Goal: Task Accomplishment & Management: Manage account settings

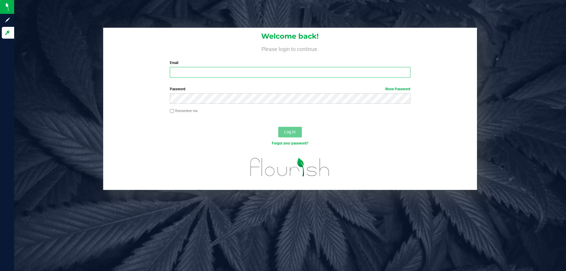
click at [185, 69] on input "Email" at bounding box center [290, 72] width 240 height 11
type input "[EMAIL_ADDRESS][DOMAIN_NAME]"
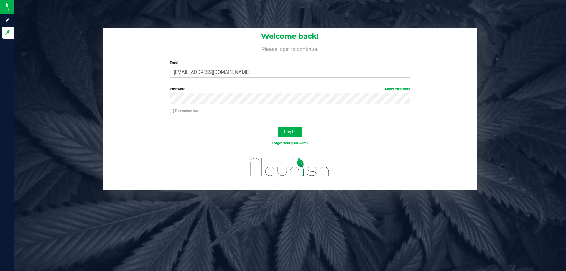
click at [278, 127] on button "Log In" at bounding box center [290, 132] width 24 height 11
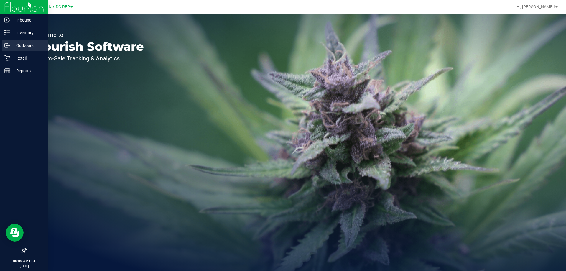
click at [11, 42] on div "Outbound" at bounding box center [25, 45] width 47 height 12
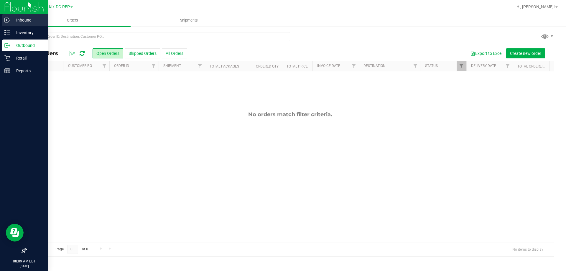
click at [18, 19] on p "Inbound" at bounding box center [27, 19] width 35 height 7
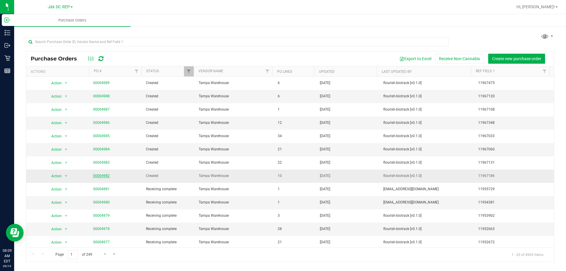
click at [98, 174] on link "00004982" at bounding box center [101, 175] width 16 height 4
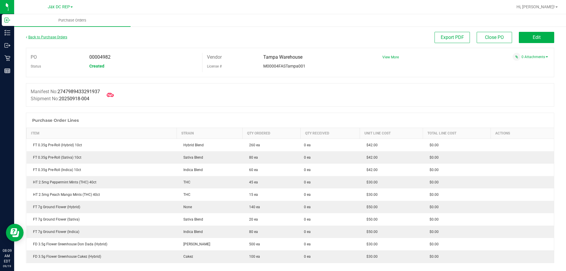
click at [61, 36] on link "Back to Purchase Orders" at bounding box center [46, 37] width 41 height 4
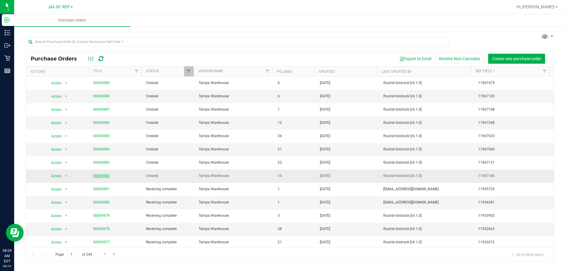
click at [102, 176] on link "00004982" at bounding box center [101, 175] width 16 height 4
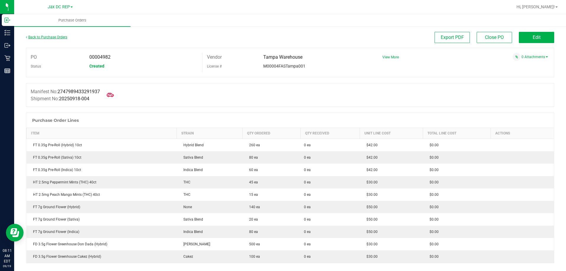
drag, startPoint x: 47, startPoint y: 34, endPoint x: 34, endPoint y: 37, distance: 13.2
click at [34, 37] on link "Back to Purchase Orders" at bounding box center [46, 37] width 41 height 4
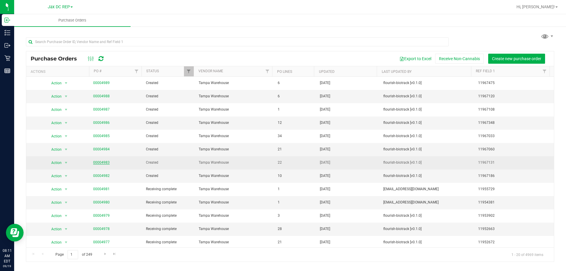
scroll to position [29, 0]
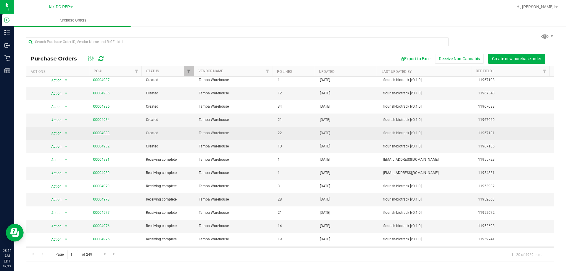
click at [106, 162] on tbody "Action Action Cancel purchase order Close purchase order Edit purchase order PO…" at bounding box center [289, 179] width 527 height 265
click at [105, 132] on link "00004983" at bounding box center [101, 133] width 16 height 4
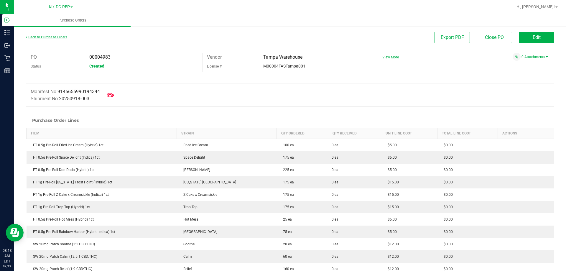
click at [55, 38] on link "Back to Purchase Orders" at bounding box center [46, 37] width 41 height 4
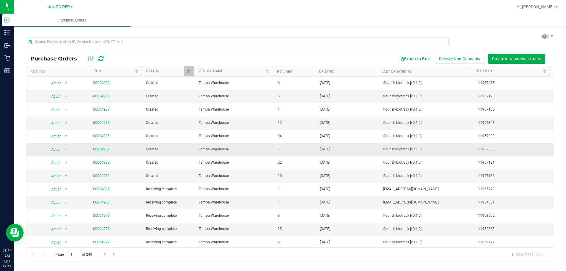
click at [100, 149] on link "00004984" at bounding box center [101, 149] width 16 height 4
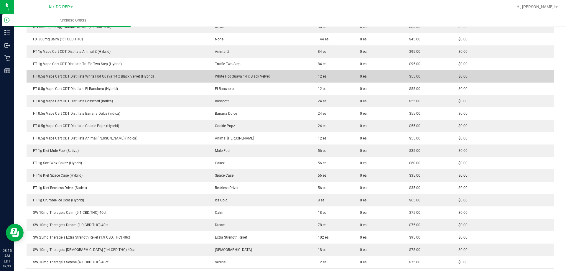
scroll to position [147, 0]
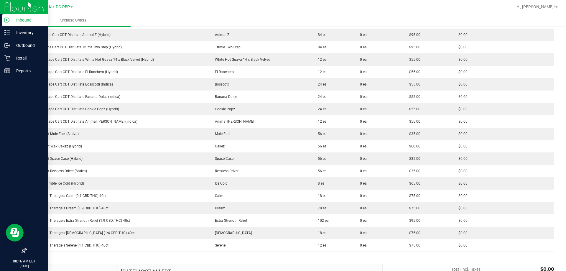
click at [12, 21] on p "Inbound" at bounding box center [27, 19] width 35 height 7
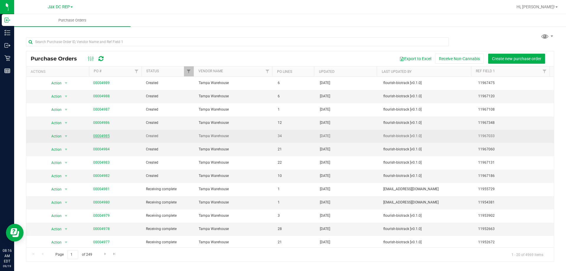
click at [104, 134] on link "00004985" at bounding box center [101, 136] width 16 height 4
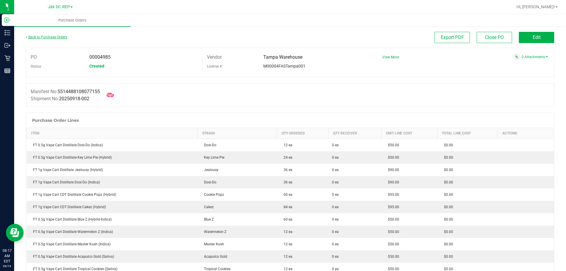
click at [57, 37] on link "Back to Purchase Orders" at bounding box center [46, 37] width 41 height 4
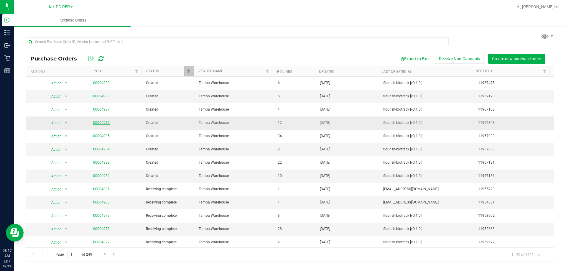
click at [100, 120] on link "00004986" at bounding box center [101, 122] width 16 height 4
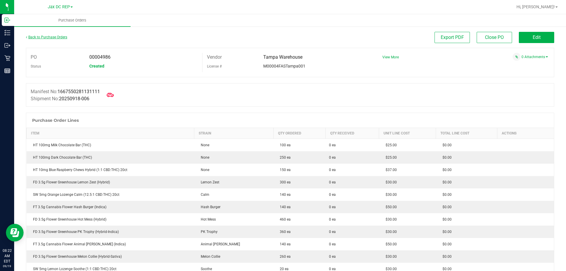
click at [56, 35] on link "Back to Purchase Orders" at bounding box center [46, 37] width 41 height 4
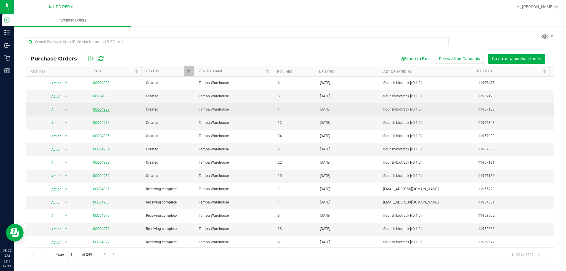
click at [105, 109] on link "00004987" at bounding box center [101, 109] width 16 height 4
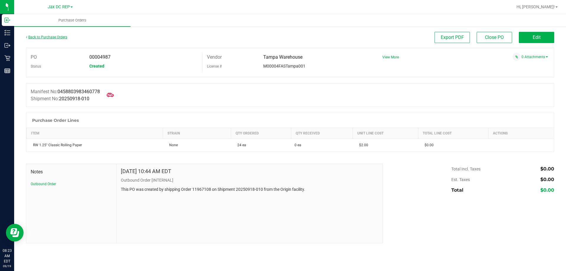
click at [52, 37] on link "Back to Purchase Orders" at bounding box center [46, 37] width 41 height 4
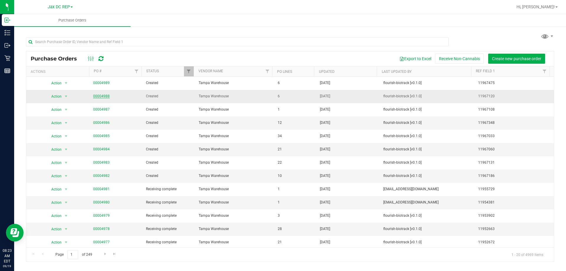
click at [107, 96] on link "00004988" at bounding box center [101, 96] width 16 height 4
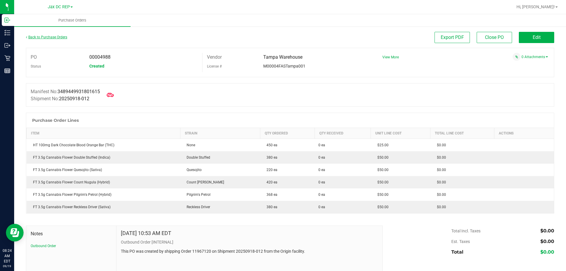
click at [48, 38] on link "Back to Purchase Orders" at bounding box center [46, 37] width 41 height 4
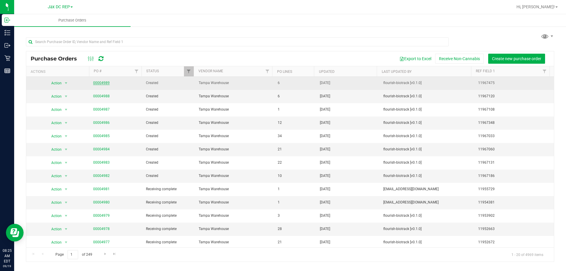
click at [101, 82] on link "00004989" at bounding box center [101, 83] width 16 height 4
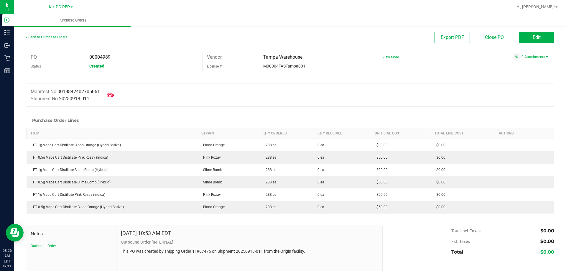
click at [57, 37] on link "Back to Purchase Orders" at bounding box center [46, 37] width 41 height 4
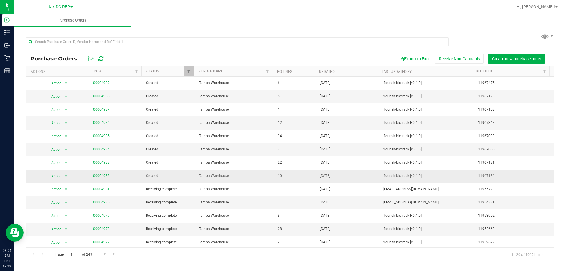
click at [102, 176] on link "00004982" at bounding box center [101, 175] width 16 height 4
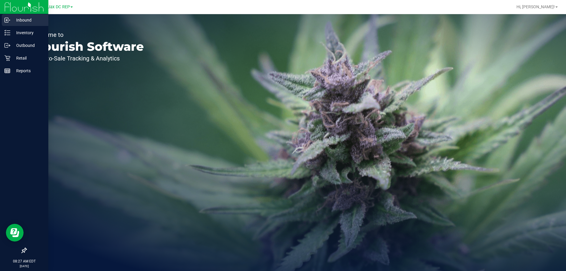
click at [11, 19] on p "Inbound" at bounding box center [27, 19] width 35 height 7
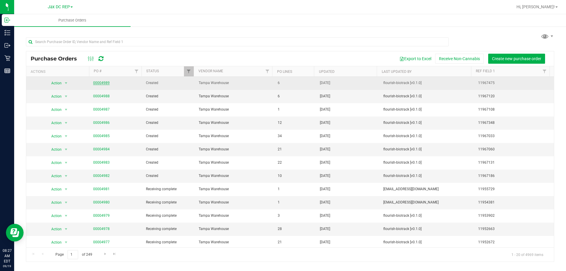
click at [105, 82] on link "00004989" at bounding box center [101, 83] width 16 height 4
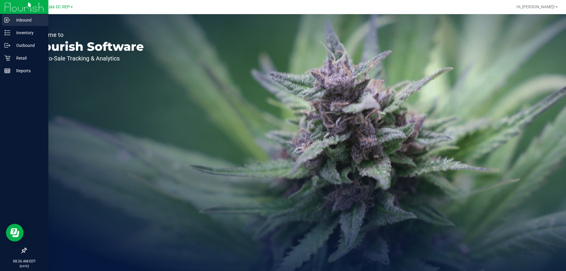
click at [28, 18] on p "Inbound" at bounding box center [27, 19] width 35 height 7
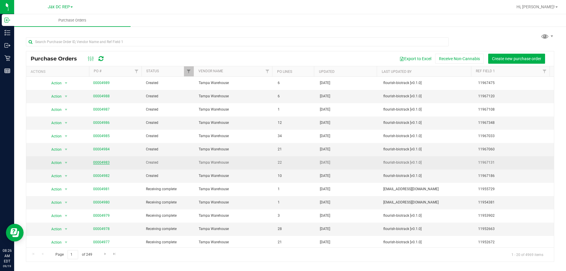
click at [97, 162] on link "00004983" at bounding box center [101, 162] width 16 height 4
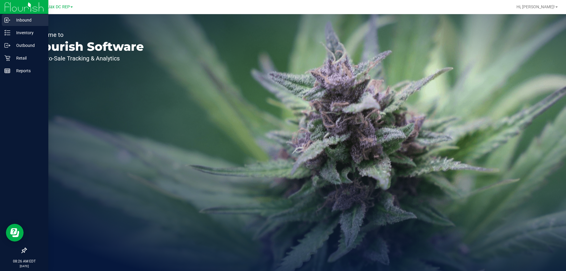
click at [24, 20] on p "Inbound" at bounding box center [27, 19] width 35 height 7
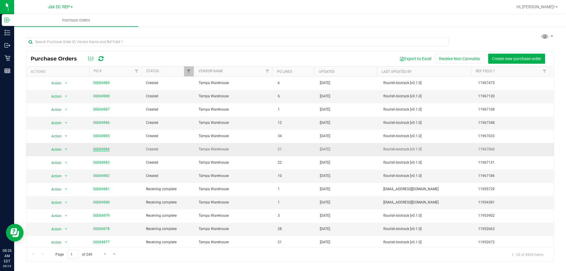
click at [100, 148] on link "00004984" at bounding box center [101, 149] width 16 height 4
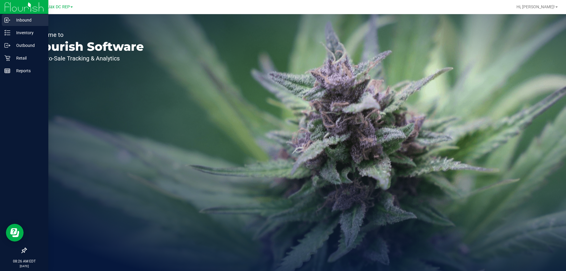
click at [18, 19] on p "Inbound" at bounding box center [27, 19] width 35 height 7
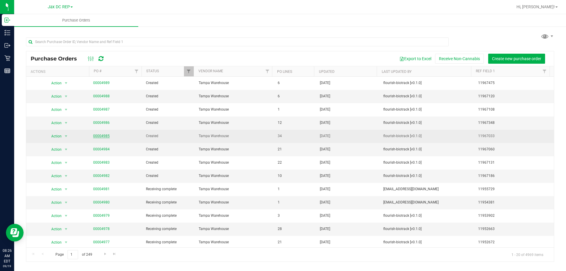
click at [101, 135] on link "00004985" at bounding box center [101, 136] width 16 height 4
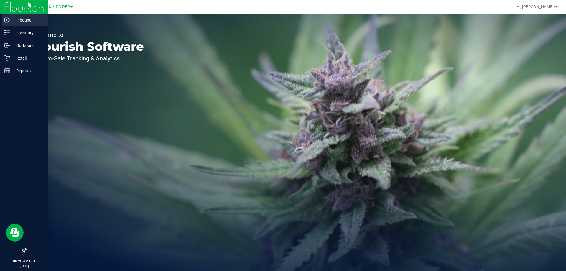
click at [12, 21] on p "Inbound" at bounding box center [27, 19] width 35 height 7
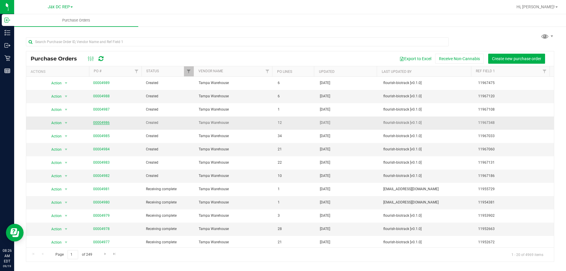
click at [100, 124] on link "00004986" at bounding box center [101, 122] width 16 height 4
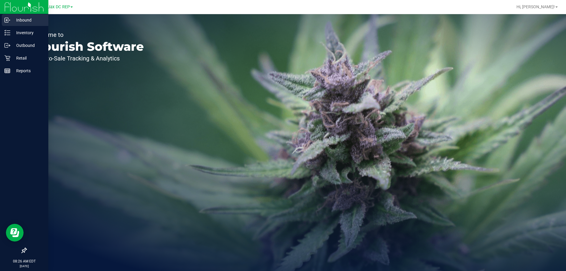
click at [11, 19] on p "Inbound" at bounding box center [27, 19] width 35 height 7
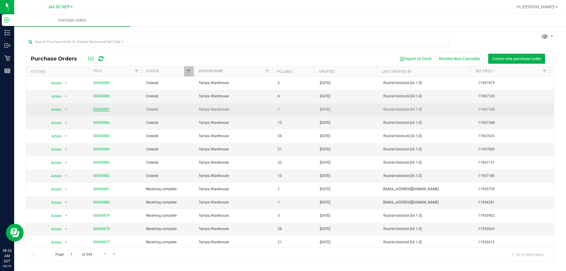
click at [100, 110] on link "00004987" at bounding box center [101, 109] width 16 height 4
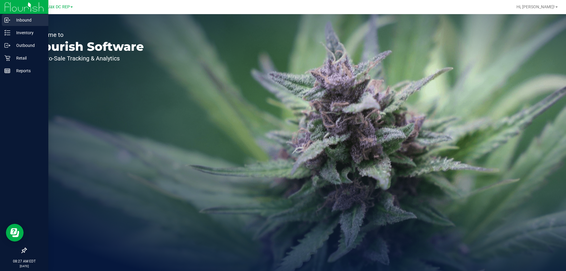
click at [8, 20] on line at bounding box center [8, 20] width 4 height 0
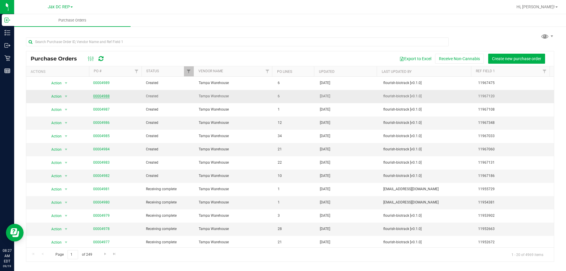
click at [100, 96] on link "00004988" at bounding box center [101, 96] width 16 height 4
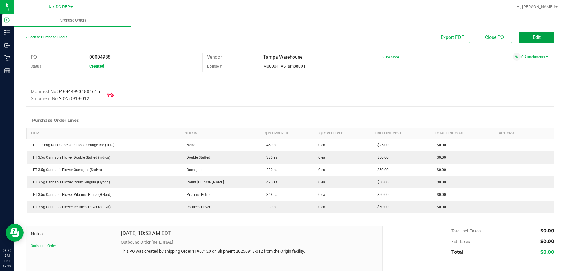
click at [527, 37] on button "Edit" at bounding box center [535, 37] width 35 height 11
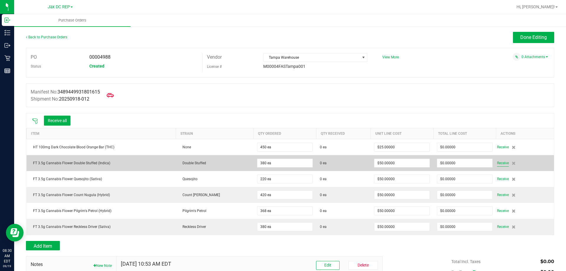
click at [497, 161] on span "Receive" at bounding box center [503, 162] width 12 height 7
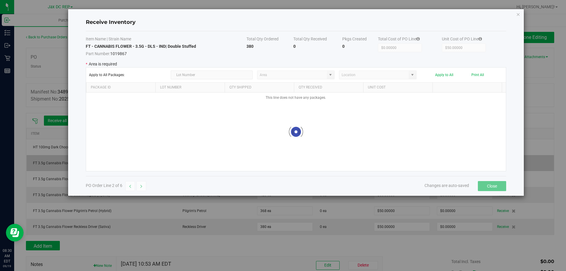
type input "Pantry"
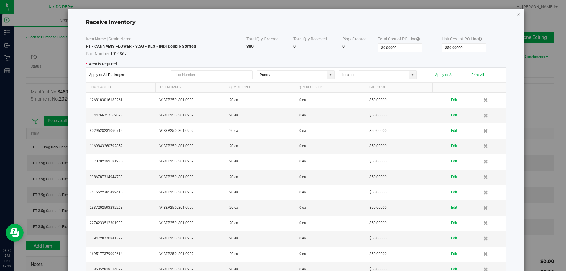
click at [516, 14] on icon "Close modal" at bounding box center [518, 14] width 4 height 7
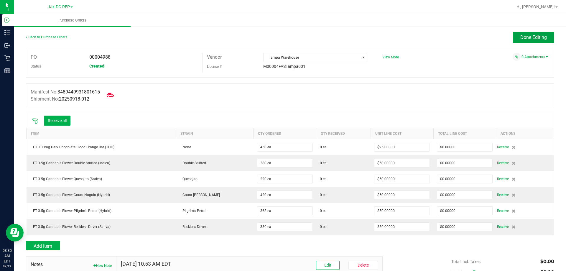
click at [520, 39] on span "Done Editing" at bounding box center [533, 37] width 27 height 6
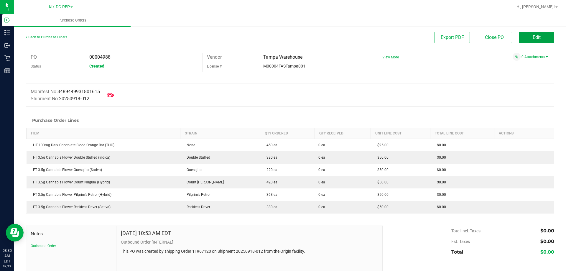
click at [530, 34] on button "Edit" at bounding box center [535, 37] width 35 height 11
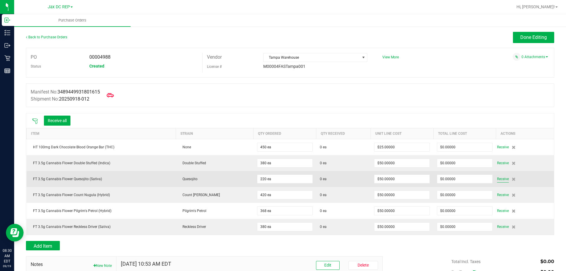
click at [497, 179] on span "Receive" at bounding box center [503, 178] width 12 height 7
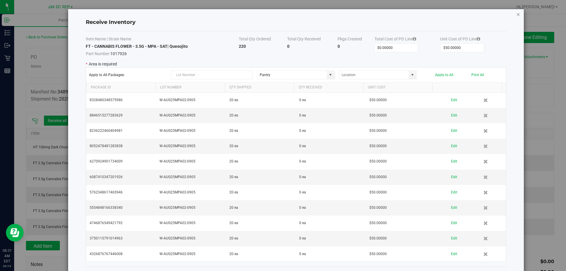
click at [516, 16] on icon "Close modal" at bounding box center [518, 14] width 4 height 7
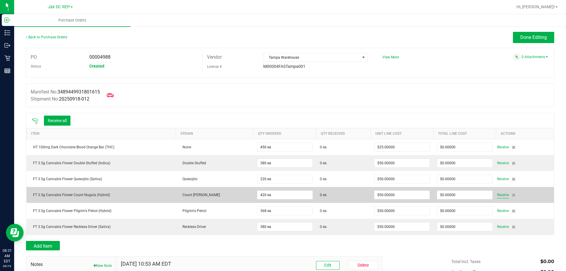
click at [497, 196] on span "Receive" at bounding box center [503, 194] width 12 height 7
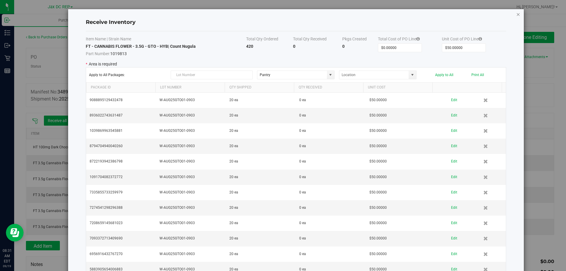
click at [516, 15] on icon "Close modal" at bounding box center [518, 14] width 4 height 7
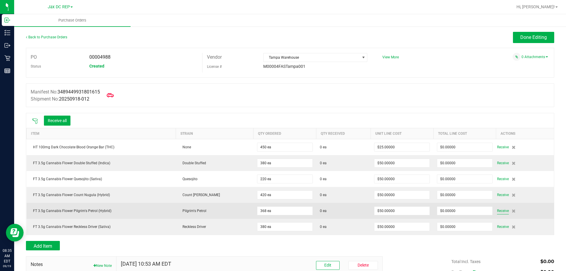
click at [497, 211] on span "Receive" at bounding box center [503, 210] width 12 height 7
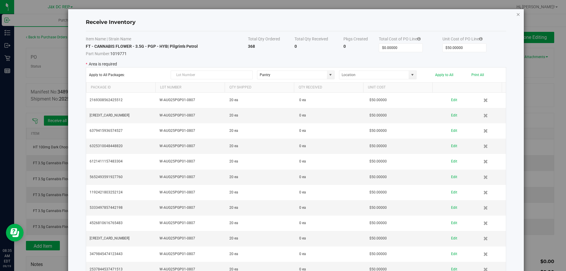
click at [516, 14] on icon "Close modal" at bounding box center [518, 14] width 4 height 7
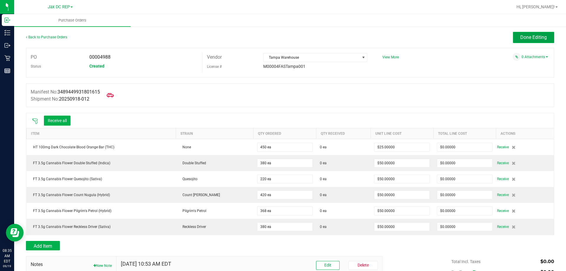
click at [520, 34] on span "Done Editing" at bounding box center [533, 37] width 27 height 6
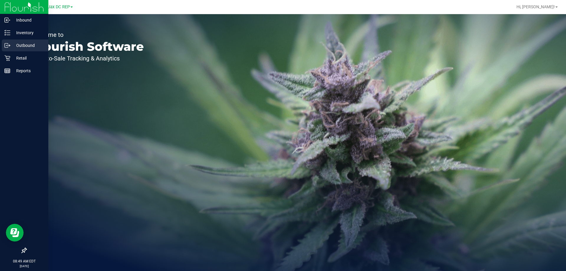
click at [12, 45] on p "Outbound" at bounding box center [27, 45] width 35 height 7
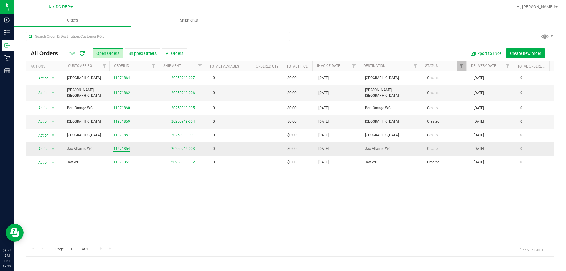
click at [122, 148] on link "11971854" at bounding box center [121, 149] width 16 height 6
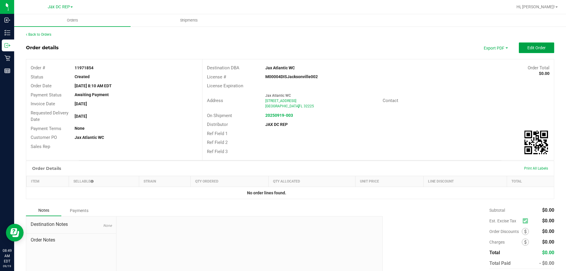
click at [538, 49] on span "Edit Order" at bounding box center [536, 47] width 18 height 5
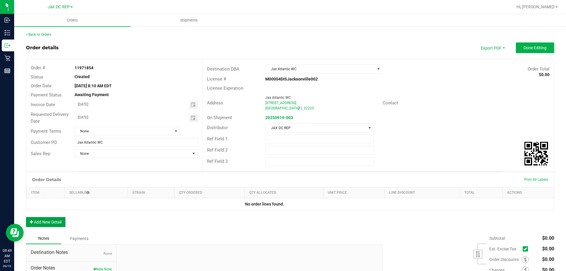
click at [52, 221] on button "Add New Detail" at bounding box center [45, 222] width 39 height 10
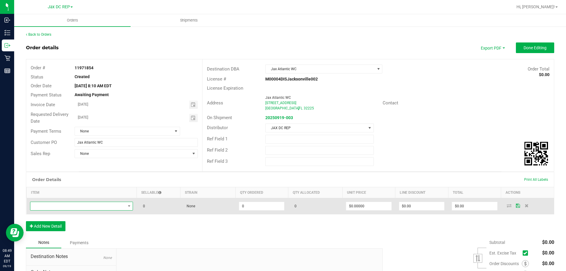
click at [53, 202] on span "NO DATA FOUND" at bounding box center [77, 206] width 95 height 8
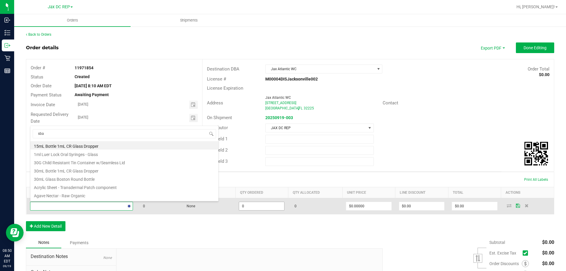
type input "sbag"
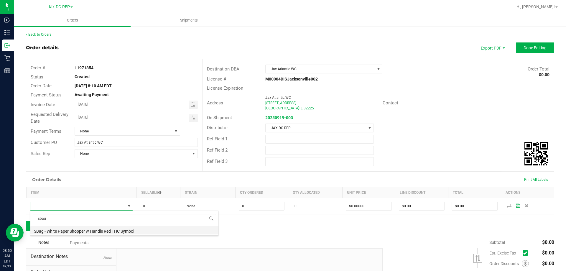
click at [69, 228] on li "SBag - White Paper Shopper w Handle Red THC Symbol" at bounding box center [124, 230] width 188 height 8
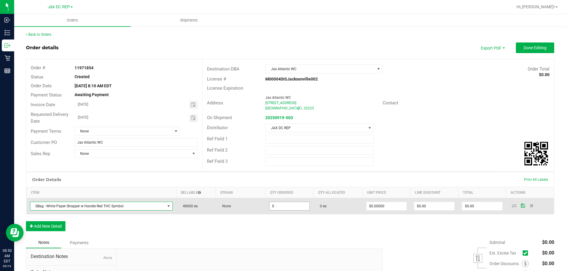
click at [275, 204] on input "0" at bounding box center [289, 206] width 40 height 8
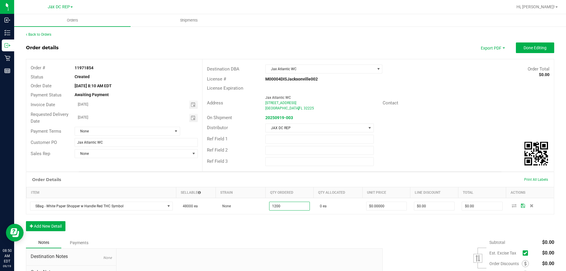
type input "1200 ea"
click at [333, 221] on div "Order Details Print All Labels Item Sellable Strain Qty Ordered Qty Allocated U…" at bounding box center [290, 204] width 528 height 65
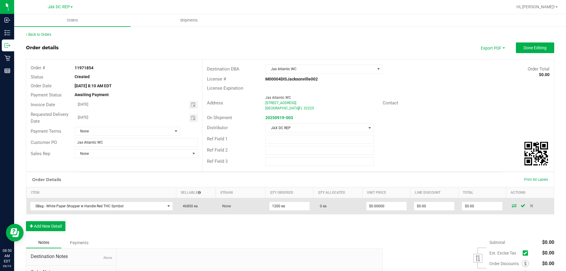
click at [511, 205] on icon at bounding box center [513, 206] width 5 height 4
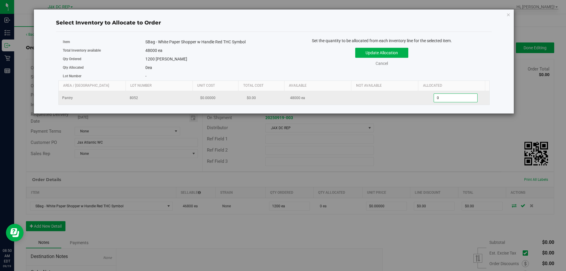
click at [450, 102] on span "0 0" at bounding box center [455, 97] width 44 height 9
type input "01200"
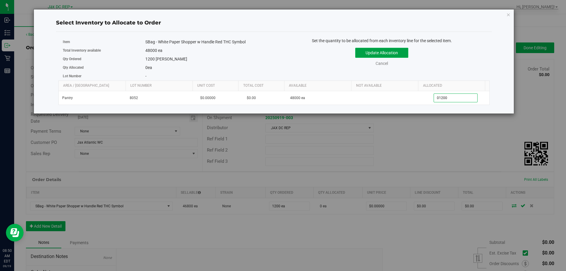
type input "1,200"
click at [390, 53] on button "Update Allocation" at bounding box center [381, 53] width 53 height 10
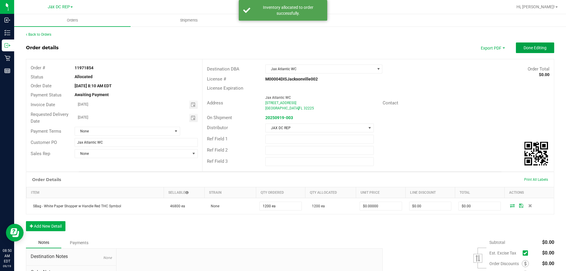
click at [529, 50] on span "Done Editing" at bounding box center [534, 47] width 23 height 5
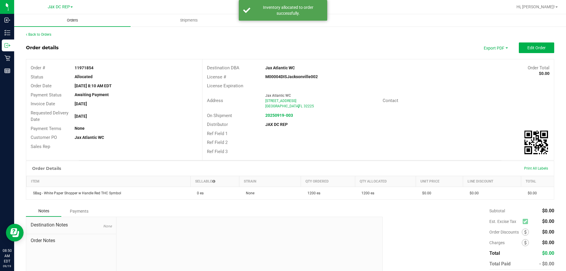
click at [69, 20] on span "Orders" at bounding box center [72, 20] width 27 height 5
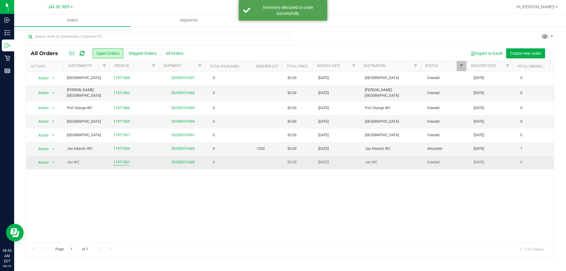
click at [118, 159] on link "11971851" at bounding box center [121, 162] width 16 height 6
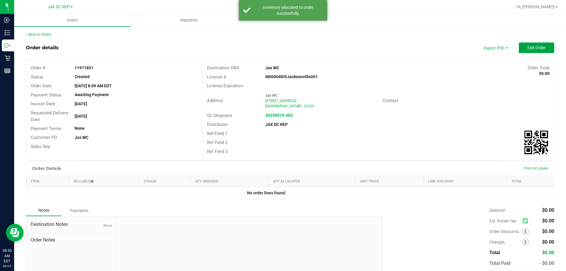
click at [547, 49] on button "Edit Order" at bounding box center [535, 47] width 35 height 11
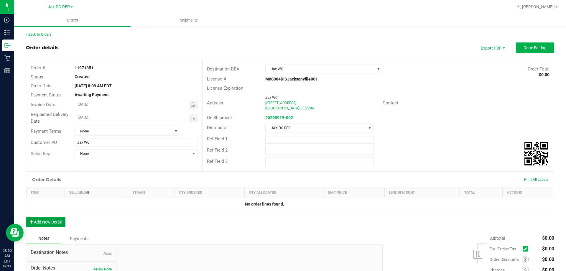
click at [50, 220] on button "Add New Detail" at bounding box center [45, 222] width 39 height 10
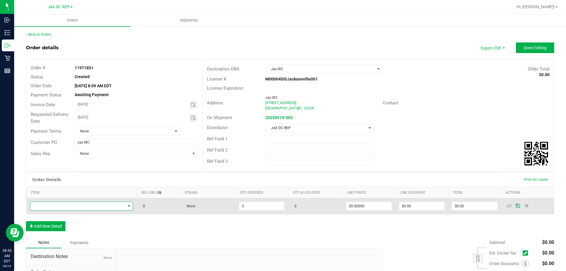
click at [52, 206] on span "NO DATA FOUND" at bounding box center [77, 206] width 95 height 8
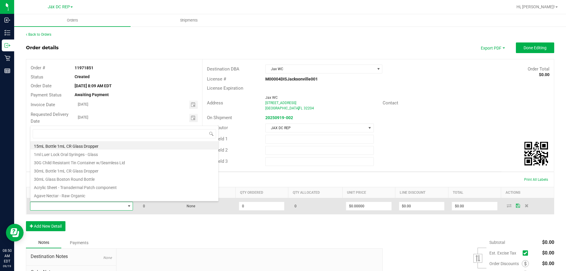
scroll to position [9, 101]
type input "sbag"
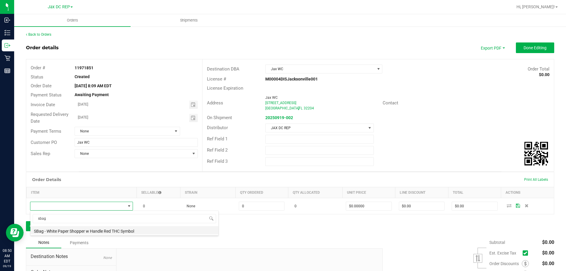
click at [86, 228] on li "SBag - White Paper Shopper w Handle Red THC Symbol" at bounding box center [124, 230] width 188 height 8
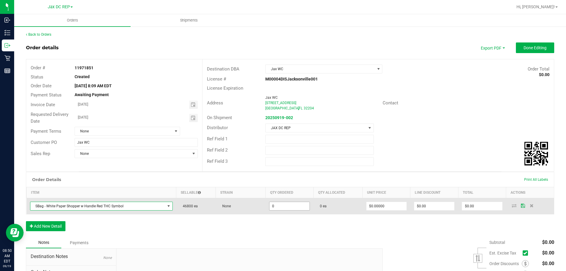
click at [287, 208] on input "0" at bounding box center [289, 206] width 40 height 8
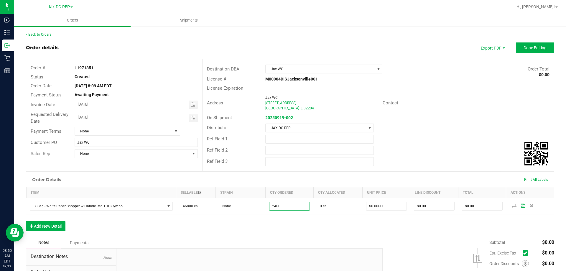
type input "2400 ea"
click at [432, 233] on div "Order Details Print All Labels Item Sellable Strain Qty Ordered Qty Allocated U…" at bounding box center [290, 204] width 528 height 65
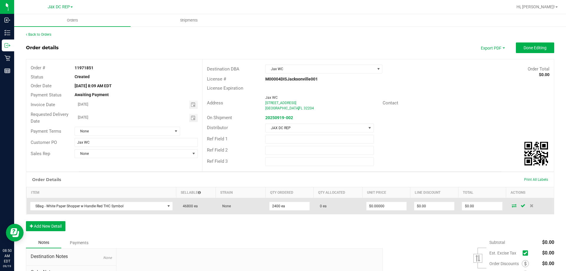
click at [512, 205] on span at bounding box center [513, 206] width 9 height 4
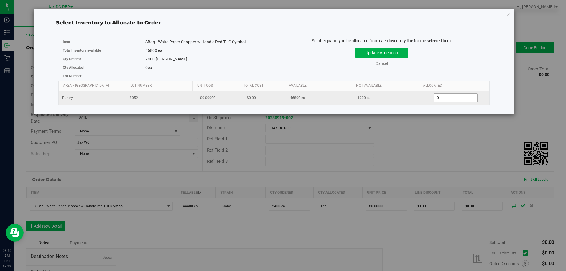
click at [451, 97] on span "0 0" at bounding box center [455, 97] width 44 height 9
type input "02400"
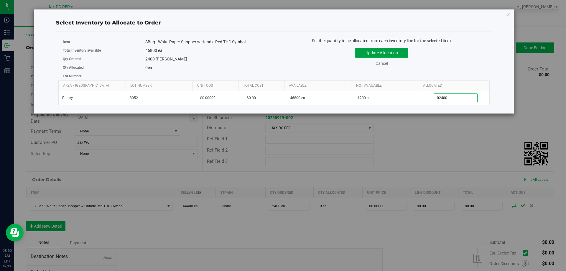
type input "2,400"
click at [390, 51] on button "Update Allocation" at bounding box center [381, 53] width 53 height 10
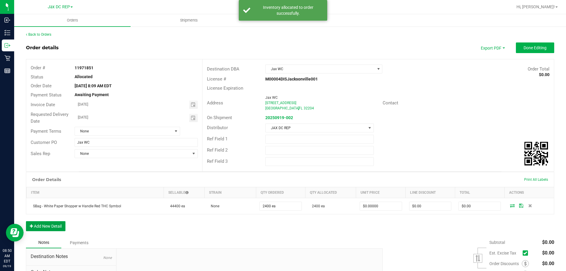
click at [49, 223] on button "Add New Detail" at bounding box center [45, 226] width 39 height 10
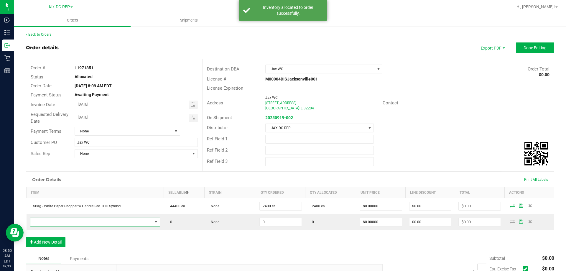
click at [52, 218] on span "NO DATA FOUND" at bounding box center [91, 222] width 122 height 8
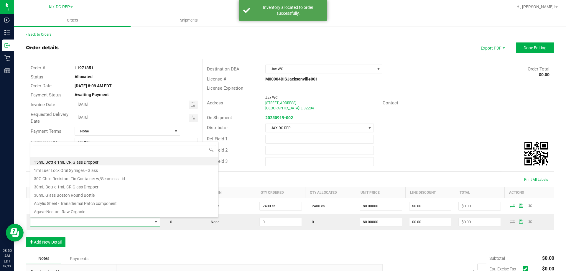
scroll to position [9, 126]
type input "lbag"
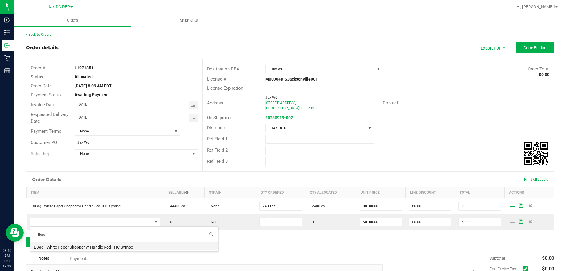
click at [62, 246] on li "LBag - White Paper Shopper w Handle Red THC Symbol" at bounding box center [124, 246] width 188 height 8
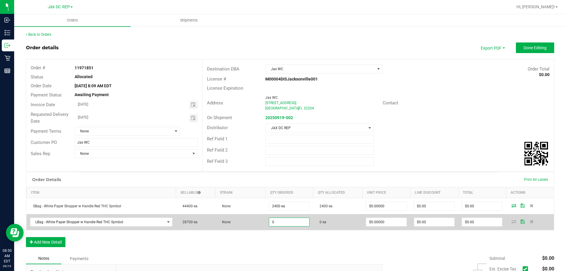
click at [270, 221] on input "0" at bounding box center [289, 222] width 40 height 8
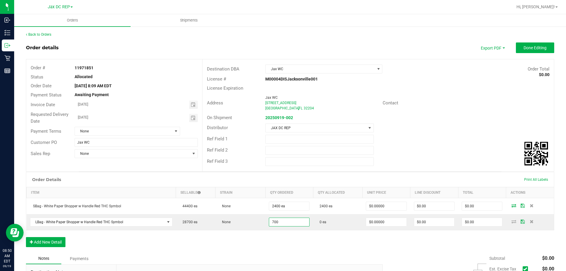
type input "700 ea"
click at [386, 242] on div "Order Details Print All Labels Item Sellable Strain Qty Ordered Qty Allocated U…" at bounding box center [290, 212] width 528 height 81
click at [511, 222] on icon at bounding box center [513, 221] width 5 height 4
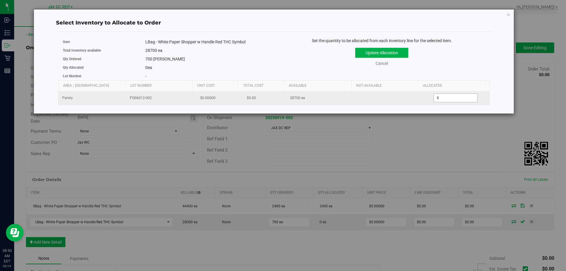
click at [448, 102] on span "0 0" at bounding box center [455, 97] width 44 height 9
type input "0700"
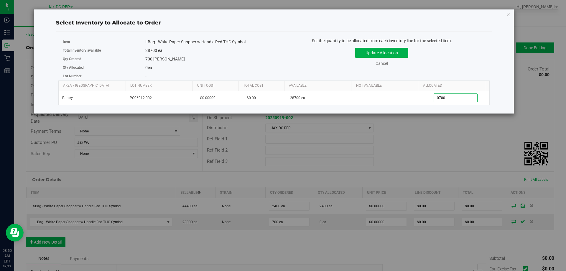
type input "700"
click at [403, 45] on div "Update Allocation Cancel" at bounding box center [381, 56] width 207 height 22
click at [403, 49] on button "Update Allocation" at bounding box center [381, 53] width 53 height 10
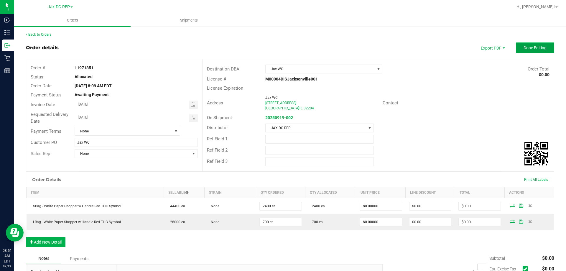
click at [522, 51] on button "Done Editing" at bounding box center [534, 47] width 38 height 11
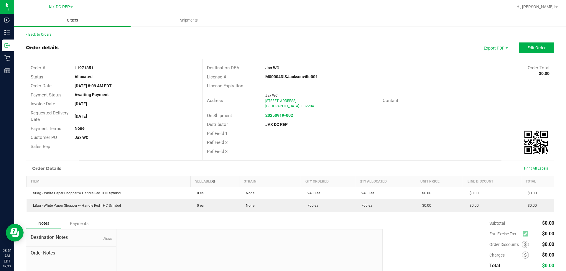
click at [86, 24] on uib-tab-heading "Orders" at bounding box center [72, 20] width 116 height 12
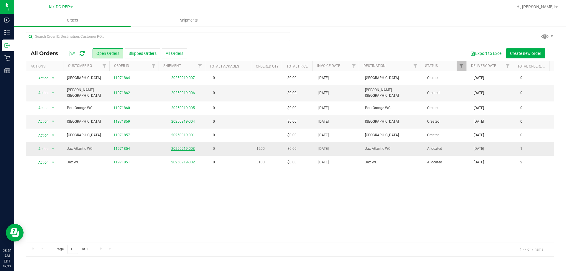
click at [179, 146] on link "20250919-003" at bounding box center [183, 148] width 24 height 4
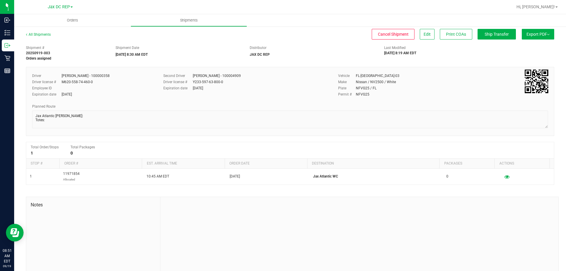
click at [436, 42] on div "All Shipments Cancel Shipment Edit Print COAs Ship Transfer Export PDF Manifest…" at bounding box center [290, 37] width 528 height 11
click at [423, 35] on span "Edit" at bounding box center [426, 34] width 7 height 5
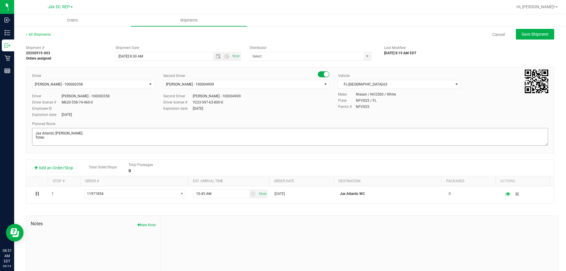
type input "JAX DC REP"
click at [45, 143] on textarea at bounding box center [289, 137] width 515 height 18
type textarea "Jax Atlantic WC Seals: Totes: 1200 small bags"
click at [515, 34] on button "Save Shipment" at bounding box center [534, 34] width 38 height 11
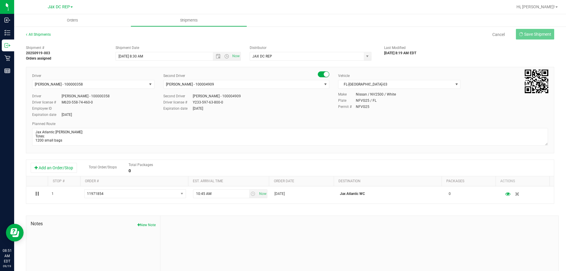
type input "9/22/2025 12:30 PM"
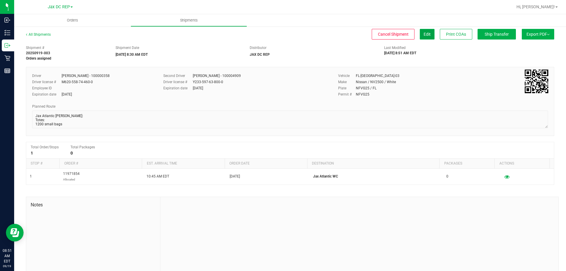
click at [426, 35] on button "Edit" at bounding box center [426, 34] width 15 height 11
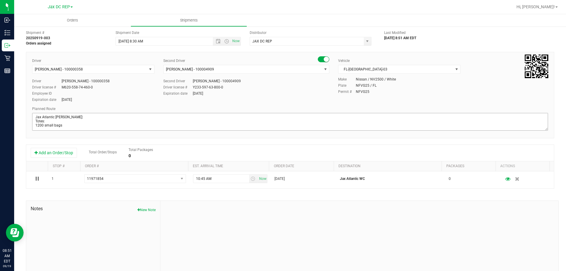
scroll to position [29, 0]
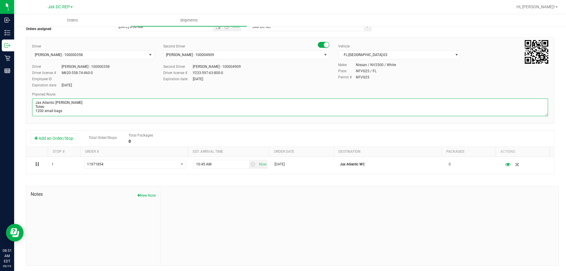
click at [65, 113] on textarea at bounding box center [289, 107] width 515 height 18
drag, startPoint x: 70, startPoint y: 114, endPoint x: 34, endPoint y: 109, distance: 35.4
click at [34, 109] on textarea at bounding box center [289, 107] width 515 height 18
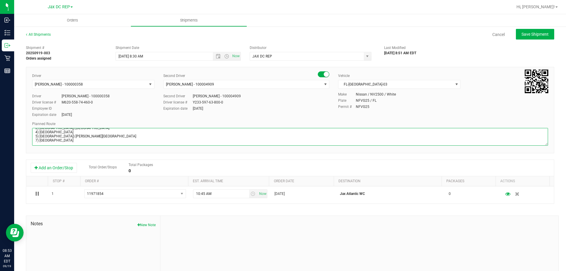
drag, startPoint x: 35, startPoint y: 140, endPoint x: 108, endPoint y: 142, distance: 72.2
click at [108, 142] on textarea at bounding box center [289, 137] width 515 height 18
click at [86, 139] on textarea at bounding box center [289, 137] width 515 height 18
type textarea "Jax Atlantic WC Seals: Totes: 1200 small bags Store Order: 1) Jax Atlantic WC 2…"
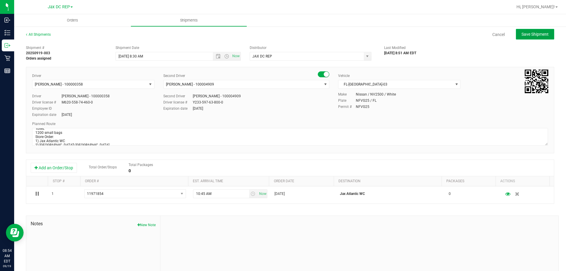
click at [524, 39] on button "Save Shipment" at bounding box center [534, 34] width 38 height 11
type input "9/22/2025 12:30 PM"
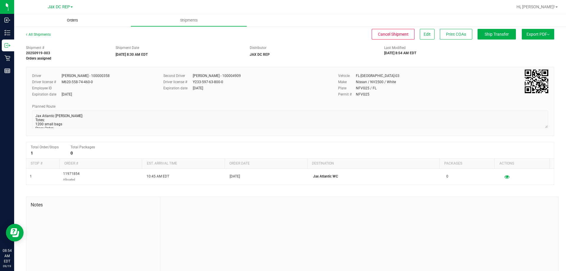
click at [76, 20] on span "Orders" at bounding box center [72, 20] width 27 height 5
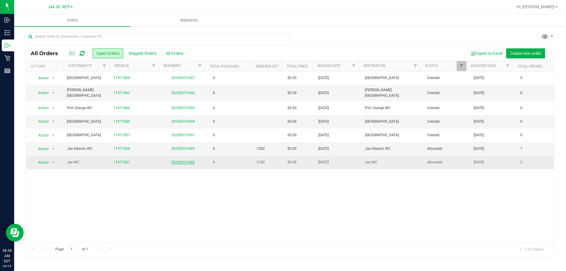
click at [179, 160] on link "20250919-002" at bounding box center [183, 162] width 24 height 4
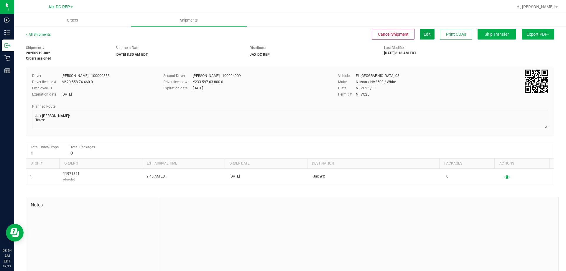
click at [427, 34] on button "Edit" at bounding box center [426, 34] width 15 height 11
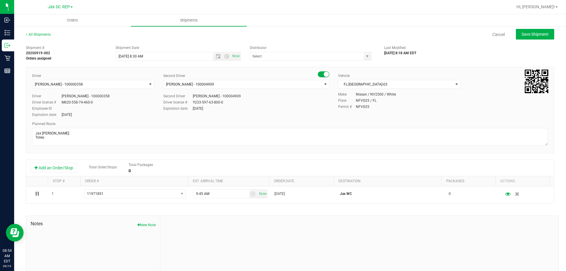
type input "JAX DC REP"
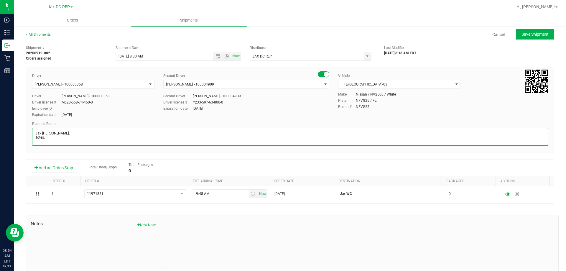
drag, startPoint x: 46, startPoint y: 142, endPoint x: 186, endPoint y: 143, distance: 139.6
click at [186, 143] on textarea at bounding box center [289, 137] width 515 height 18
paste textarea "Store Order: 1) Jax Atlantic WC 2) JAX PARK WC 3) Orange PARK WC 4) Palm Coast …"
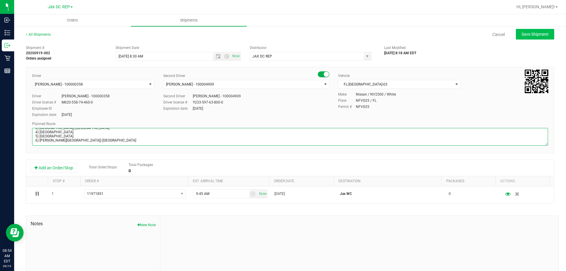
type textarea "Jax WC Seals: Totes: 2400 small bags 700 large bags Store Order: 1) Jax Atlanti…"
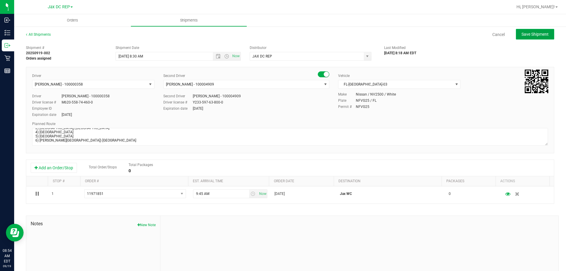
click at [524, 35] on span "Save Shipment" at bounding box center [534, 34] width 27 height 5
type input "9/22/2025 12:30 PM"
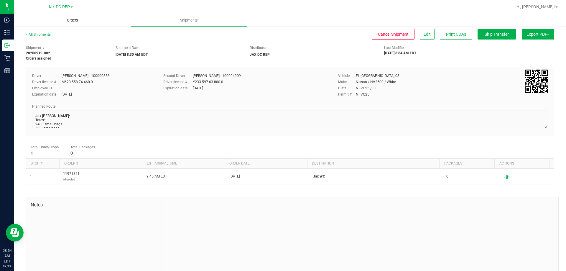
click at [68, 20] on span "Orders" at bounding box center [72, 20] width 27 height 5
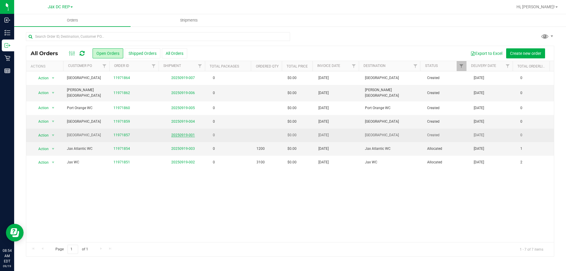
click at [177, 133] on link "20250919-001" at bounding box center [183, 135] width 24 height 4
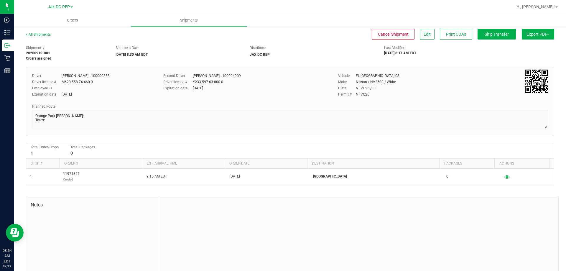
click at [423, 39] on div "All Shipments Cancel Shipment Edit Print COAs Ship Transfer Export PDF Manifest…" at bounding box center [290, 37] width 528 height 11
click at [422, 37] on button "Edit" at bounding box center [426, 34] width 15 height 11
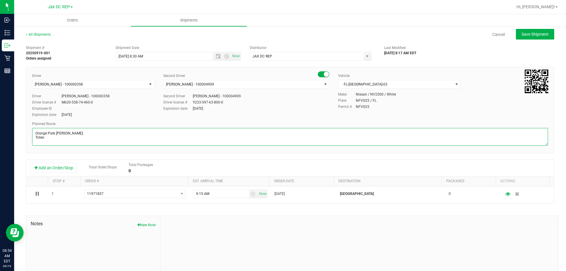
scroll to position [1, 0]
drag, startPoint x: 57, startPoint y: 136, endPoint x: 53, endPoint y: 138, distance: 4.2
click at [53, 138] on textarea at bounding box center [289, 137] width 515 height 18
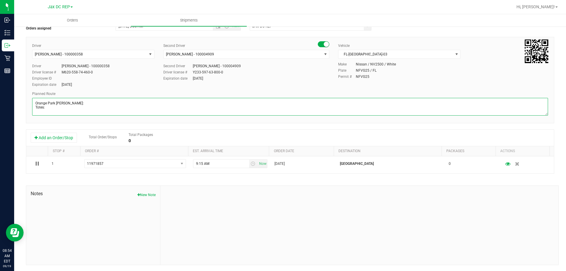
scroll to position [2, 0]
paste textarea "Store Order: 1) Jax Atlantic WC 2) JAX PARK WC 3) Orange PARK WC 4) Palm Coast …"
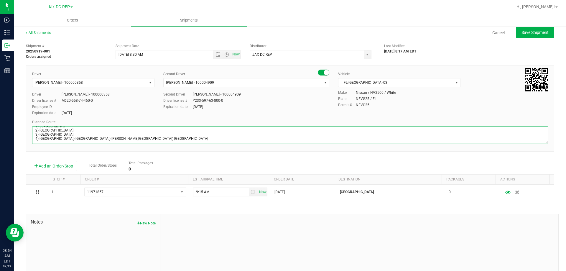
scroll to position [0, 0]
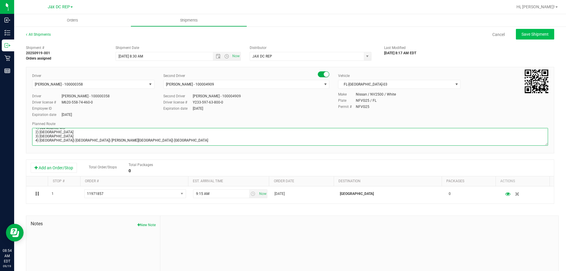
type textarea "Orange Park WC Seals: Totes: Store Order: 1) Jax Atlantic WC 2) JAX PARK WC 3) …"
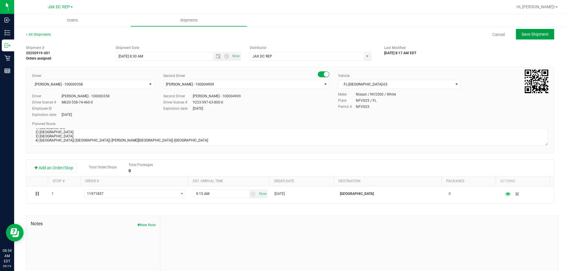
click at [526, 36] on span "Save Shipment" at bounding box center [534, 34] width 27 height 5
type input "9/22/2025 12:30 PM"
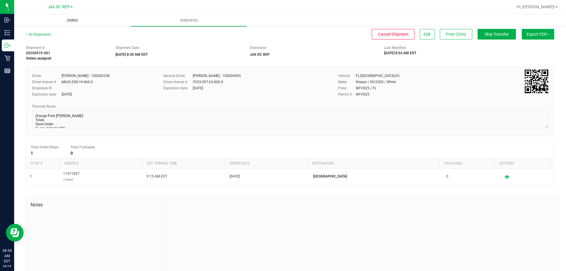
click at [72, 19] on span "Orders" at bounding box center [72, 20] width 27 height 5
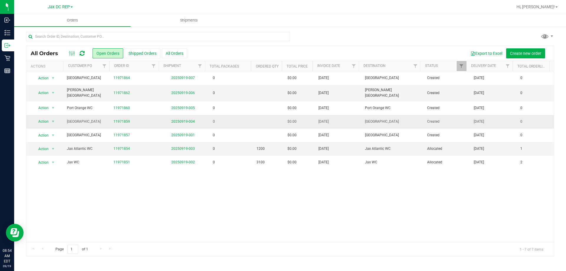
click at [188, 116] on td "20250919-004" at bounding box center [183, 122] width 47 height 14
click at [187, 119] on link "20250919-004" at bounding box center [183, 121] width 24 height 4
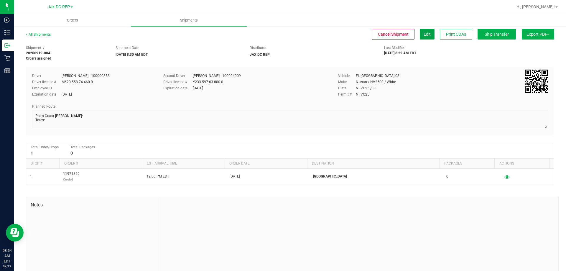
click at [425, 33] on span "Edit" at bounding box center [426, 34] width 7 height 5
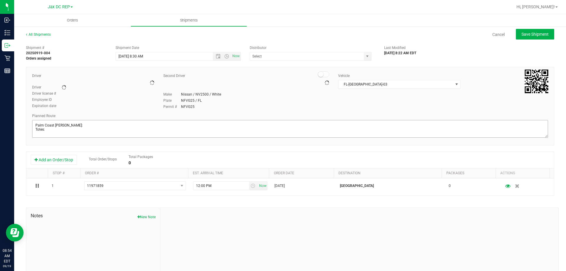
type input "JAX DC REP"
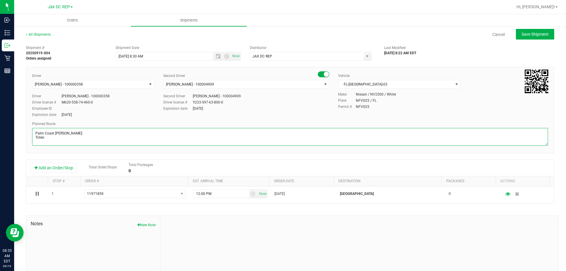
click at [57, 141] on textarea at bounding box center [289, 137] width 515 height 18
paste textarea "Store Order: 1) Jax Atlantic WC 2) JAX PARK WC 3) Orange PARK WC 4) Palm Coast …"
type textarea "Palm Coast WC Seals: Totes: Store Order: 1) Jax Atlantic WC 2) JAX PARK WC 3) O…"
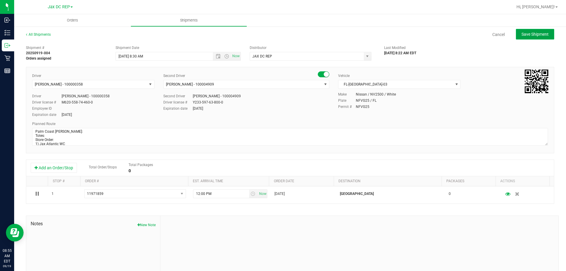
click at [539, 36] on span "Save Shipment" at bounding box center [534, 34] width 27 height 5
type input "9/22/2025 12:30 PM"
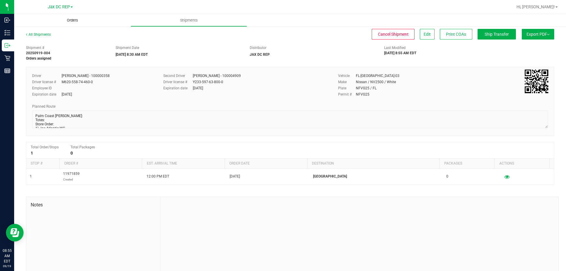
click at [60, 15] on uib-tab-heading "Orders" at bounding box center [72, 20] width 116 height 12
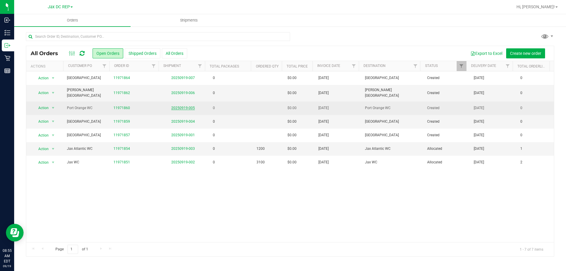
click at [180, 106] on link "20250919-005" at bounding box center [183, 108] width 24 height 4
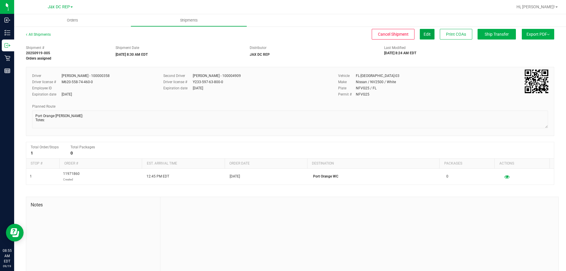
click at [424, 36] on span "Edit" at bounding box center [426, 34] width 7 height 5
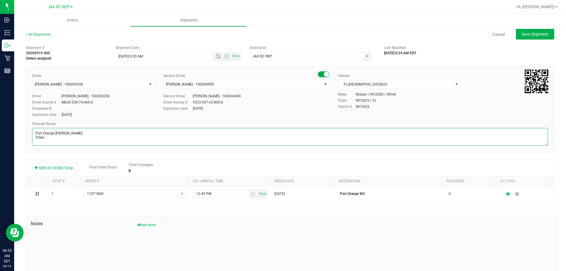
click at [49, 144] on textarea at bounding box center [289, 137] width 515 height 18
paste textarea "Store Order: 1) Jax Atlantic WC 2) JAX PARK WC 3) Orange PARK WC 4) Palm Coast …"
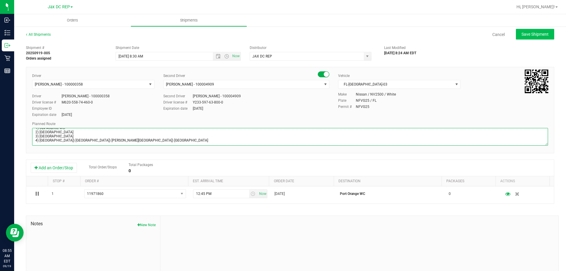
type textarea "Port Orange WC Seals: Totes: Store Order: 1) Jax Atlantic WC 2) JAX PARK WC 3) …"
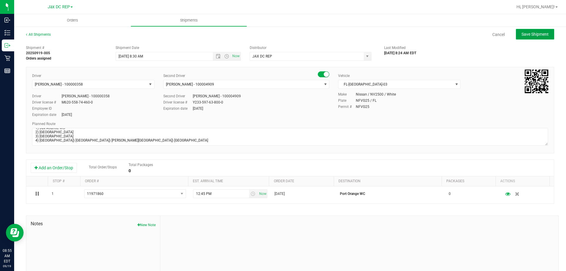
click at [531, 37] on button "Save Shipment" at bounding box center [534, 34] width 38 height 11
type input "9/22/2025 12:30 PM"
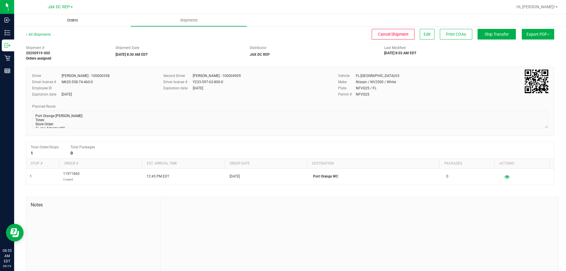
click at [73, 19] on span "Orders" at bounding box center [72, 20] width 27 height 5
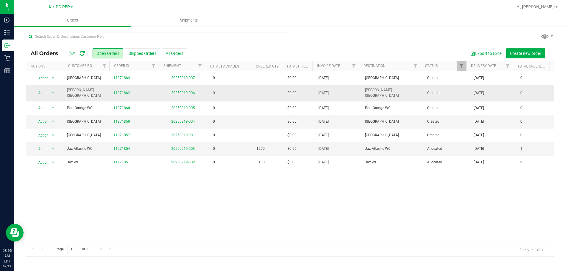
click at [183, 91] on link "20250919-006" at bounding box center [183, 93] width 24 height 4
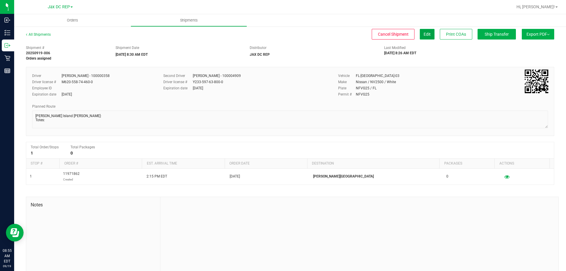
click at [424, 39] on button "Edit" at bounding box center [426, 34] width 15 height 11
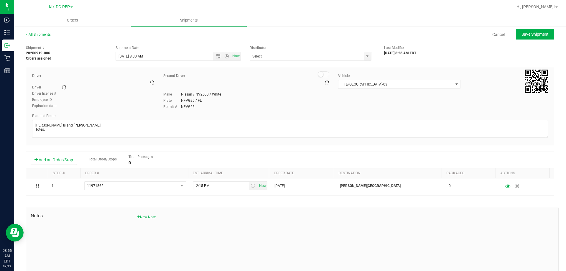
type input "JAX DC REP"
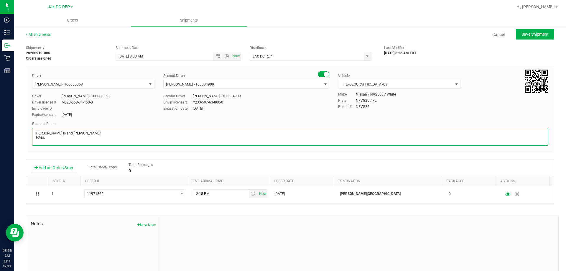
click at [54, 139] on textarea at bounding box center [289, 137] width 515 height 18
paste textarea "Store Order: 1) Jax Atlantic WC 2) JAX PARK WC 3) Orange PARK WC 4) Palm Coast …"
type textarea "Merritt Island WC Seals: Totes: Store Order: 1) Jax Atlantic WC 2) JAX PARK WC …"
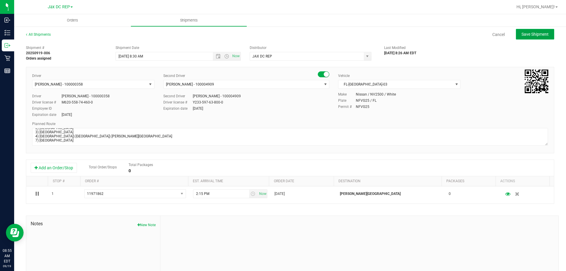
click at [530, 39] on button "Save Shipment" at bounding box center [534, 34] width 38 height 11
type input "9/22/2025 12:30 PM"
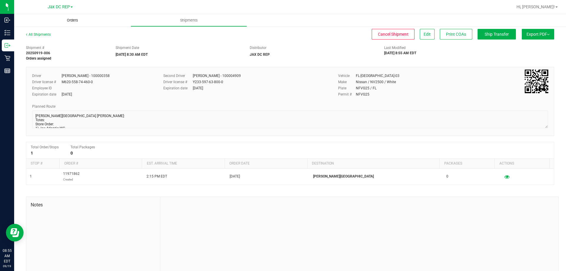
click at [80, 23] on uib-tab-heading "Orders" at bounding box center [72, 20] width 116 height 12
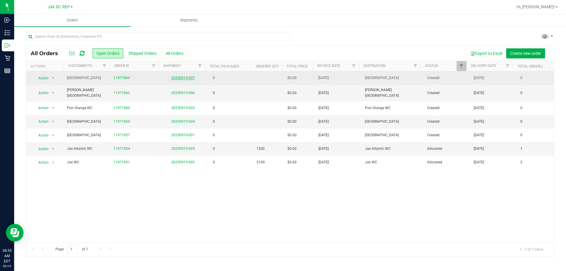
click at [181, 77] on link "20250919-007" at bounding box center [183, 78] width 24 height 4
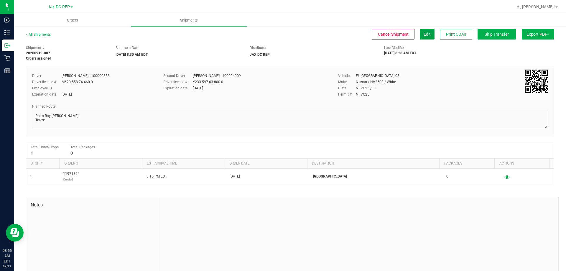
click at [423, 36] on span "Edit" at bounding box center [426, 34] width 7 height 5
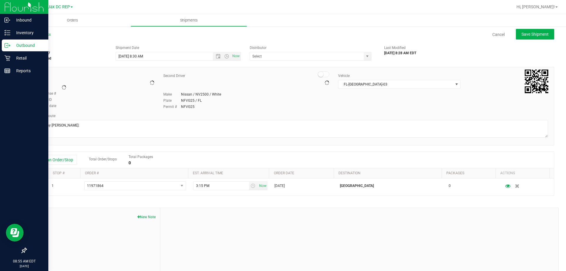
type input "JAX DC REP"
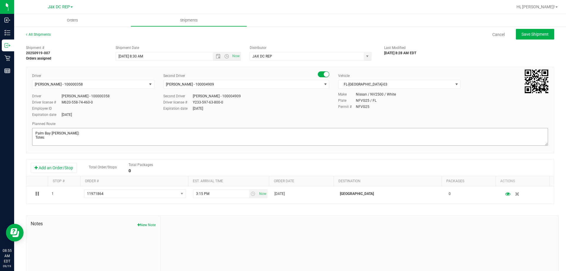
scroll to position [1, 0]
click at [53, 141] on textarea at bounding box center [289, 137] width 515 height 18
paste textarea "Store Order: 1) Jax Atlantic WC 2) JAX PARK WC 3) Orange PARK WC 4) Palm Coast …"
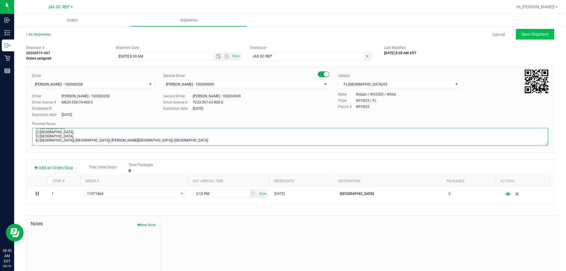
type textarea "Palm Bay WC Seals: Totes: Store Order: 1) Jax Atlantic WC 2) JAX PARK WC 3) Ora…"
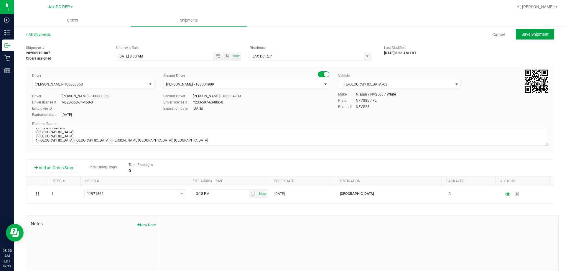
click at [515, 35] on button "Save Shipment" at bounding box center [534, 34] width 38 height 11
type input "9/22/2025 12:30 PM"
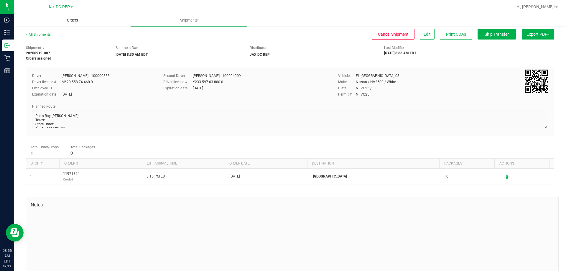
click at [77, 21] on span "Orders" at bounding box center [72, 20] width 27 height 5
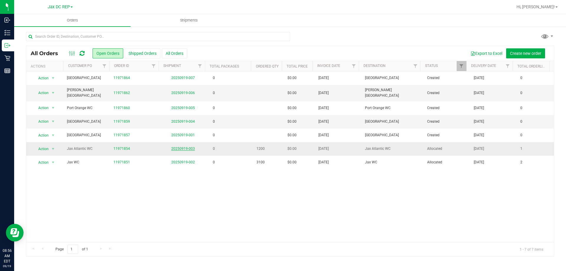
click at [173, 146] on link "20250919-003" at bounding box center [183, 148] width 24 height 4
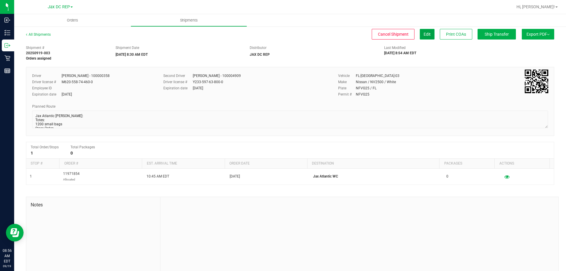
click at [427, 35] on button "Edit" at bounding box center [426, 34] width 15 height 11
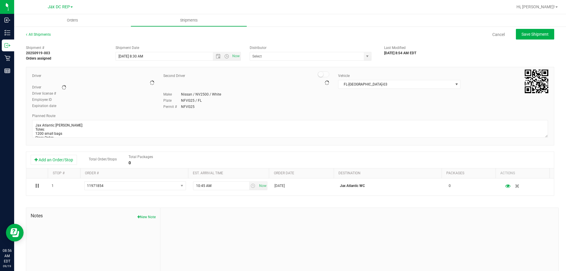
type input "JAX DC REP"
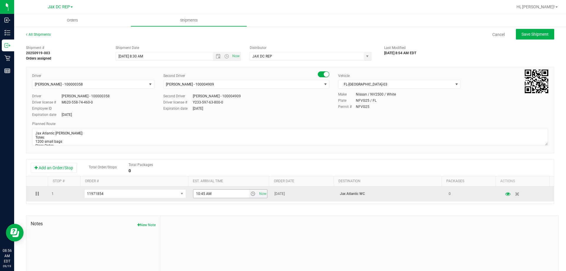
click at [250, 193] on span "select" at bounding box center [252, 193] width 5 height 5
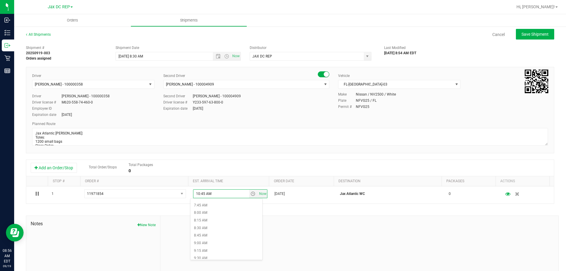
scroll to position [236, 0]
click at [211, 242] on li "9:00 AM" at bounding box center [226, 241] width 72 height 8
type input "9:00 AM"
click at [524, 34] on span "Save Shipment" at bounding box center [534, 34] width 27 height 5
type input "9/22/2025 12:30 PM"
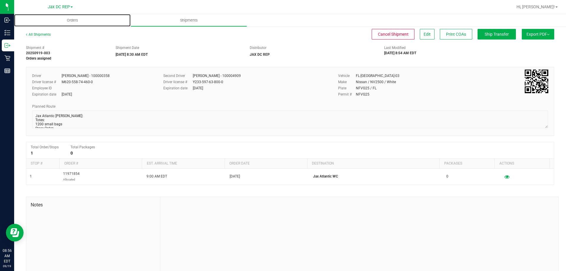
click at [74, 19] on span "Orders" at bounding box center [72, 20] width 27 height 5
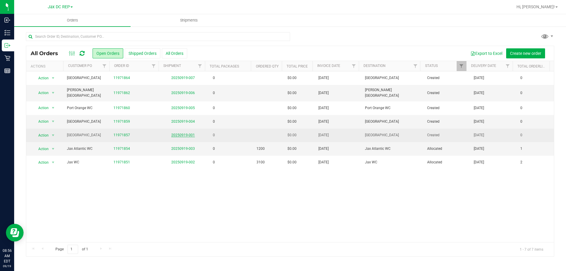
click at [173, 134] on link "20250919-001" at bounding box center [183, 135] width 24 height 4
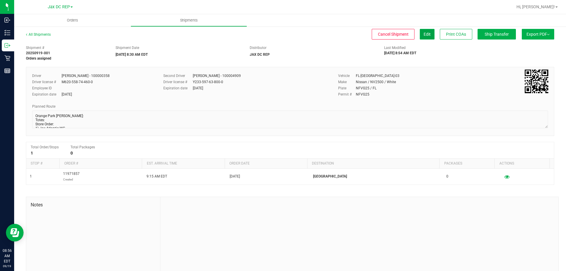
click at [422, 29] on button "Edit" at bounding box center [426, 34] width 15 height 11
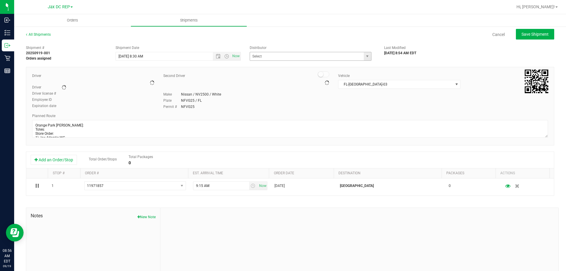
type input "JAX DC REP"
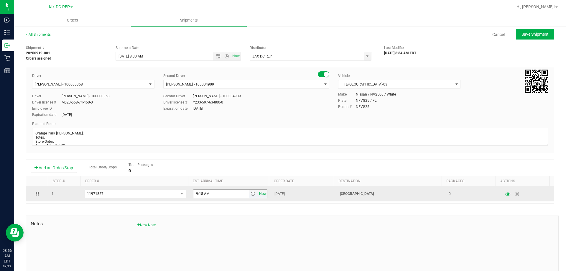
click at [257, 197] on span "Now" at bounding box center [262, 193] width 10 height 9
type input "8:56 AM"
click at [244, 193] on span "select" at bounding box center [246, 193] width 5 height 5
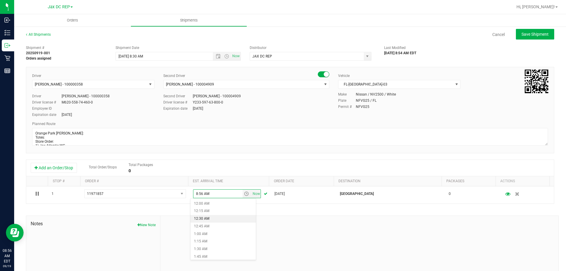
scroll to position [59, 0]
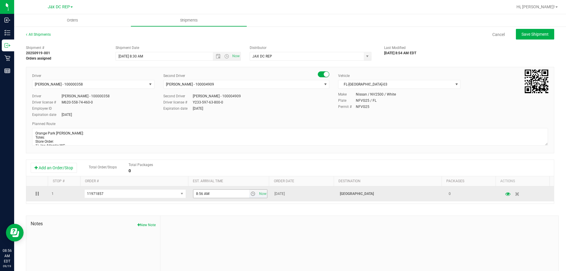
click at [250, 192] on span "select" at bounding box center [252, 193] width 5 height 5
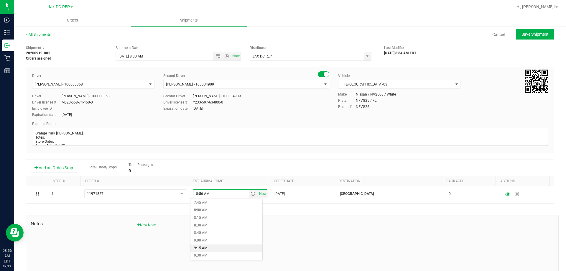
scroll to position [265, 0]
click at [205, 241] on li "10:00 AM" at bounding box center [226, 241] width 72 height 8
type input "10:00 AM"
click at [525, 30] on button "Save Shipment" at bounding box center [534, 34] width 38 height 11
type input "9/22/2025 12:30 PM"
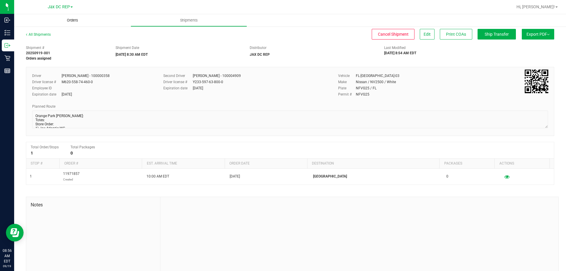
click at [87, 19] on uib-tab-heading "Orders" at bounding box center [72, 20] width 116 height 12
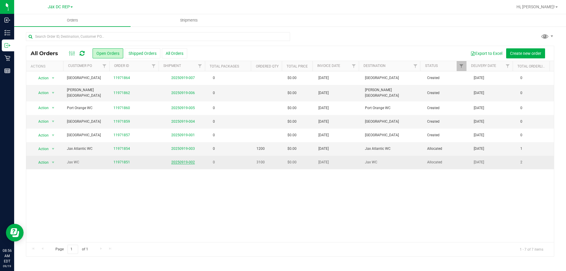
click at [187, 160] on link "20250919-002" at bounding box center [183, 162] width 24 height 4
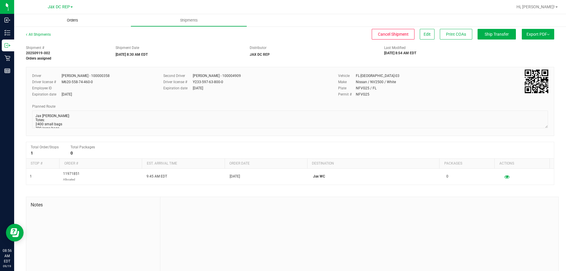
click at [74, 23] on uib-tab-heading "Orders" at bounding box center [72, 20] width 116 height 12
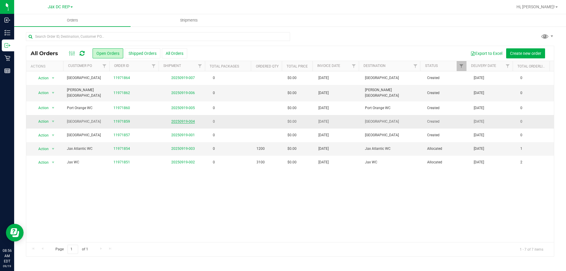
click at [187, 119] on link "20250919-004" at bounding box center [183, 121] width 24 height 4
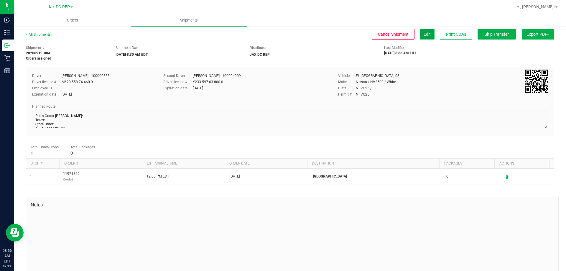
click at [423, 34] on span "Edit" at bounding box center [426, 34] width 7 height 5
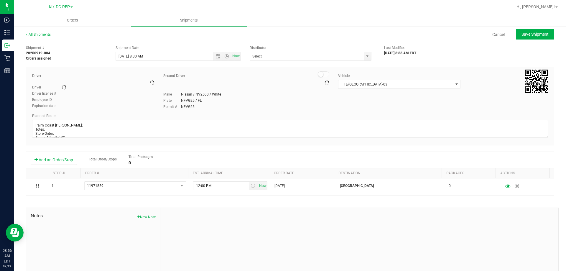
type input "JAX DC REP"
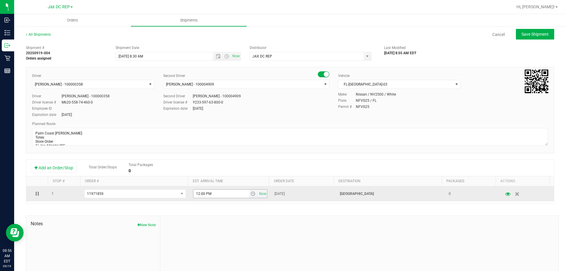
click at [250, 192] on span "select" at bounding box center [252, 193] width 5 height 5
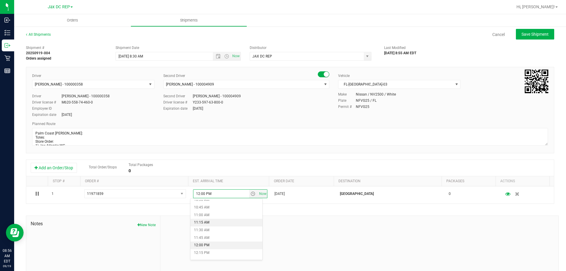
scroll to position [324, 0]
click at [216, 223] on ul "12:00 AM 12:15 AM 12:30 AM 12:45 AM 1:00 AM 1:15 AM 1:30 AM 1:45 AM 2:00 AM 2:1…" at bounding box center [226, 229] width 72 height 59
click at [206, 220] on li "11:15 AM" at bounding box center [226, 220] width 72 height 8
type input "11:15 AM"
click at [540, 36] on span "Save Shipment" at bounding box center [534, 34] width 27 height 5
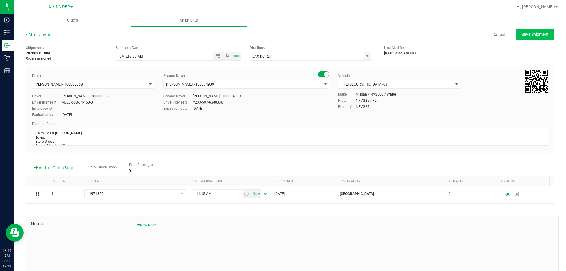
type input "9/22/2025 12:30 PM"
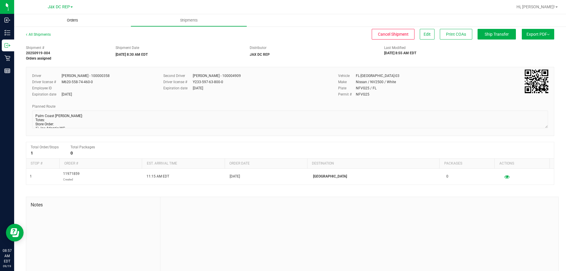
click at [77, 22] on span "Orders" at bounding box center [72, 20] width 27 height 5
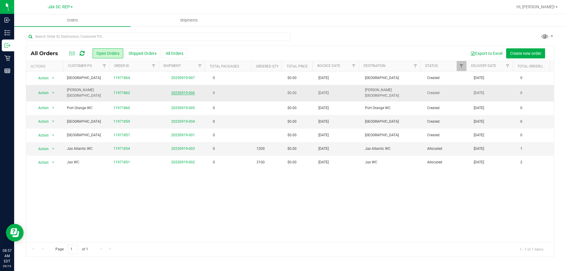
click at [184, 92] on link "20250919-006" at bounding box center [183, 93] width 24 height 4
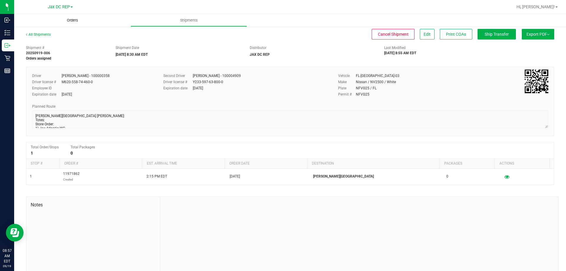
click at [67, 25] on uib-tab-heading "Orders" at bounding box center [72, 20] width 116 height 12
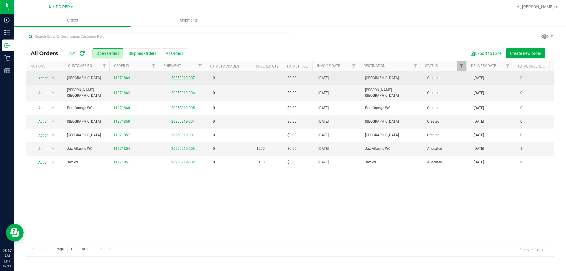
click at [179, 78] on link "20250919-007" at bounding box center [183, 78] width 24 height 4
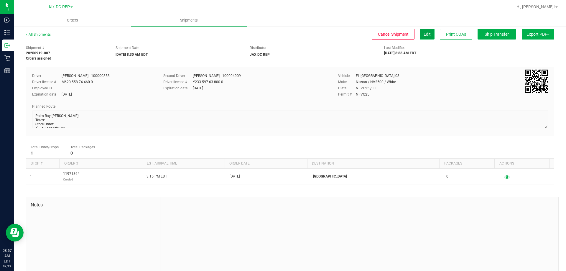
click at [426, 34] on button "Edit" at bounding box center [426, 34] width 15 height 11
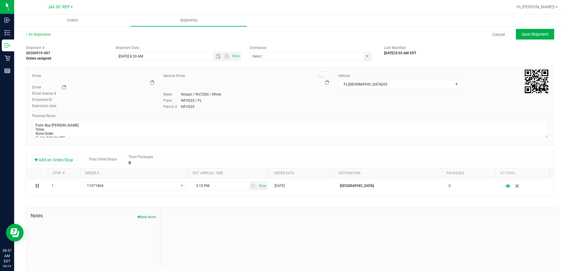
type input "JAX DC REP"
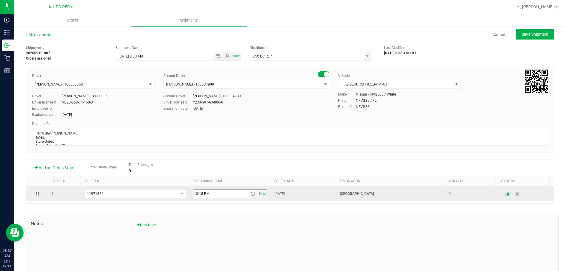
click at [249, 195] on span "select" at bounding box center [253, 193] width 9 height 8
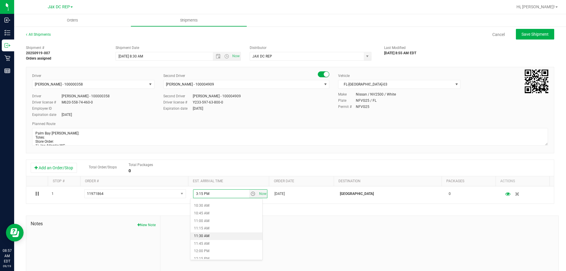
scroll to position [324, 0]
click at [213, 245] on li "12:00 PM" at bounding box center [226, 243] width 72 height 8
type input "12:00 PM"
click at [543, 35] on span "Save Shipment" at bounding box center [534, 34] width 27 height 5
click at [216, 54] on span "Open the date view" at bounding box center [218, 56] width 5 height 5
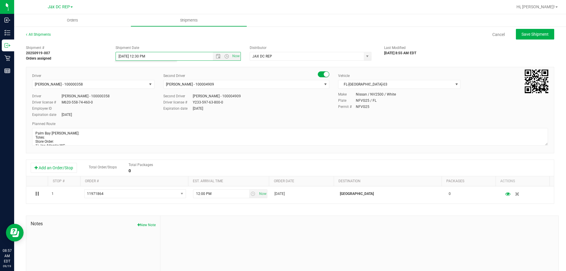
click at [191, 42] on div "Shipment # 20250919-007 Orders assigned Shipment Date 9/22/2025 12:30 PM Now Di…" at bounding box center [290, 51] width 537 height 19
click at [224, 54] on span "Open the time view" at bounding box center [226, 56] width 5 height 5
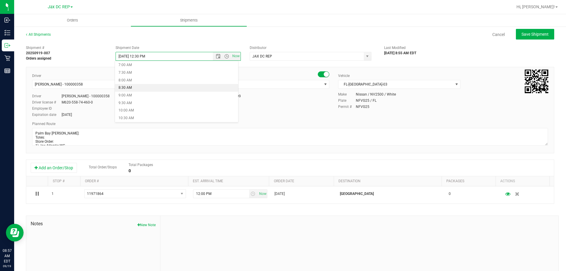
click at [129, 88] on li "8:30 AM" at bounding box center [176, 88] width 123 height 8
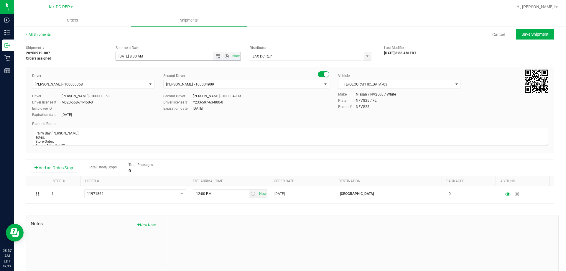
click at [214, 53] on span "Now" at bounding box center [227, 56] width 28 height 8
click at [216, 54] on span "Open the date view" at bounding box center [218, 56] width 5 height 5
click at [202, 37] on div "Cancel Save Shipment" at bounding box center [307, 34] width 493 height 11
click at [515, 34] on button "Save Shipment" at bounding box center [534, 34] width 38 height 11
type input "9/22/2025 12:30 PM"
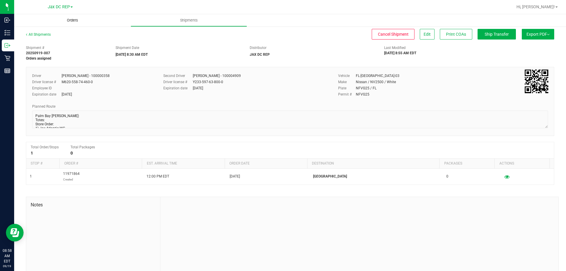
click at [65, 26] on uib-tab-heading "Orders" at bounding box center [72, 20] width 116 height 12
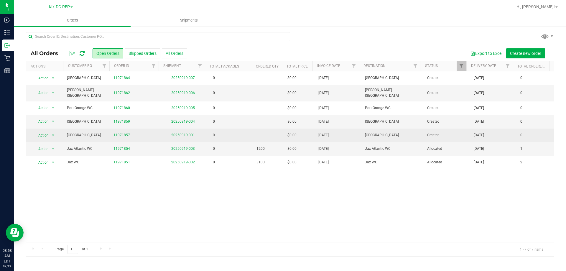
click at [172, 133] on link "20250919-001" at bounding box center [183, 135] width 24 height 4
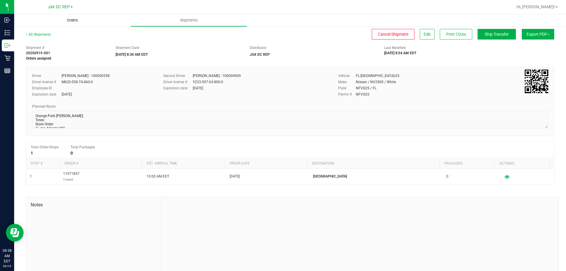
click at [74, 18] on span "Orders" at bounding box center [72, 20] width 27 height 5
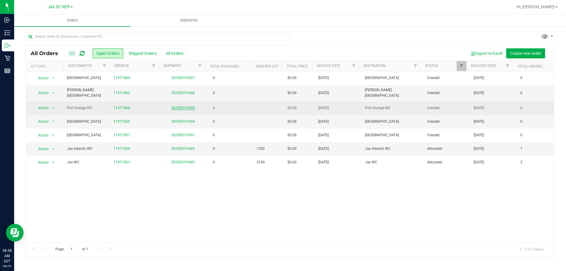
click at [174, 106] on link "20250919-005" at bounding box center [183, 108] width 24 height 4
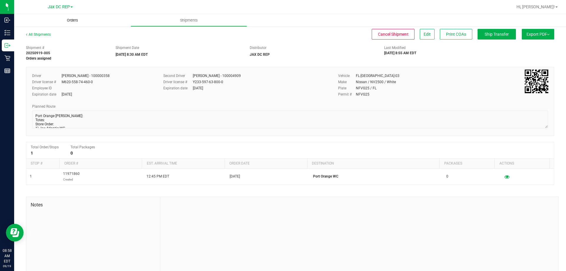
click at [66, 21] on span "Orders" at bounding box center [72, 20] width 27 height 5
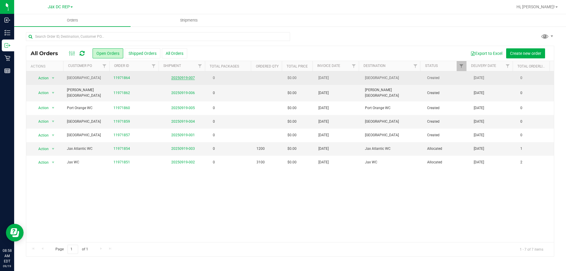
click at [174, 77] on link "20250919-007" at bounding box center [183, 78] width 24 height 4
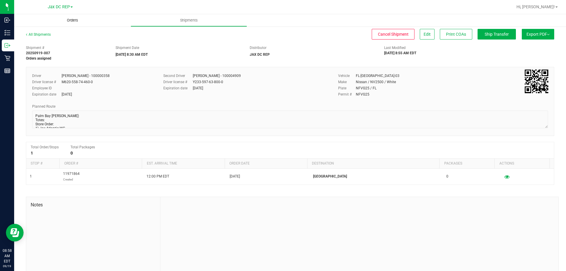
click at [74, 18] on span "Orders" at bounding box center [72, 20] width 27 height 5
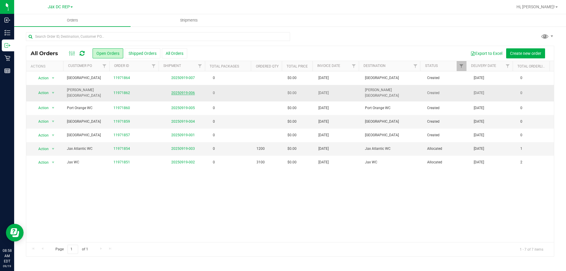
click at [187, 93] on link "20250919-006" at bounding box center [183, 93] width 24 height 4
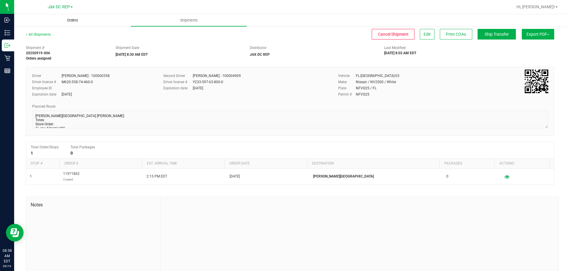
click at [74, 23] on span "Orders" at bounding box center [72, 20] width 27 height 5
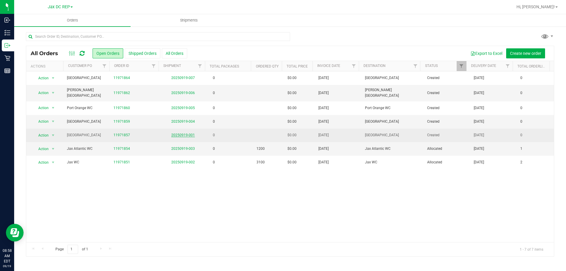
click at [180, 133] on link "20250919-001" at bounding box center [183, 135] width 24 height 4
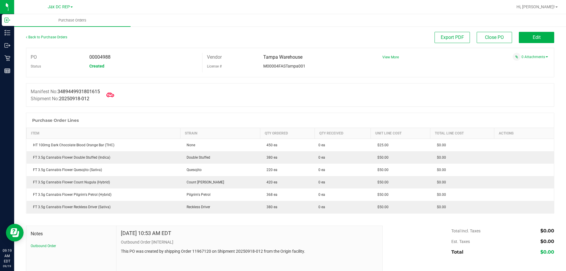
click at [110, 95] on icon at bounding box center [110, 95] width 8 height 8
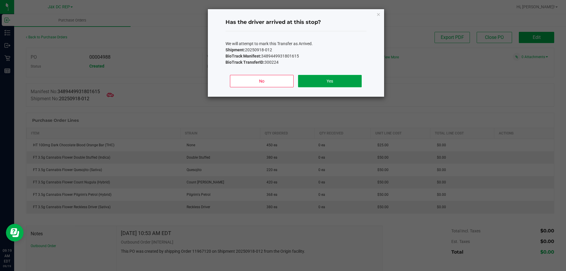
click at [304, 79] on button "Yes" at bounding box center [329, 81] width 63 height 12
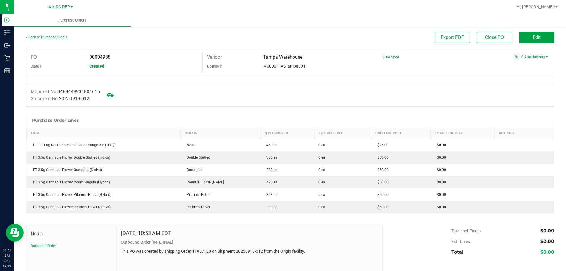
click at [526, 34] on button "Edit" at bounding box center [535, 37] width 35 height 11
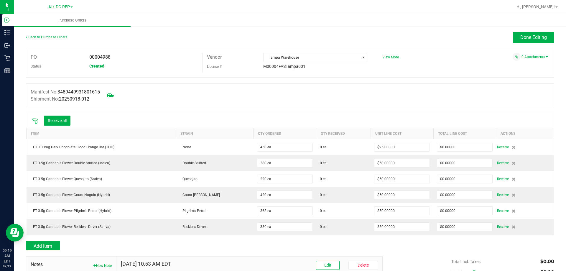
click at [37, 121] on icon at bounding box center [35, 121] width 6 height 6
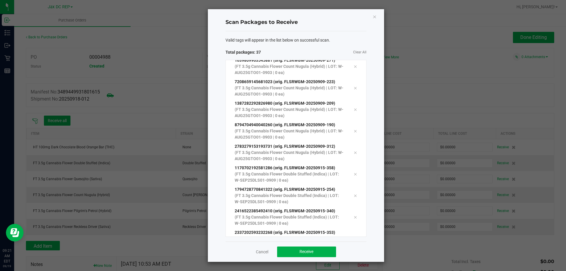
scroll to position [613, 0]
click at [290, 254] on button "Receive" at bounding box center [306, 251] width 59 height 11
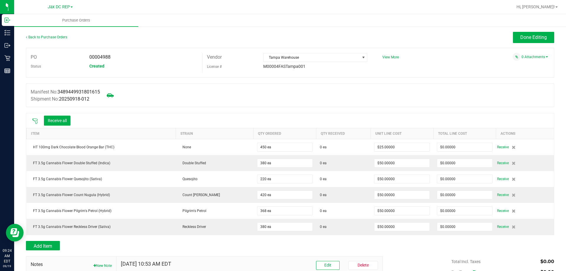
click at [34, 122] on icon at bounding box center [35, 121] width 6 height 6
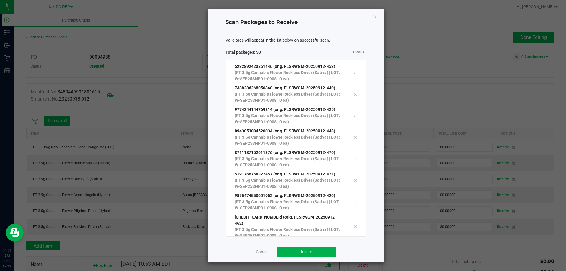
scroll to position [527, 0]
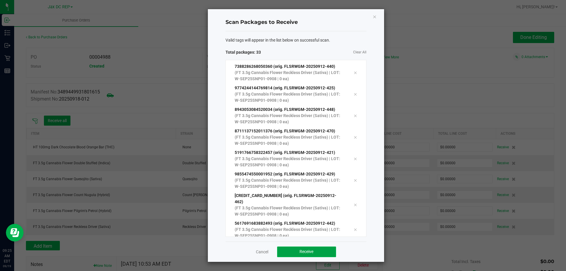
click at [307, 246] on button "Receive" at bounding box center [306, 251] width 59 height 11
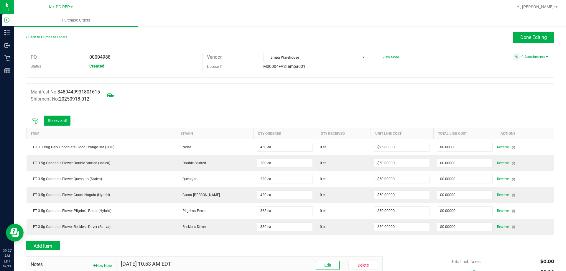
click at [36, 127] on div "Receive all" at bounding box center [289, 120] width 527 height 15
click at [35, 122] on icon at bounding box center [35, 121] width 6 height 6
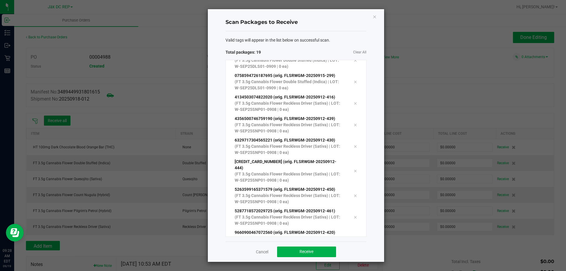
scroll to position [226, 0]
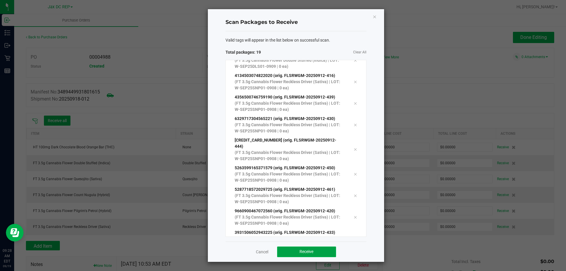
click at [304, 253] on span "Receive" at bounding box center [306, 251] width 14 height 5
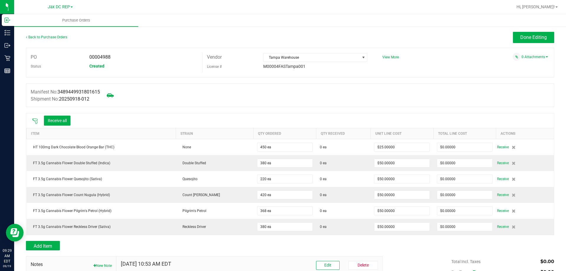
click at [35, 120] on icon at bounding box center [34, 120] width 5 height 5
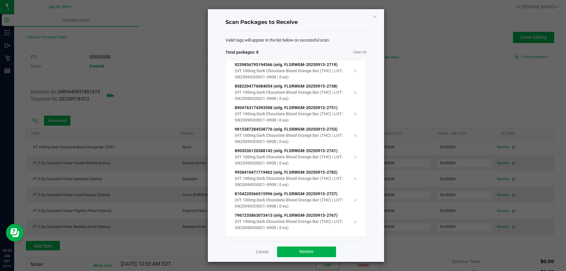
scroll to position [11, 0]
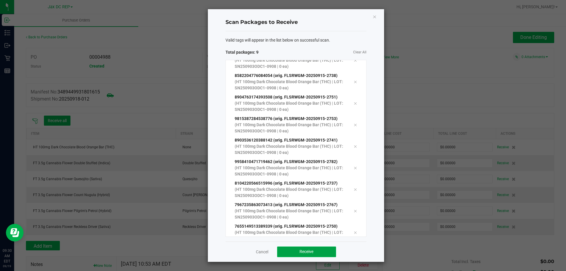
click at [324, 249] on button "Receive" at bounding box center [306, 251] width 59 height 11
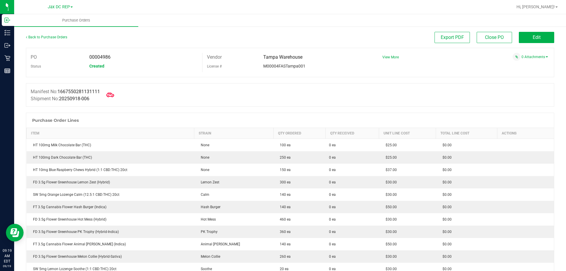
click at [114, 94] on icon at bounding box center [110, 95] width 8 height 8
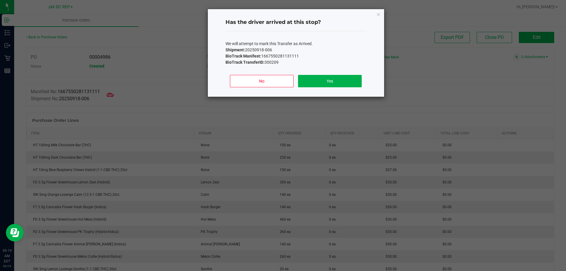
click at [300, 104] on ngb-modal-window "Has the driver arrived at this stop? We will attempt to mark this Transfer as A…" at bounding box center [285, 135] width 570 height 271
click at [378, 13] on icon "Close" at bounding box center [378, 14] width 4 height 7
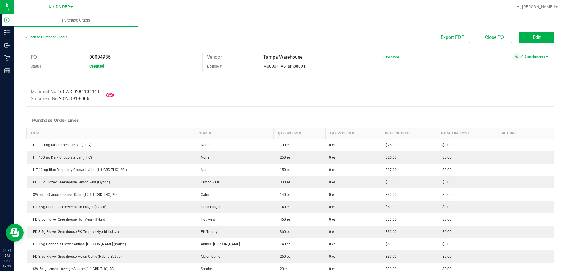
click at [114, 93] on icon at bounding box center [110, 95] width 8 height 8
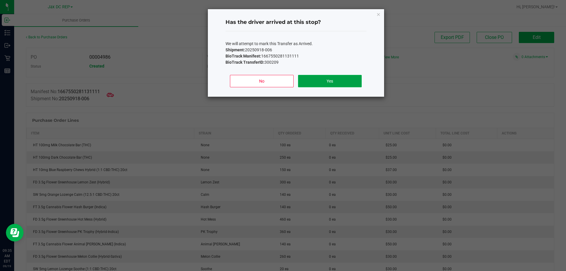
click at [327, 81] on button "Yes" at bounding box center [329, 81] width 63 height 12
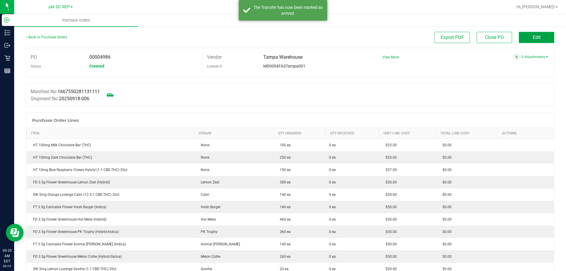
click at [532, 40] on span "Edit" at bounding box center [536, 37] width 8 height 6
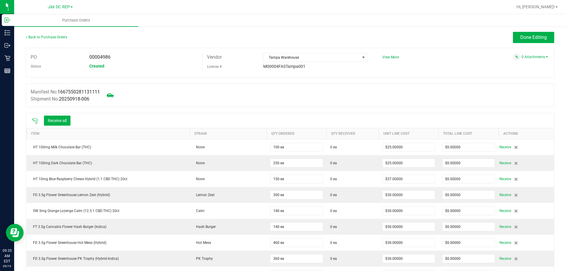
click at [36, 119] on icon at bounding box center [35, 121] width 6 height 6
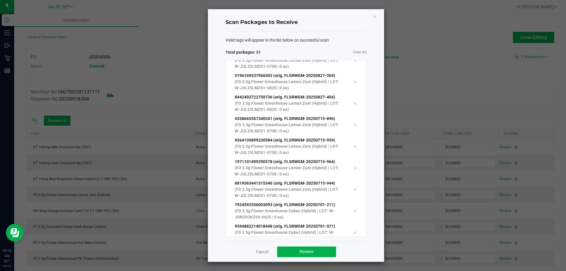
scroll to position [935, 0]
click at [328, 255] on button "Receive" at bounding box center [306, 251] width 59 height 11
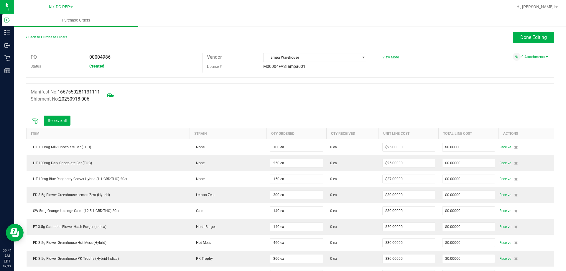
click at [35, 118] on icon at bounding box center [35, 121] width 6 height 6
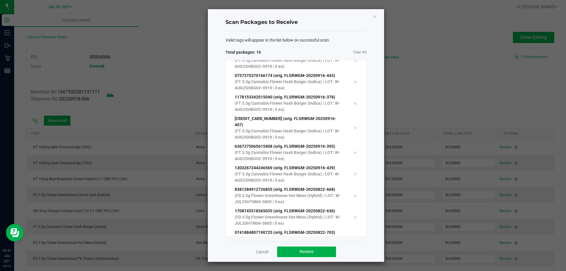
scroll to position [161, 0]
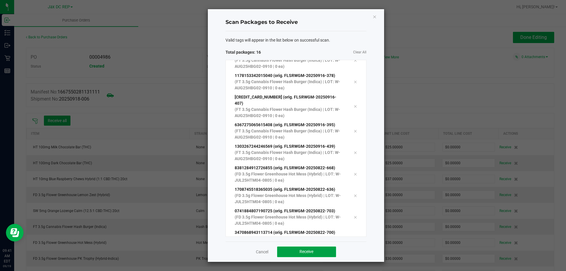
click at [315, 248] on button "Receive" at bounding box center [306, 251] width 59 height 11
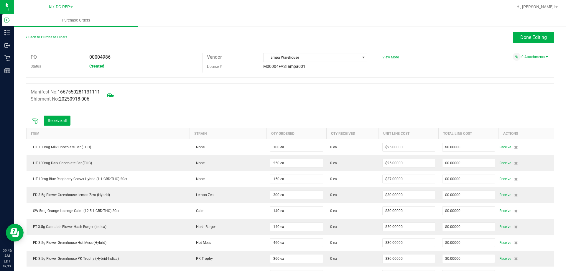
click at [34, 120] on icon at bounding box center [35, 121] width 6 height 6
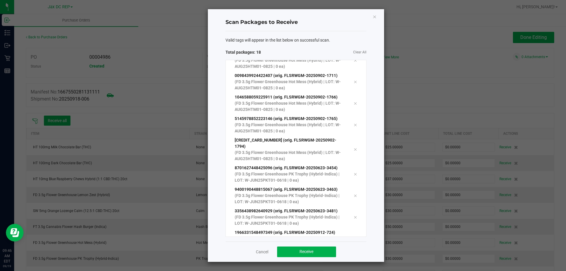
scroll to position [226, 0]
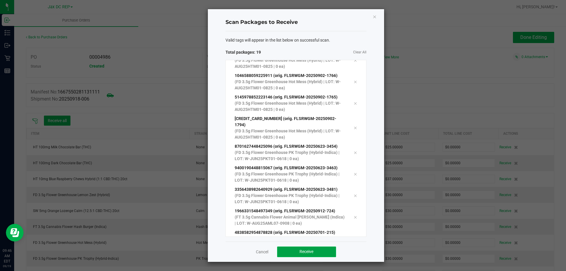
click at [323, 248] on button "Receive" at bounding box center [306, 251] width 59 height 11
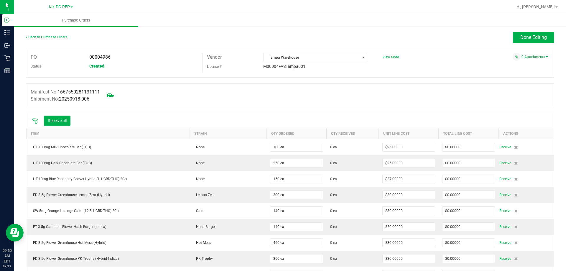
click at [35, 119] on icon at bounding box center [35, 121] width 6 height 6
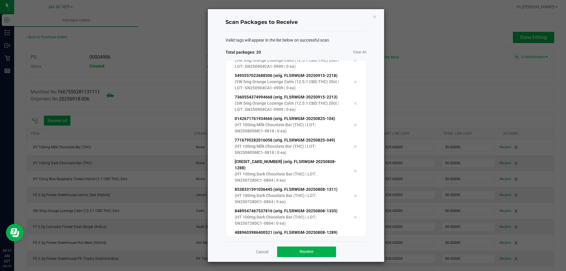
scroll to position [269, 0]
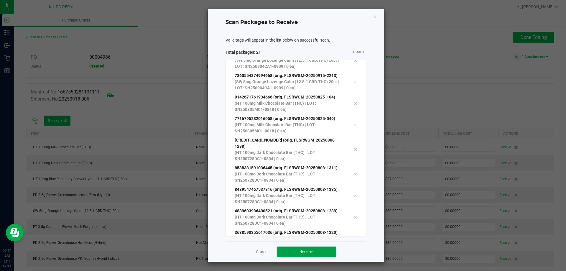
click at [319, 253] on button "Receive" at bounding box center [306, 251] width 59 height 11
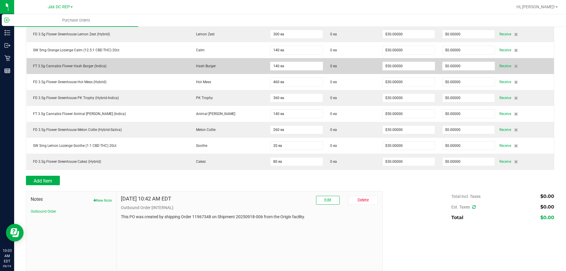
scroll to position [166, 0]
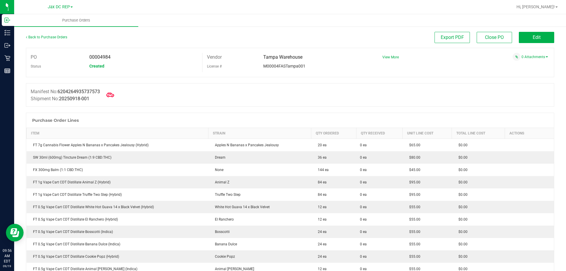
click at [113, 94] on icon at bounding box center [110, 95] width 8 height 8
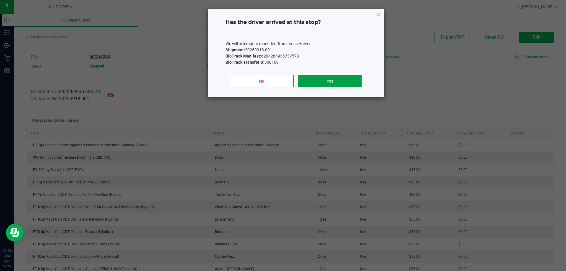
click at [334, 78] on button "Yes" at bounding box center [329, 81] width 63 height 12
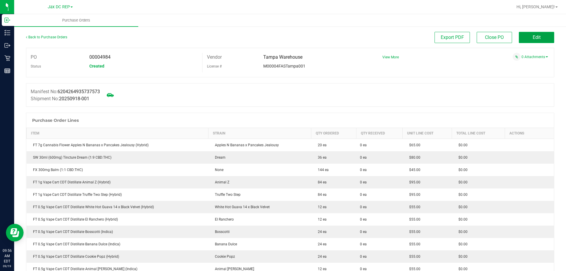
click at [524, 37] on button "Edit" at bounding box center [535, 37] width 35 height 11
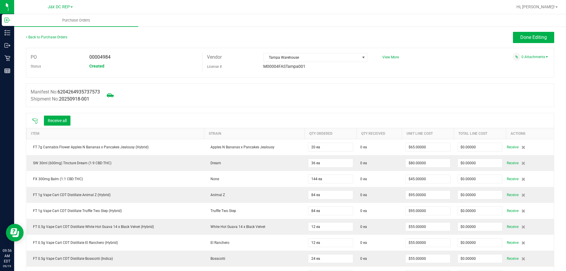
click at [35, 119] on icon at bounding box center [35, 121] width 6 height 6
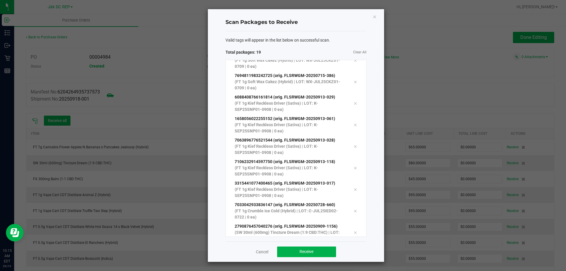
scroll to position [247, 0]
click at [326, 249] on button "Receive" at bounding box center [306, 251] width 59 height 11
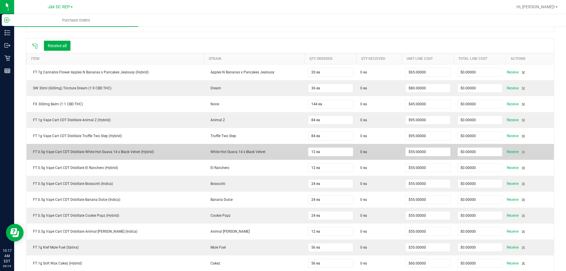
scroll to position [0, 0]
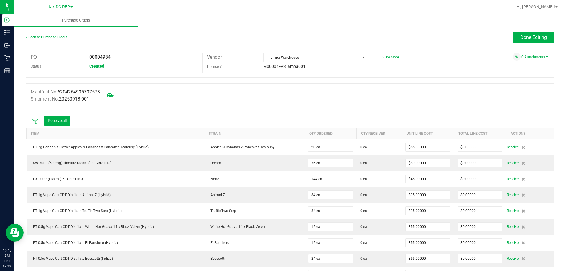
click at [34, 121] on icon at bounding box center [35, 121] width 6 height 6
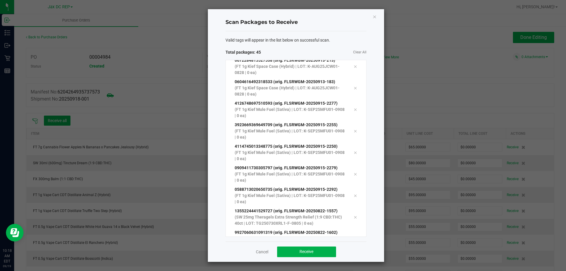
scroll to position [806, 0]
click at [325, 254] on button "Receive" at bounding box center [306, 251] width 59 height 11
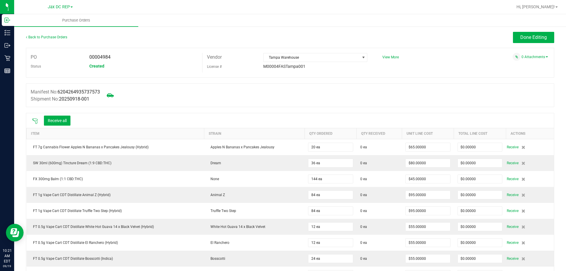
click at [33, 123] on icon at bounding box center [35, 121] width 6 height 6
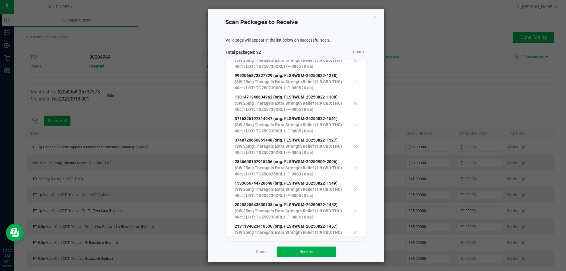
scroll to position [505, 0]
click at [316, 253] on button "Receive" at bounding box center [306, 251] width 59 height 11
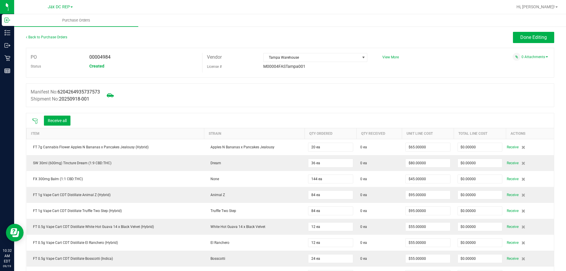
click at [34, 121] on icon at bounding box center [35, 121] width 6 height 6
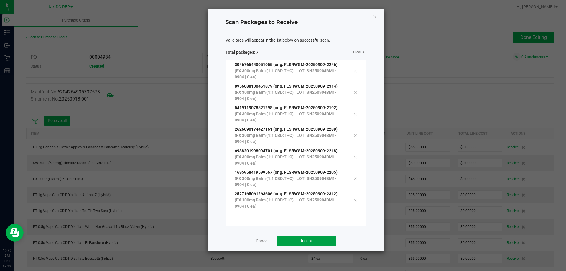
click at [292, 237] on button "Receive" at bounding box center [306, 240] width 59 height 11
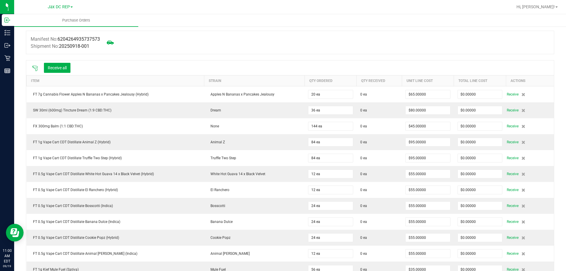
scroll to position [0, 0]
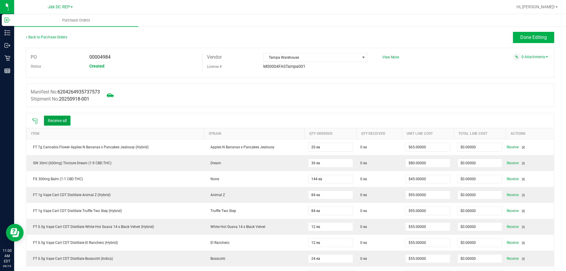
click at [65, 120] on button "Receive all" at bounding box center [57, 120] width 27 height 10
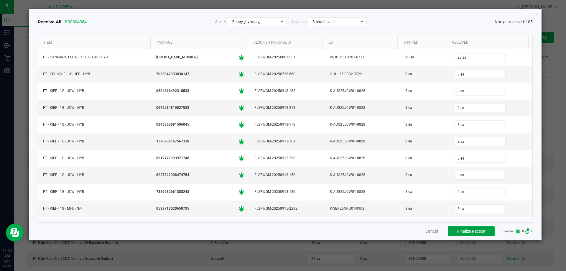
click at [469, 231] on span "Finalize Receipt" at bounding box center [471, 231] width 28 height 5
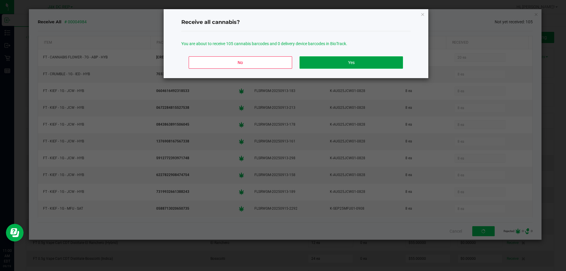
click at [375, 65] on button "Yes" at bounding box center [350, 62] width 103 height 12
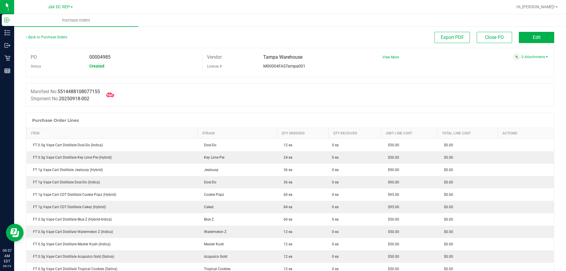
click at [111, 94] on icon at bounding box center [110, 95] width 8 height 8
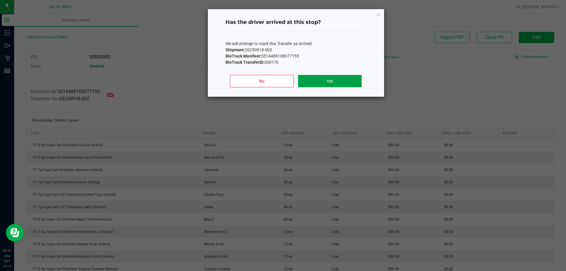
click at [344, 80] on button "Yes" at bounding box center [329, 81] width 63 height 12
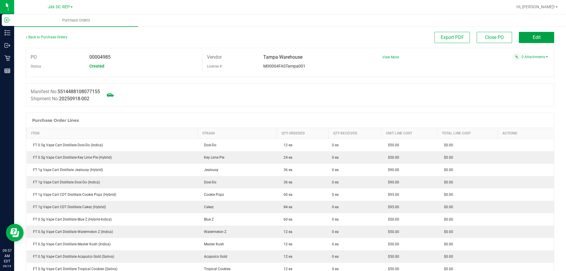
click at [530, 40] on button "Edit" at bounding box center [535, 37] width 35 height 11
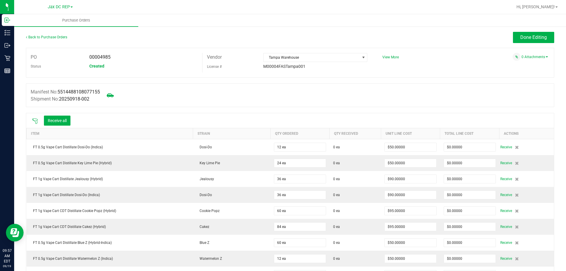
click at [32, 120] on icon at bounding box center [35, 121] width 6 height 6
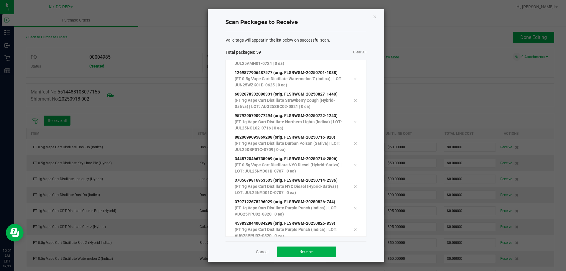
scroll to position [1086, 0]
click at [305, 249] on span "Receive" at bounding box center [306, 251] width 14 height 5
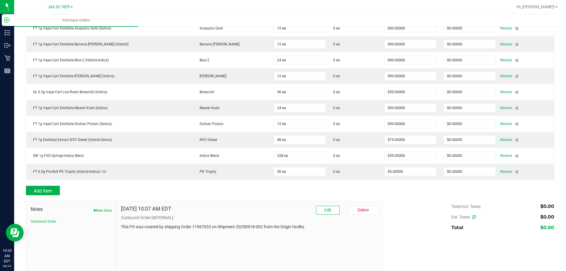
scroll to position [501, 0]
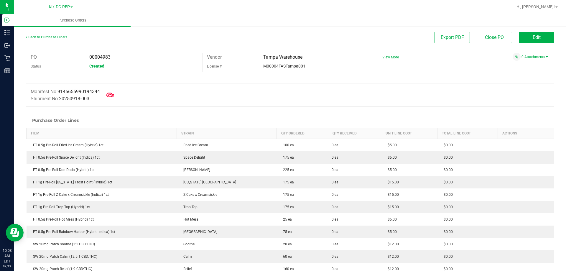
click at [117, 92] on span at bounding box center [110, 94] width 13 height 13
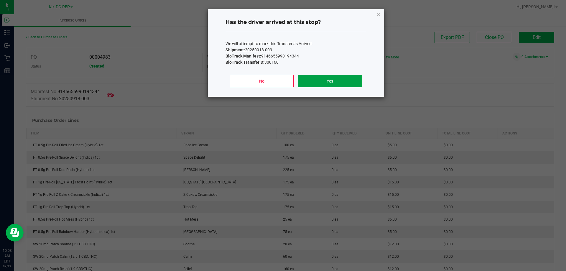
click at [309, 75] on button "Yes" at bounding box center [329, 81] width 63 height 12
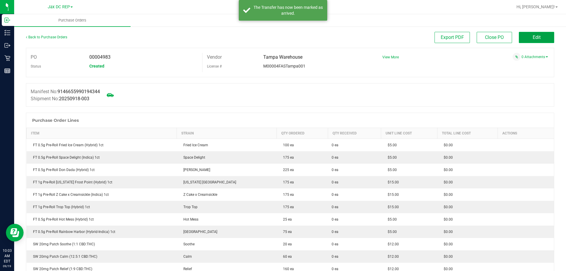
click at [524, 39] on button "Edit" at bounding box center [535, 37] width 35 height 11
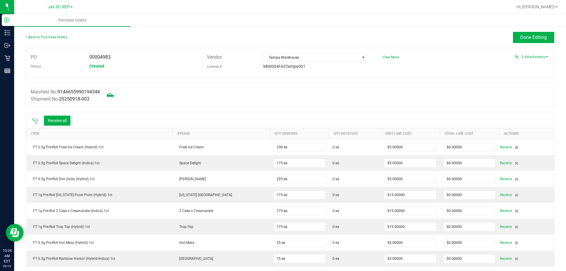
click at [36, 120] on icon at bounding box center [35, 121] width 6 height 6
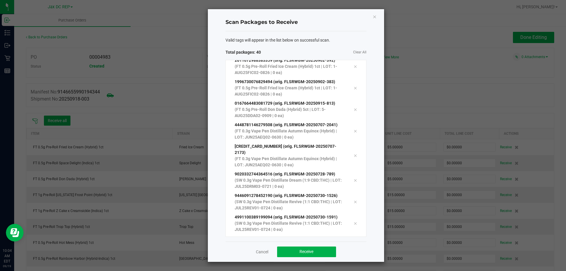
scroll to position [677, 0]
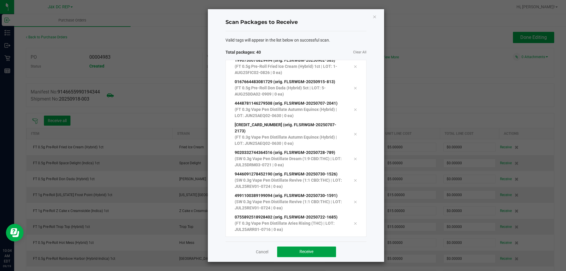
click at [310, 247] on button "Receive" at bounding box center [306, 251] width 59 height 11
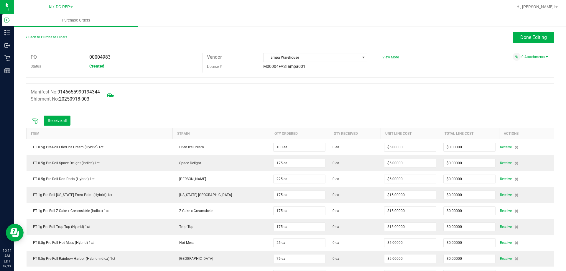
click at [36, 119] on icon at bounding box center [35, 121] width 6 height 6
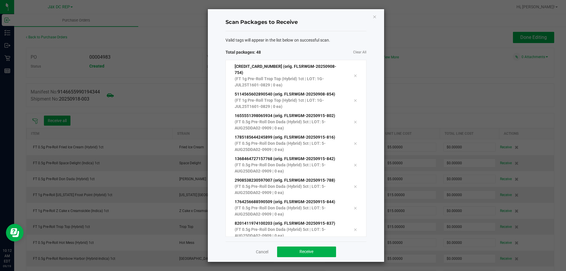
scroll to position [849, 0]
click at [325, 251] on button "Receive" at bounding box center [306, 251] width 59 height 11
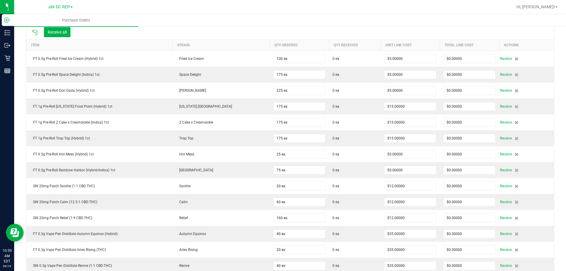
scroll to position [0, 0]
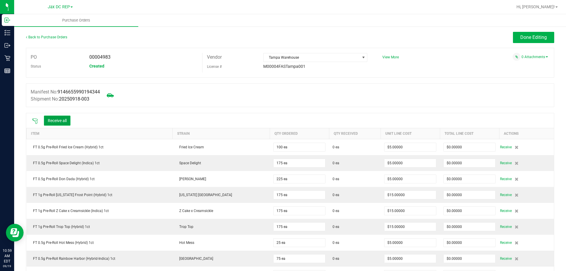
click at [63, 122] on button "Receive all" at bounding box center [57, 120] width 27 height 10
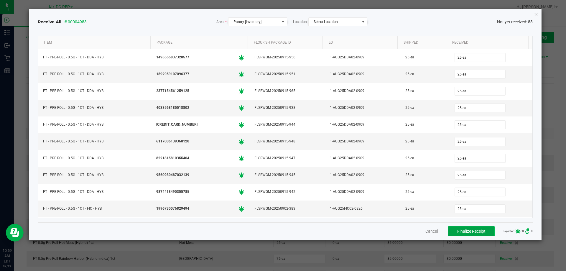
click at [469, 229] on span "Finalize Receipt" at bounding box center [471, 231] width 28 height 5
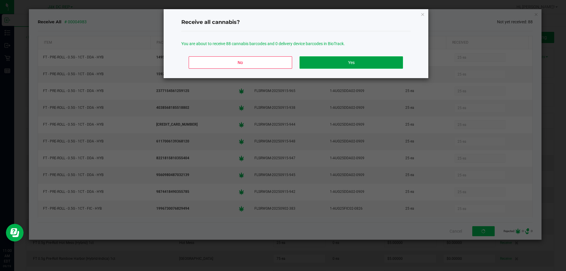
click at [355, 62] on button "Yes" at bounding box center [350, 62] width 103 height 12
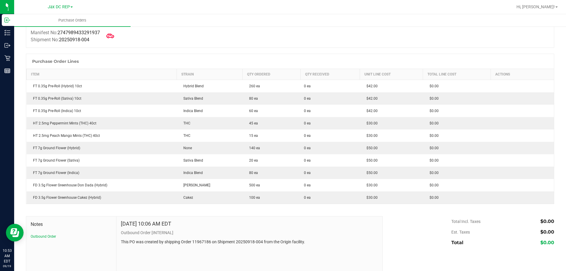
click at [111, 37] on icon at bounding box center [110, 36] width 8 height 4
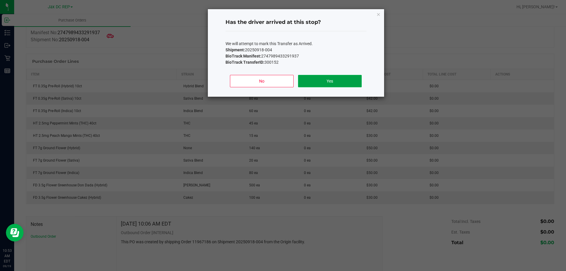
click at [335, 75] on button "Yes" at bounding box center [329, 81] width 63 height 12
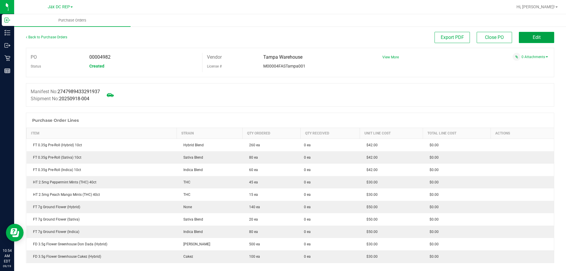
click at [543, 38] on button "Edit" at bounding box center [535, 37] width 35 height 11
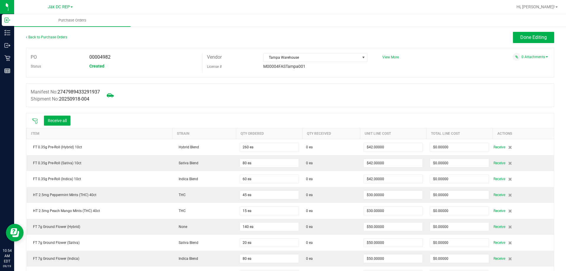
click at [35, 117] on div "Receive all" at bounding box center [51, 120] width 44 height 12
click at [35, 118] on div at bounding box center [35, 121] width 12 height 6
click at [35, 118] on icon at bounding box center [34, 120] width 5 height 5
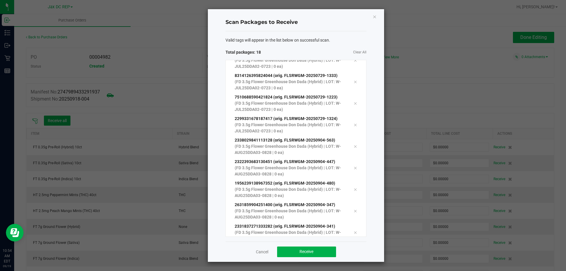
scroll to position [226, 0]
click at [306, 249] on span "Receive" at bounding box center [306, 251] width 14 height 5
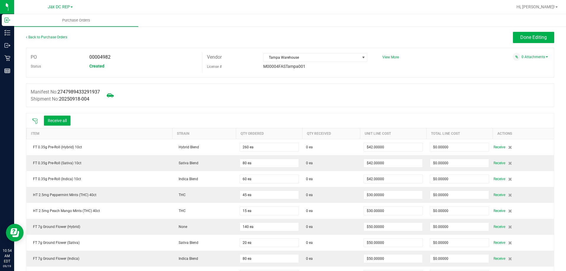
click at [39, 120] on div at bounding box center [35, 121] width 12 height 6
click at [33, 122] on icon at bounding box center [35, 121] width 6 height 6
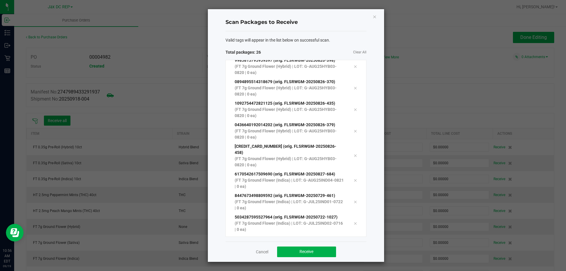
scroll to position [398, 0]
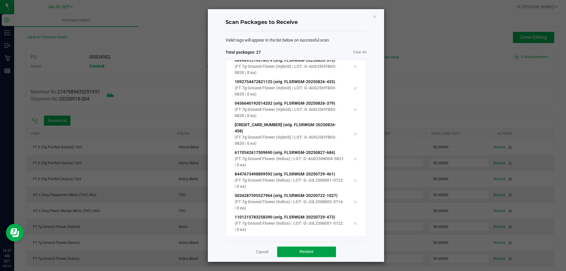
click at [288, 255] on button "Receive" at bounding box center [306, 251] width 59 height 11
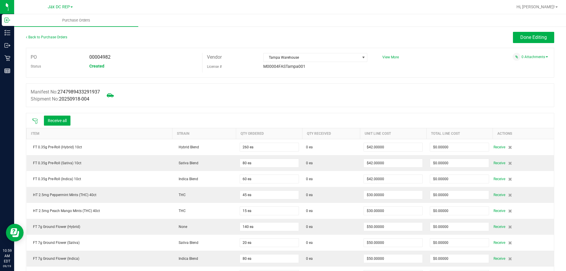
click at [34, 121] on icon at bounding box center [35, 121] width 6 height 6
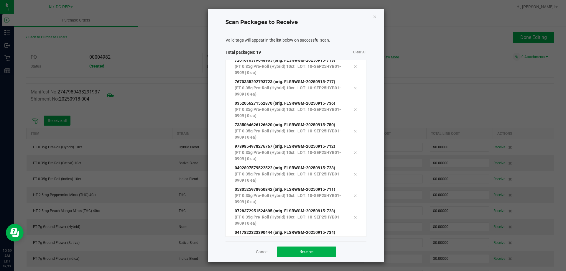
scroll to position [247, 0]
click at [317, 248] on button "Receive" at bounding box center [306, 251] width 59 height 11
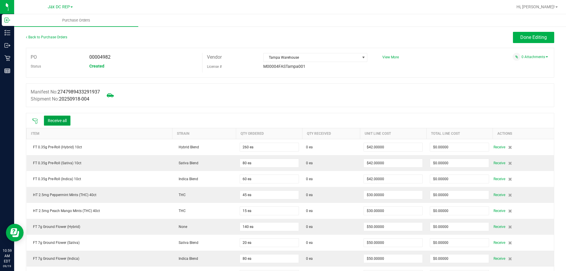
click at [64, 118] on button "Receive all" at bounding box center [57, 120] width 27 height 10
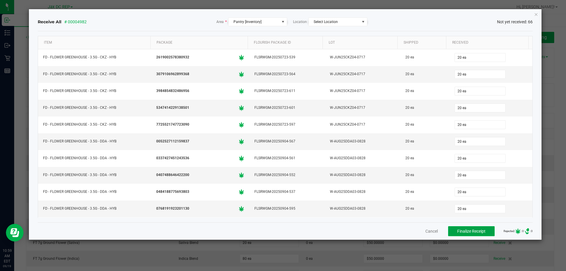
click at [480, 233] on span "Finalize Receipt" at bounding box center [471, 231] width 28 height 5
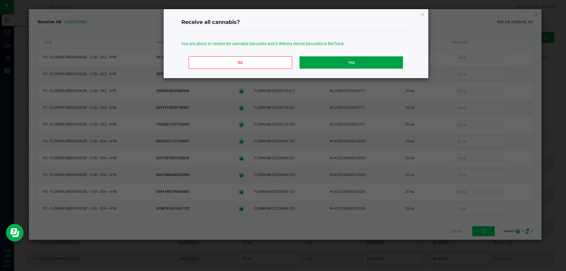
click at [360, 62] on button "Yes" at bounding box center [350, 62] width 103 height 12
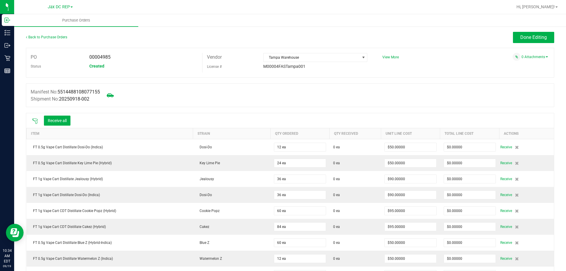
click at [36, 123] on icon at bounding box center [34, 120] width 5 height 5
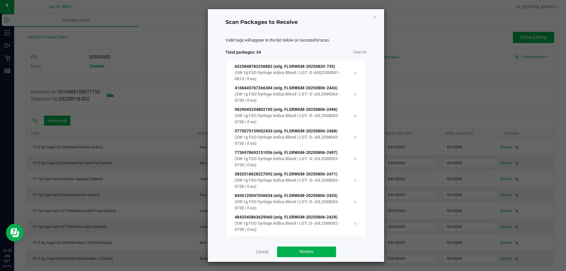
scroll to position [548, 0]
click at [298, 256] on button "Receive" at bounding box center [306, 251] width 59 height 11
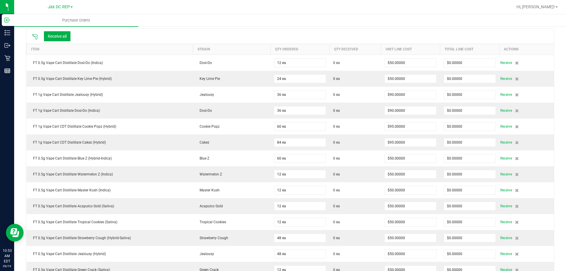
scroll to position [59, 0]
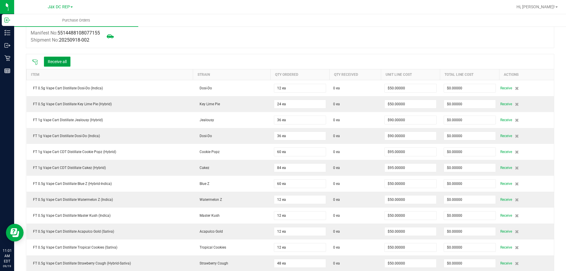
click at [65, 63] on button "Receive all" at bounding box center [57, 62] width 27 height 10
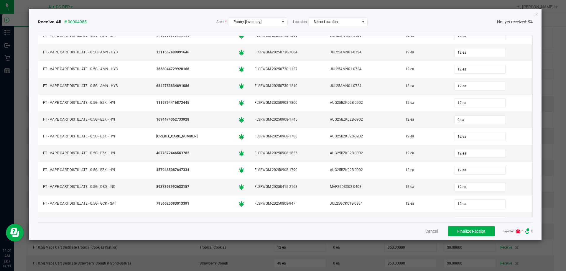
scroll to position [291, 0]
click at [469, 156] on input "0" at bounding box center [480, 153] width 50 height 8
type input "12 ea"
click at [396, 231] on div "Cancel Finalize Receipt Rejected: : 1 .st0{ } : 0" at bounding box center [285, 230] width 495 height 17
click at [471, 229] on span "Finalize Receipt" at bounding box center [471, 231] width 28 height 5
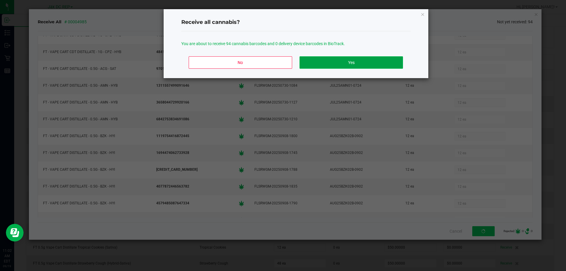
click at [333, 58] on button "Yes" at bounding box center [350, 62] width 103 height 12
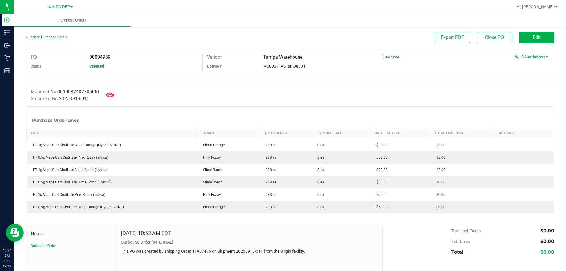
click at [111, 93] on icon at bounding box center [110, 95] width 8 height 8
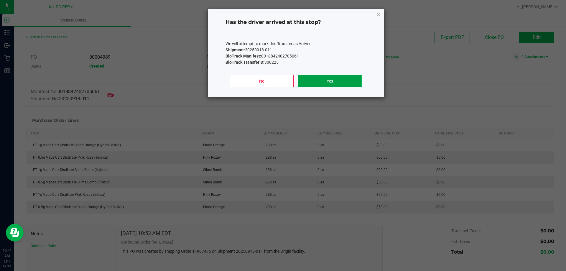
click at [337, 77] on button "Yes" at bounding box center [329, 81] width 63 height 12
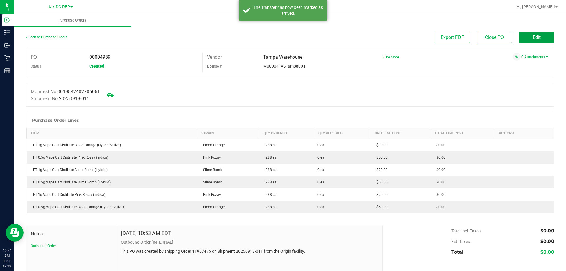
click at [521, 38] on button "Edit" at bounding box center [535, 37] width 35 height 11
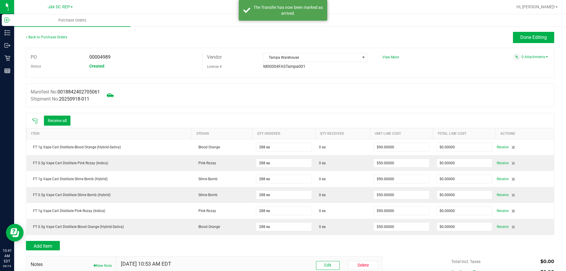
click at [35, 122] on icon at bounding box center [34, 120] width 5 height 5
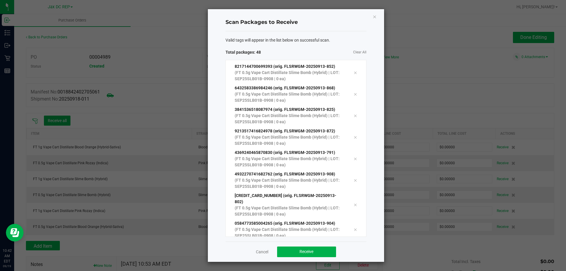
scroll to position [849, 0]
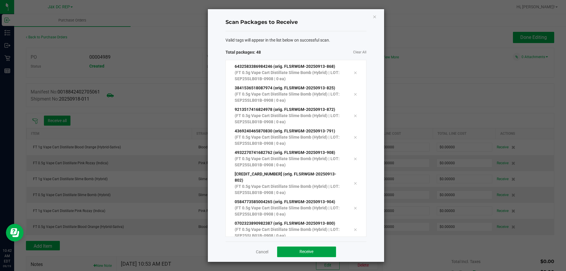
click at [317, 253] on button "Receive" at bounding box center [306, 251] width 59 height 11
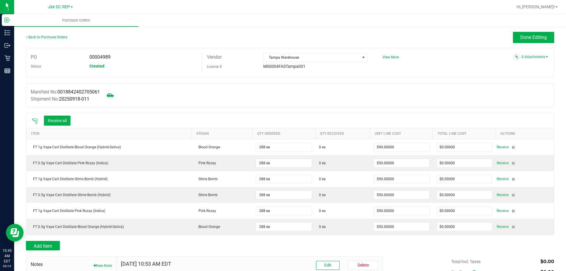
click at [34, 122] on icon at bounding box center [35, 121] width 6 height 6
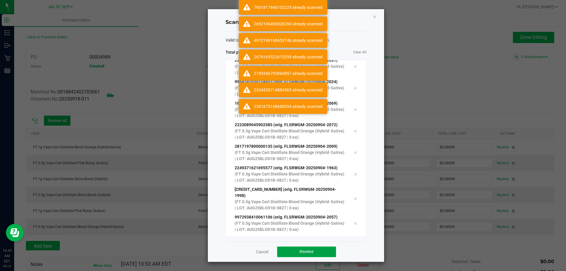
click at [309, 255] on button "Receive" at bounding box center [306, 251] width 59 height 11
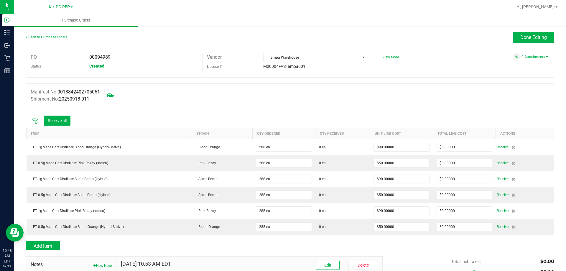
click at [34, 120] on icon at bounding box center [35, 121] width 6 height 6
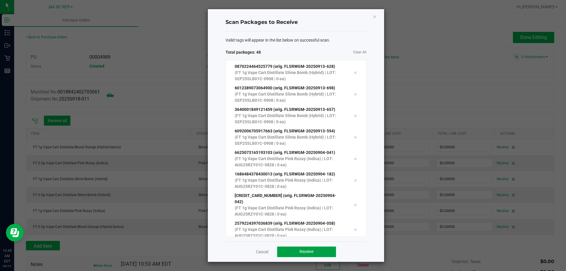
click at [299, 247] on button "Receive" at bounding box center [306, 251] width 59 height 11
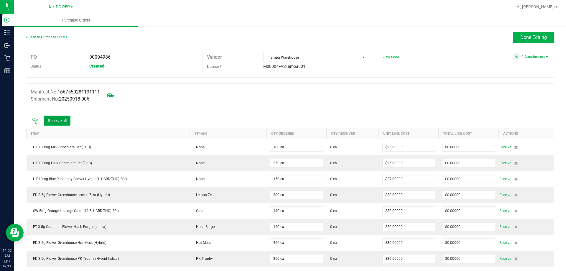
click at [60, 121] on button "Receive all" at bounding box center [57, 120] width 27 height 10
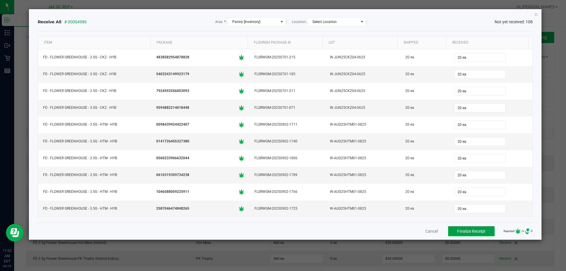
click at [468, 231] on span "Finalize Receipt" at bounding box center [471, 231] width 28 height 5
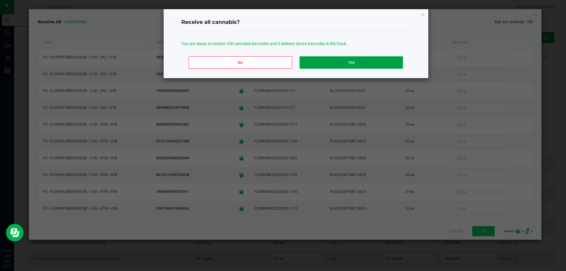
click at [364, 63] on button "Yes" at bounding box center [350, 62] width 103 height 12
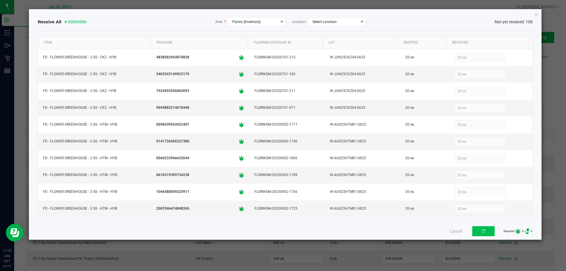
drag, startPoint x: 364, startPoint y: 63, endPoint x: 394, endPoint y: 19, distance: 53.7
click at [394, 19] on div "Receive All # 00004986 Area * Pantry [Inventory] Location Select Location Not y…" at bounding box center [285, 21] width 495 height 9
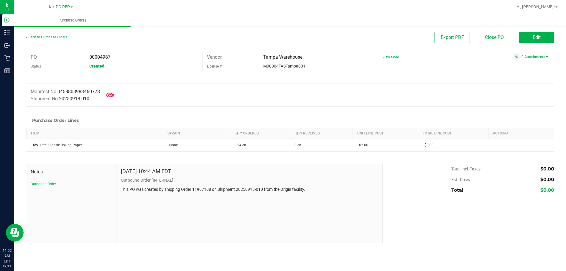
click at [111, 95] on icon at bounding box center [110, 95] width 8 height 8
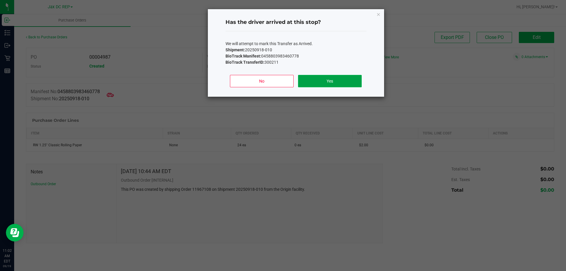
click at [329, 79] on button "Yes" at bounding box center [329, 81] width 63 height 12
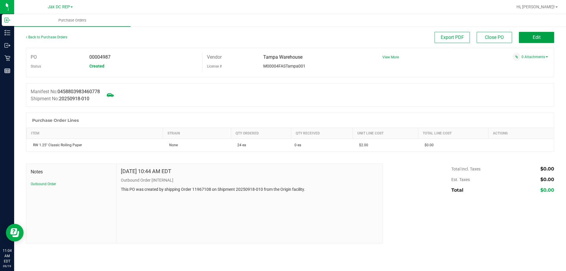
click at [534, 34] on button "Edit" at bounding box center [535, 37] width 35 height 11
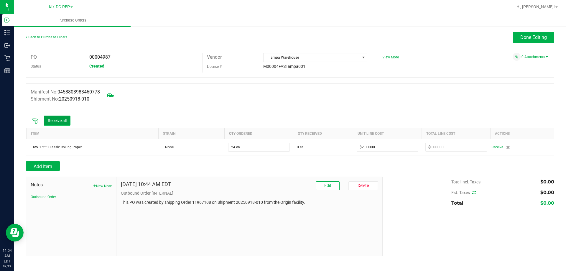
click at [57, 120] on button "Receive all" at bounding box center [57, 120] width 27 height 10
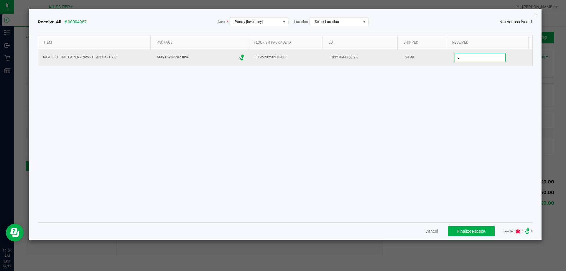
click at [464, 54] on input "0" at bounding box center [480, 57] width 50 height 8
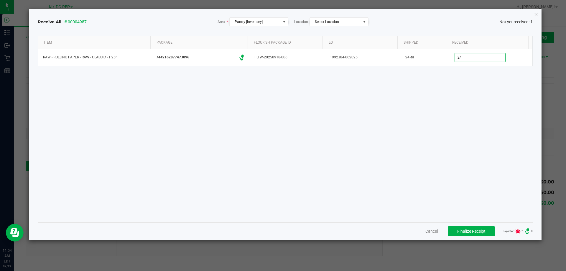
type input "24 ea"
click at [406, 98] on div "Item Package Flourish Package ID Lot Shipped Received RAW - ROLLING PAPER - RAW…" at bounding box center [285, 126] width 495 height 181
click at [467, 229] on span "Finalize Receipt" at bounding box center [471, 231] width 28 height 5
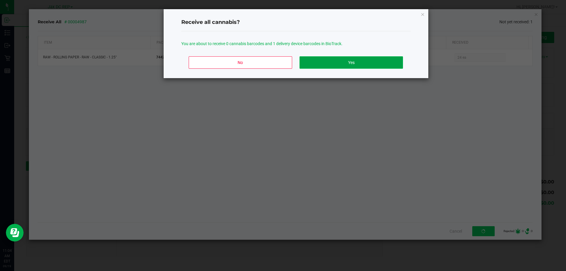
click at [368, 64] on button "Yes" at bounding box center [350, 62] width 103 height 12
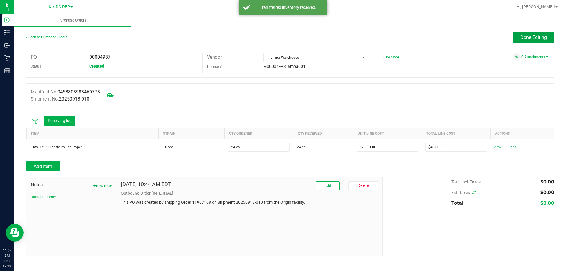
click at [542, 33] on button "Done Editing" at bounding box center [533, 37] width 41 height 11
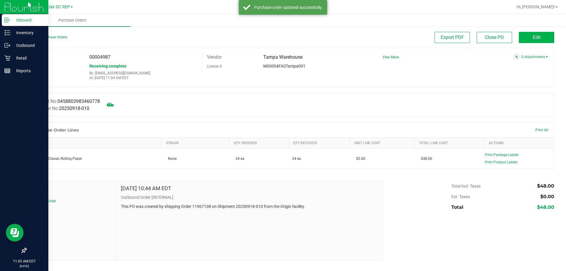
click at [28, 20] on p "Inbound" at bounding box center [27, 19] width 35 height 7
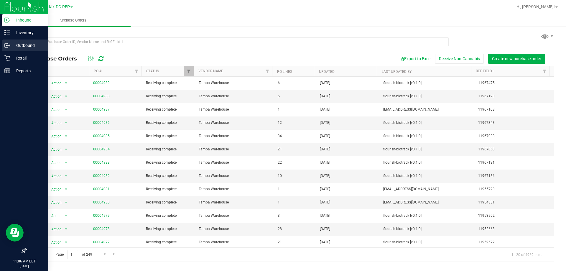
click at [24, 47] on p "Outbound" at bounding box center [27, 45] width 35 height 7
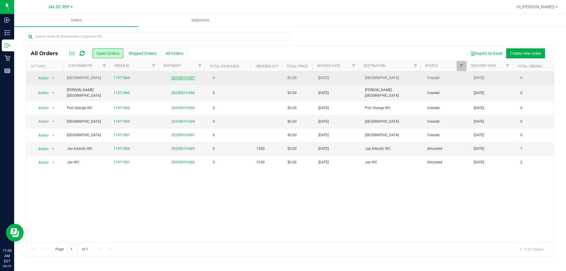
click at [182, 80] on link "20250919-007" at bounding box center [183, 78] width 24 height 4
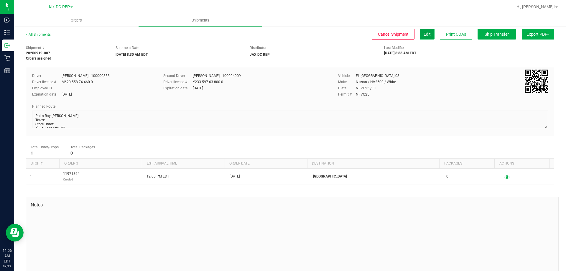
click at [423, 34] on span "Edit" at bounding box center [426, 34] width 7 height 5
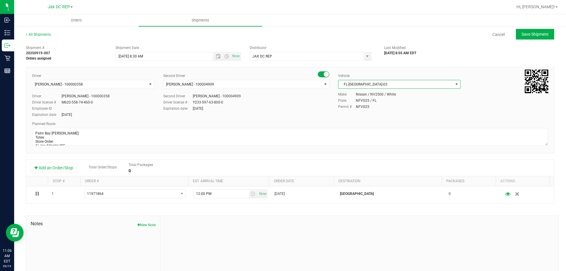
click at [405, 84] on span "FL-NV-03" at bounding box center [395, 84] width 114 height 8
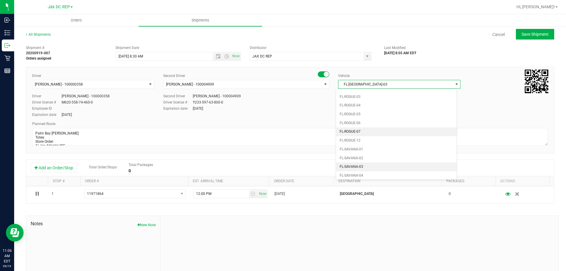
scroll to position [279, 0]
click at [368, 155] on li "FL-SPRINTER-02" at bounding box center [396, 156] width 120 height 9
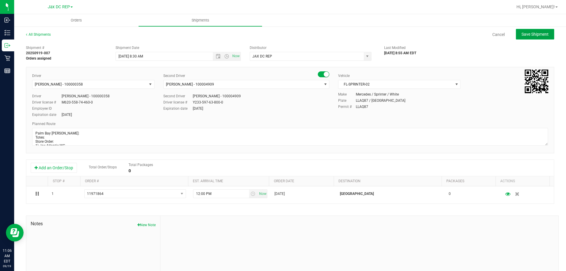
click at [531, 34] on span "Save Shipment" at bounding box center [534, 34] width 27 height 5
type input "[DATE] 12:30 PM"
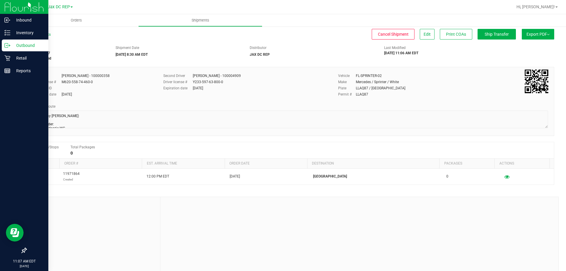
click at [12, 45] on p "Outbound" at bounding box center [27, 45] width 35 height 7
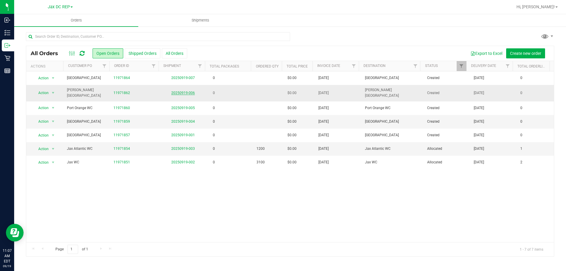
click at [181, 91] on link "20250919-006" at bounding box center [183, 93] width 24 height 4
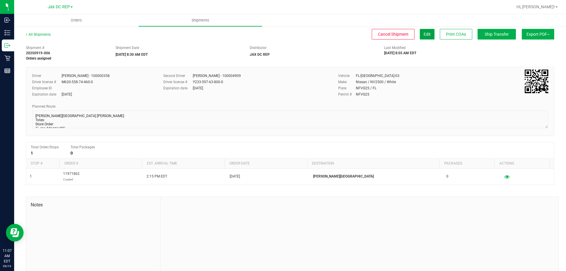
click at [423, 33] on span "Edit" at bounding box center [426, 34] width 7 height 5
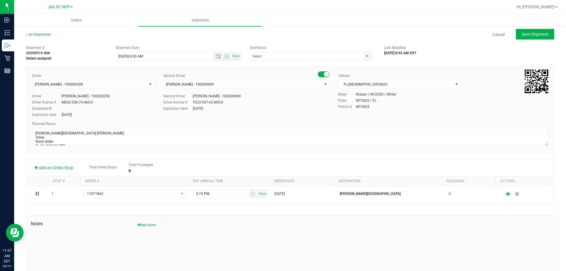
type input "JAX DC REP"
click at [376, 84] on span "FL-[GEOGRAPHIC_DATA]-03" at bounding box center [395, 84] width 114 height 8
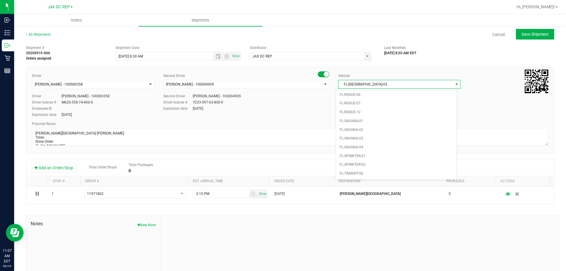
scroll to position [272, 0]
click at [367, 164] on li "FL-SPRINTER-02" at bounding box center [396, 163] width 120 height 9
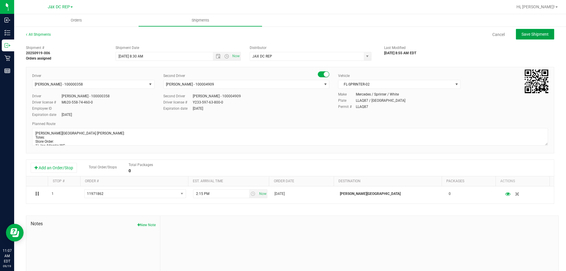
click at [529, 30] on button "Save Shipment" at bounding box center [534, 34] width 38 height 11
type input "[DATE] 12:30 PM"
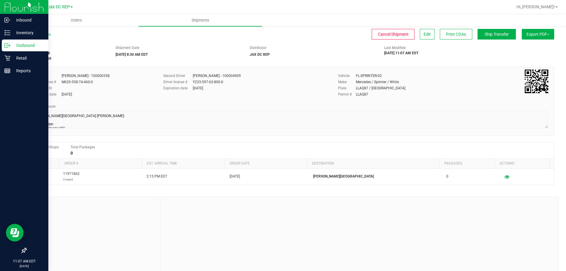
click at [12, 43] on p "Outbound" at bounding box center [27, 45] width 35 height 7
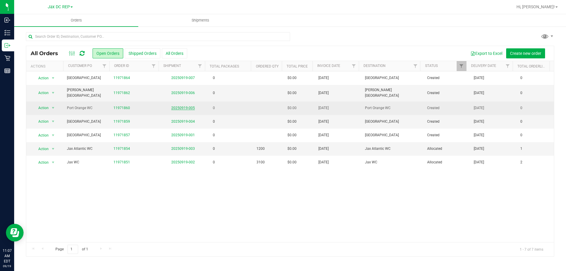
click at [177, 106] on link "20250919-005" at bounding box center [183, 108] width 24 height 4
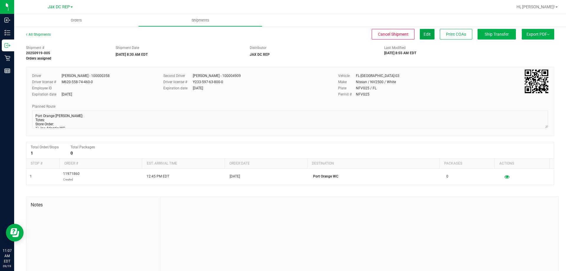
click at [423, 36] on span "Edit" at bounding box center [426, 34] width 7 height 5
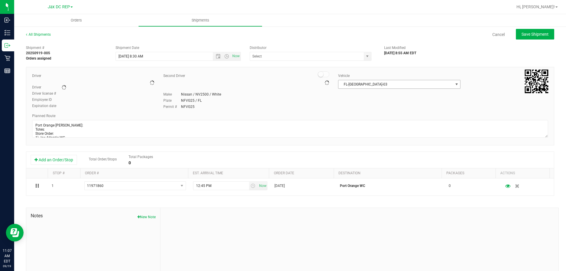
type input "JAX DC REP"
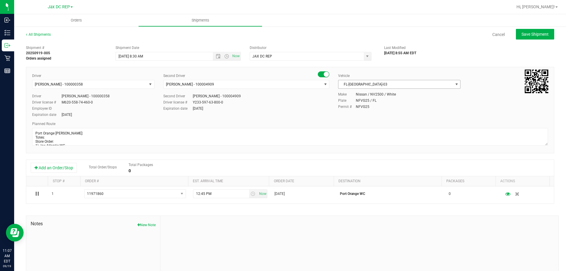
click at [405, 86] on span "FL-[GEOGRAPHIC_DATA]-03" at bounding box center [395, 84] width 114 height 8
click at [377, 130] on li "FL-SPRINTER-02" at bounding box center [396, 128] width 120 height 9
click at [515, 33] on button "Save Shipment" at bounding box center [534, 34] width 38 height 11
type input "[DATE] 12:30 PM"
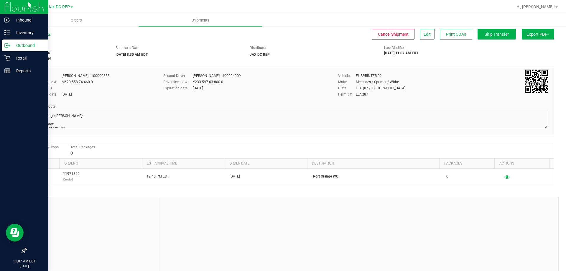
click at [14, 45] on p "Outbound" at bounding box center [27, 45] width 35 height 7
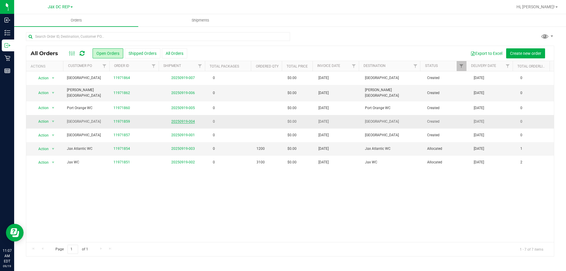
click at [182, 119] on link "20250919-004" at bounding box center [183, 121] width 24 height 4
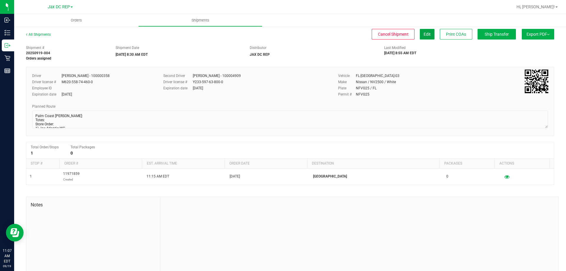
click at [424, 37] on button "Edit" at bounding box center [426, 34] width 15 height 11
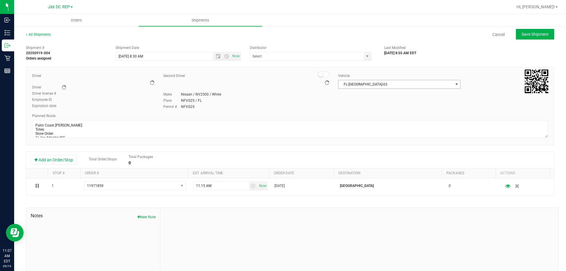
type input "JAX DC REP"
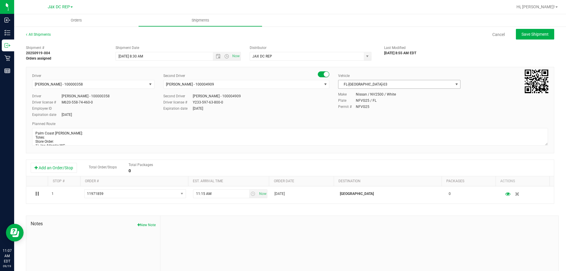
click at [419, 85] on span "FL-[GEOGRAPHIC_DATA]-03" at bounding box center [395, 84] width 114 height 8
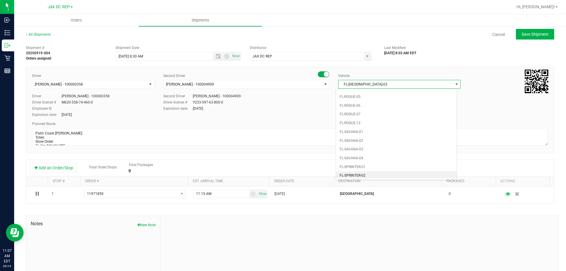
click at [364, 171] on li "FL-SPRINTER-02" at bounding box center [396, 175] width 120 height 9
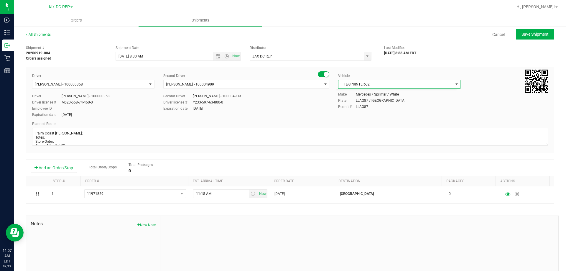
scroll to position [0, 0]
click at [522, 37] on button "Save Shipment" at bounding box center [534, 34] width 38 height 11
type input "[DATE] 12:30 PM"
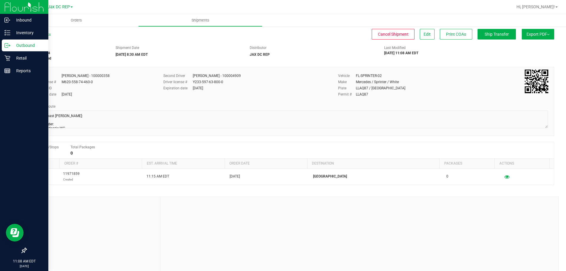
click at [13, 48] on p "Outbound" at bounding box center [27, 45] width 35 height 7
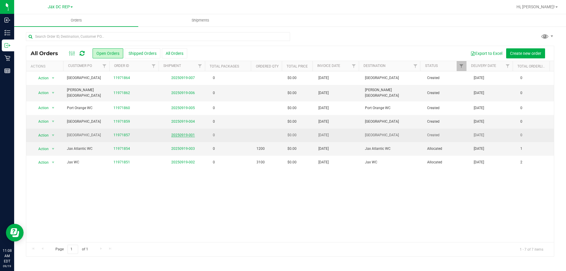
click at [188, 133] on link "20250919-001" at bounding box center [183, 135] width 24 height 4
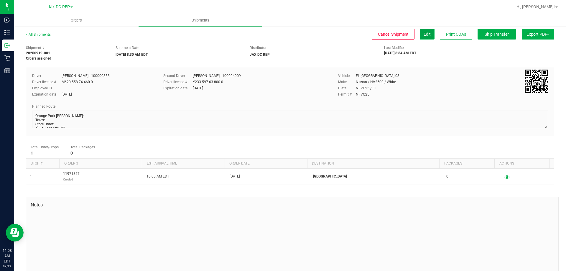
click at [425, 35] on button "Edit" at bounding box center [426, 34] width 15 height 11
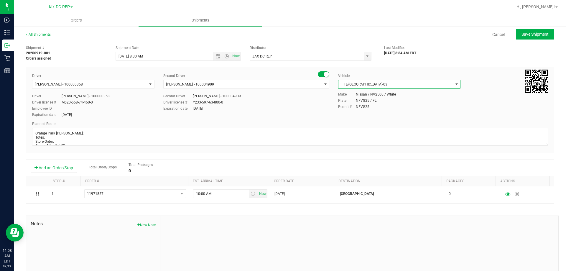
click at [379, 82] on span "FL-[GEOGRAPHIC_DATA]-03" at bounding box center [395, 84] width 114 height 8
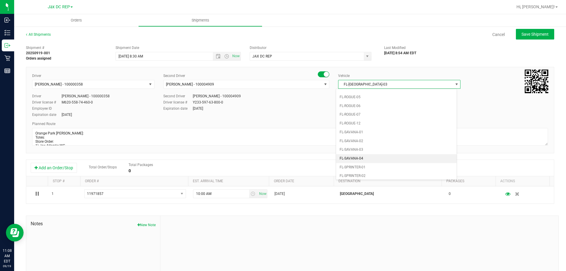
scroll to position [272, 0]
click at [368, 162] on li "FL-SPRINTER-02" at bounding box center [396, 163] width 120 height 9
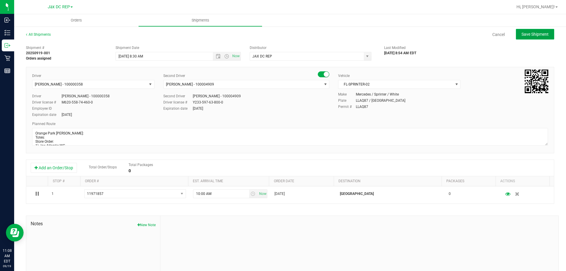
click at [526, 35] on span "Save Shipment" at bounding box center [534, 34] width 27 height 5
type input "[DATE] 12:30 PM"
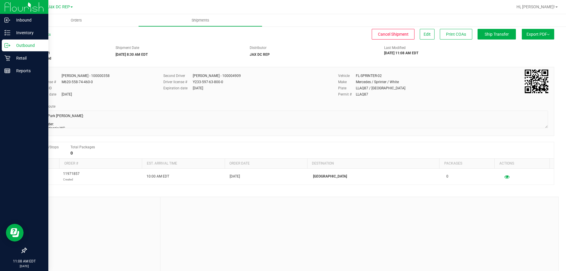
click at [23, 45] on p "Outbound" at bounding box center [27, 45] width 35 height 7
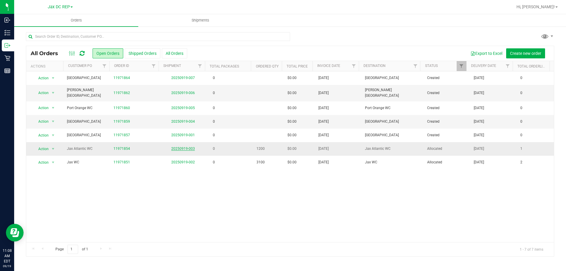
click at [185, 146] on link "20250919-003" at bounding box center [183, 148] width 24 height 4
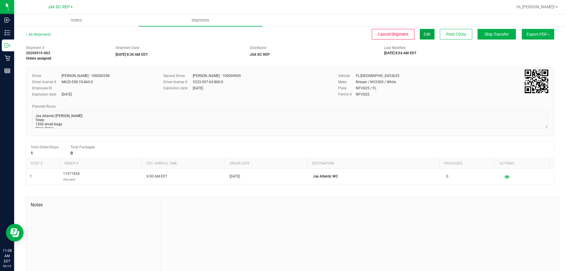
click at [423, 32] on span "Edit" at bounding box center [426, 34] width 7 height 5
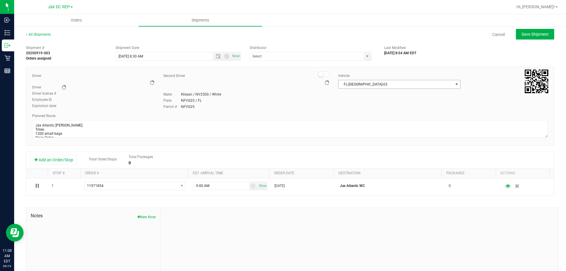
type input "JAX DC REP"
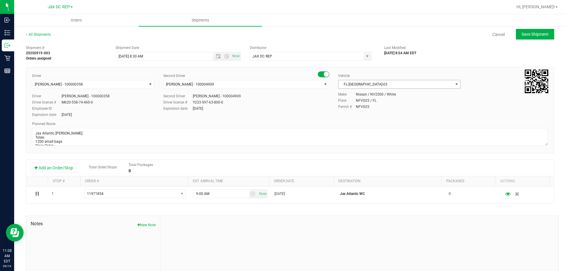
click at [369, 82] on span "FL-[GEOGRAPHIC_DATA]-03" at bounding box center [395, 84] width 114 height 8
click at [371, 109] on li "FL-SPRINTER-02" at bounding box center [396, 107] width 120 height 9
click at [523, 38] on button "Save Shipment" at bounding box center [534, 34] width 38 height 11
type input "[DATE] 12:30 PM"
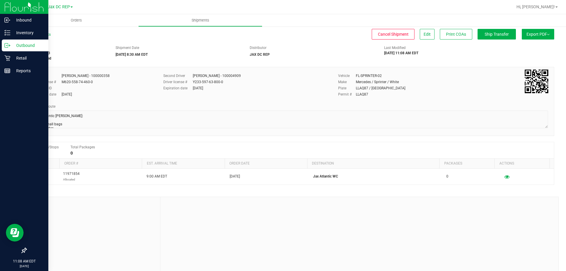
click at [12, 46] on p "Outbound" at bounding box center [27, 45] width 35 height 7
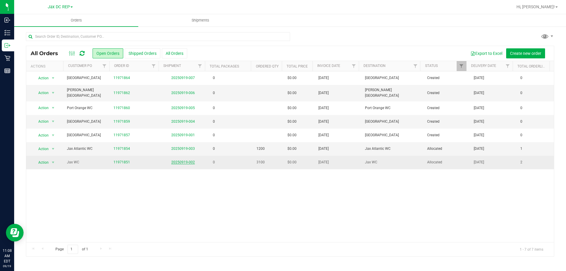
click at [187, 160] on link "20250919-002" at bounding box center [183, 162] width 24 height 4
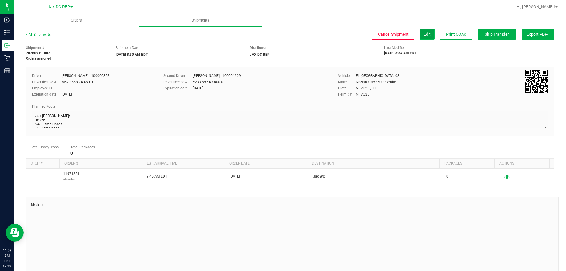
click at [424, 36] on span "Edit" at bounding box center [426, 34] width 7 height 5
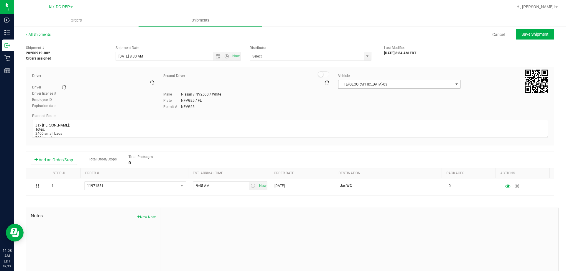
type input "JAX DC REP"
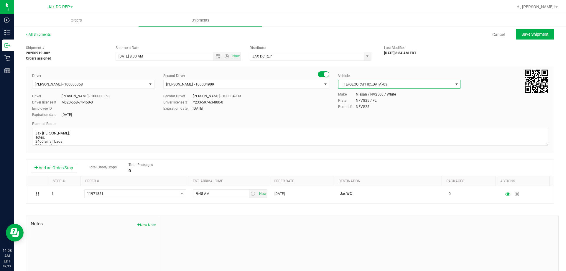
click at [366, 86] on span "FL-[GEOGRAPHIC_DATA]-03" at bounding box center [395, 84] width 114 height 8
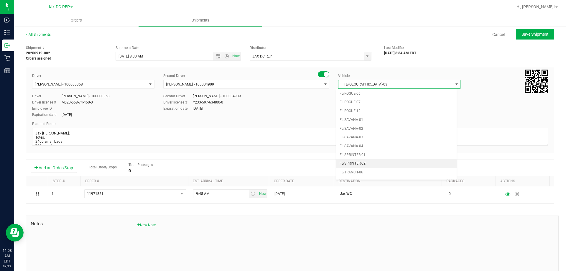
click at [359, 165] on li "FL-SPRINTER-02" at bounding box center [396, 163] width 120 height 9
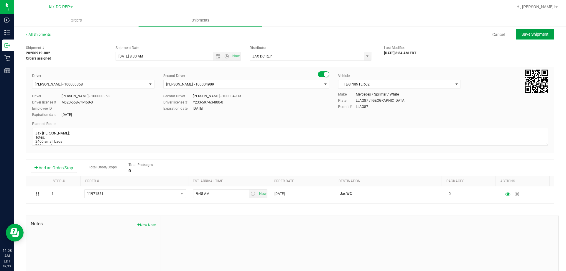
click at [531, 35] on span "Save Shipment" at bounding box center [534, 34] width 27 height 5
type input "[DATE] 12:30 PM"
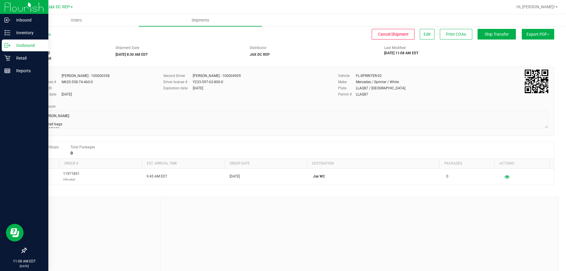
click at [13, 42] on p "Outbound" at bounding box center [27, 45] width 35 height 7
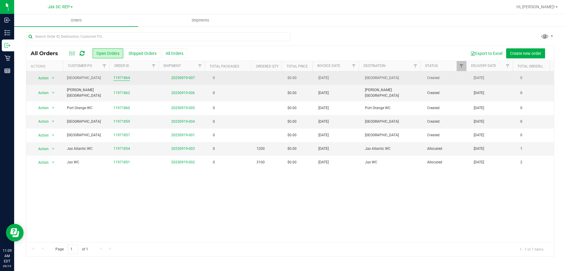
click at [124, 77] on link "11971864" at bounding box center [121, 78] width 16 height 6
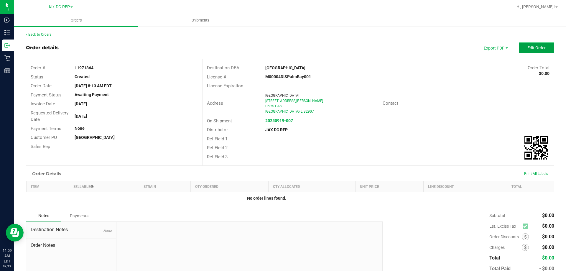
click at [522, 45] on button "Edit Order" at bounding box center [535, 47] width 35 height 11
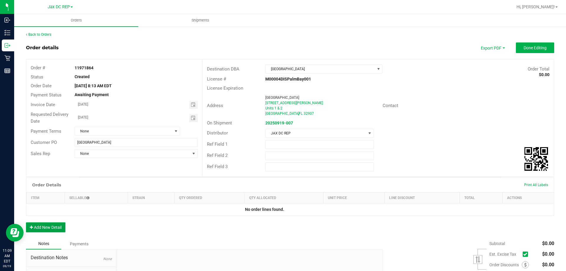
click at [56, 228] on button "Add New Detail" at bounding box center [45, 227] width 39 height 10
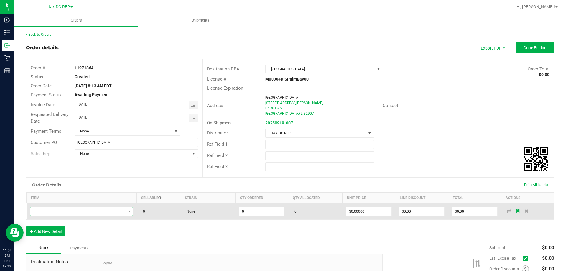
click at [79, 213] on span "NO DATA FOUND" at bounding box center [77, 211] width 95 height 8
type input "sbag"
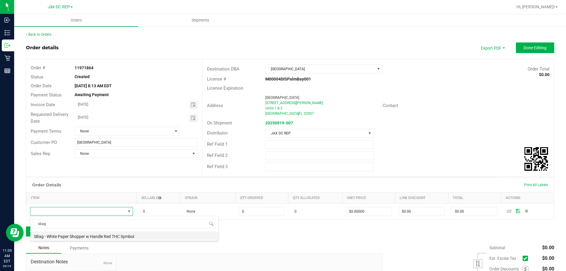
click at [87, 236] on li "SBag - White Paper Shopper w Handle Red THC Symbol" at bounding box center [124, 235] width 188 height 8
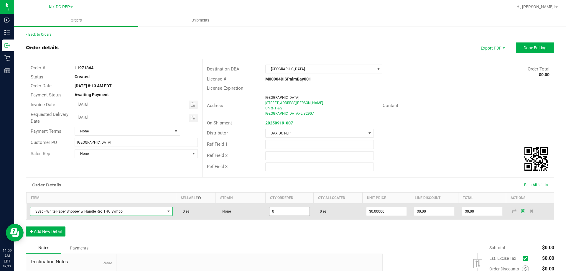
click at [280, 214] on input "0" at bounding box center [289, 211] width 40 height 8
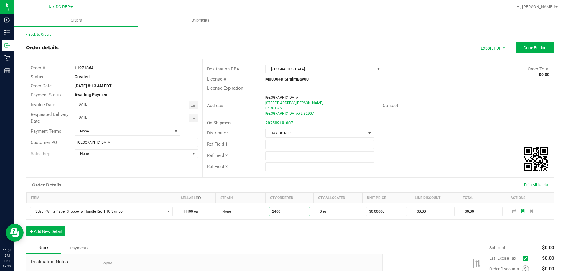
type input "2400 ea"
click at [317, 237] on div "Order Details Print All Labels Item Sellable Strain Qty Ordered Qty Allocated U…" at bounding box center [290, 209] width 528 height 65
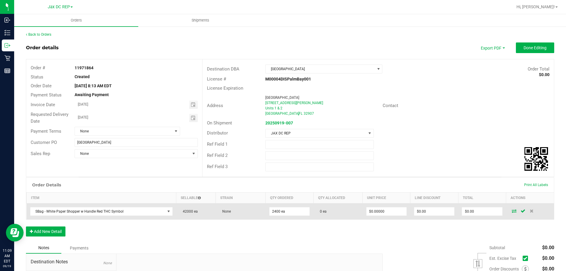
click at [511, 210] on icon at bounding box center [513, 211] width 5 height 4
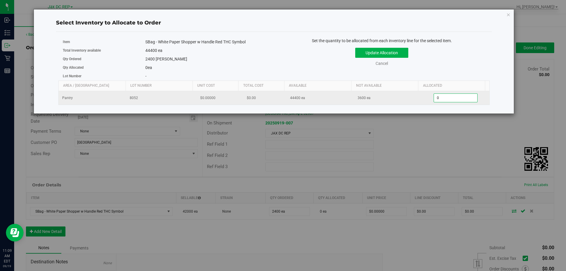
click at [447, 98] on span "0 0" at bounding box center [455, 97] width 44 height 9
type input "02400"
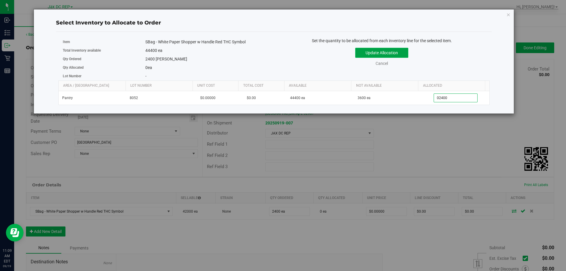
type input "2,400"
click at [388, 50] on button "Update Allocation" at bounding box center [381, 53] width 53 height 10
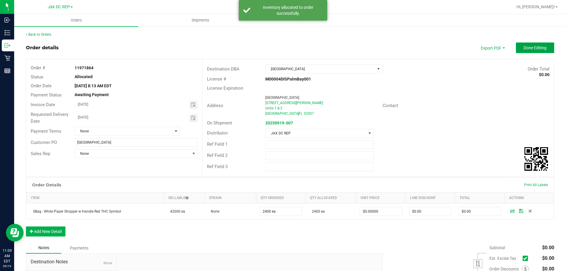
click at [539, 50] on button "Done Editing" at bounding box center [534, 47] width 38 height 11
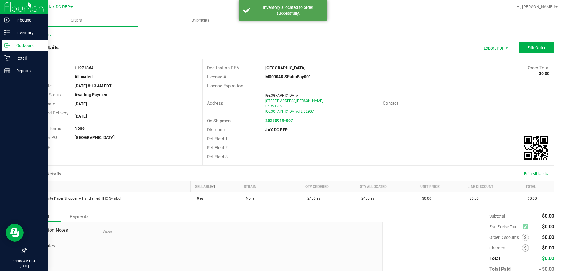
click at [12, 47] on p "Outbound" at bounding box center [27, 45] width 35 height 7
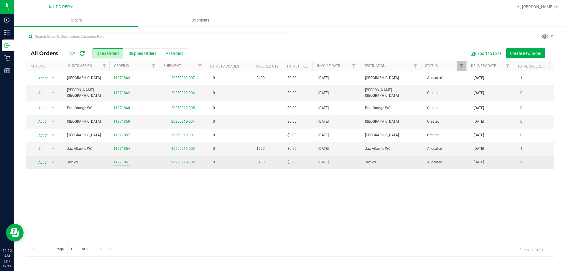
click at [127, 159] on link "11971851" at bounding box center [121, 162] width 16 height 6
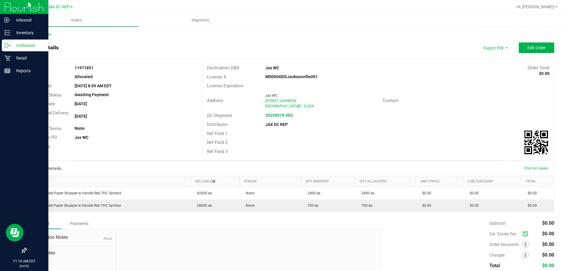
click at [13, 48] on p "Outbound" at bounding box center [27, 45] width 35 height 7
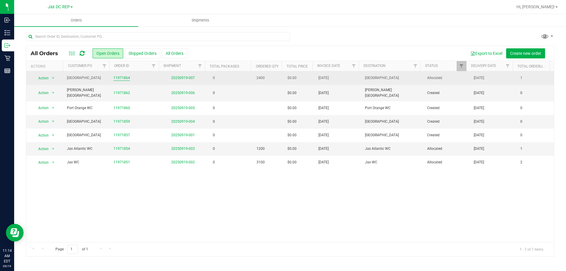
click at [122, 78] on link "11971864" at bounding box center [121, 78] width 16 height 6
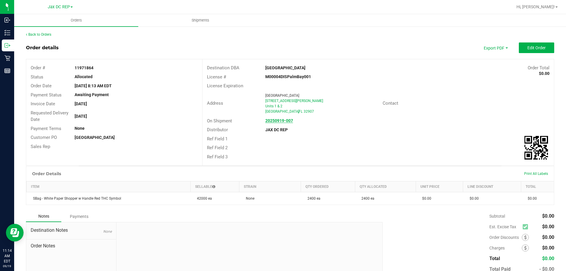
click at [287, 121] on strong "20250919-007" at bounding box center [279, 120] width 28 height 5
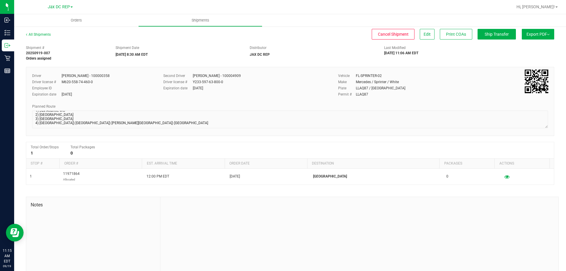
scroll to position [34, 0]
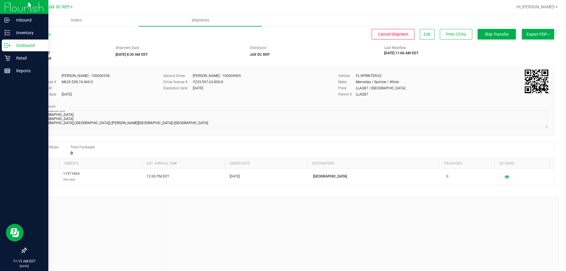
click at [8, 42] on icon at bounding box center [7, 45] width 6 height 6
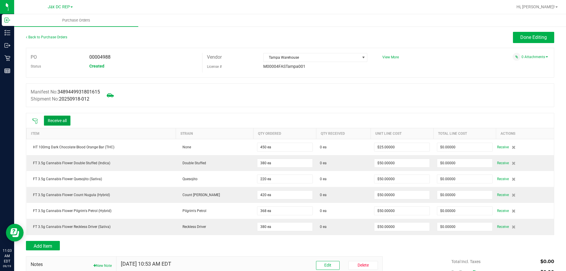
click at [59, 123] on button "Receive all" at bounding box center [57, 120] width 27 height 10
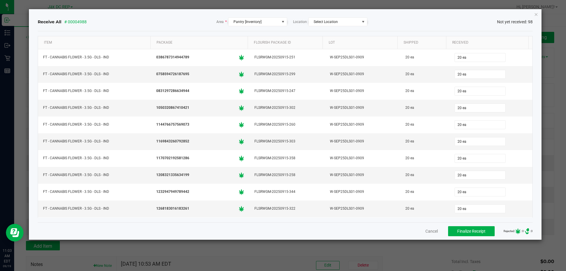
click at [533, 14] on div "Receive All # 00004988 Area * Pantry [Inventory] Location Select Location Not y…" at bounding box center [285, 124] width 513 height 230
click at [534, 14] on icon "Close" at bounding box center [536, 14] width 4 height 7
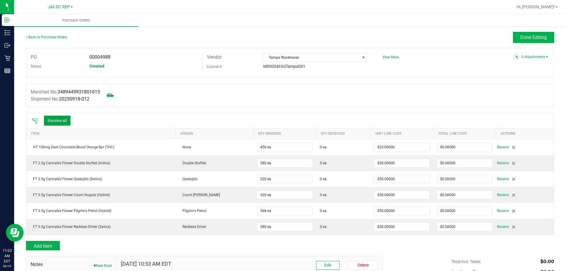
click at [57, 121] on button "Receive all" at bounding box center [57, 120] width 27 height 10
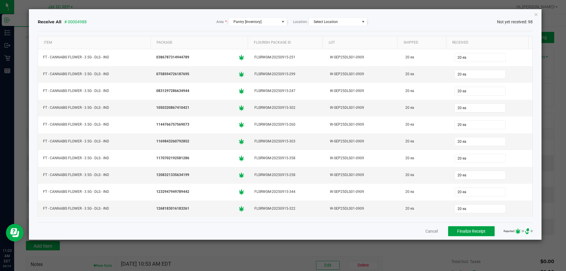
click at [478, 232] on span "Finalize Receipt" at bounding box center [471, 231] width 28 height 5
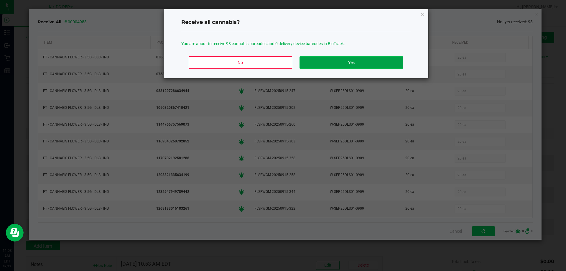
click at [391, 58] on button "Yes" at bounding box center [350, 62] width 103 height 12
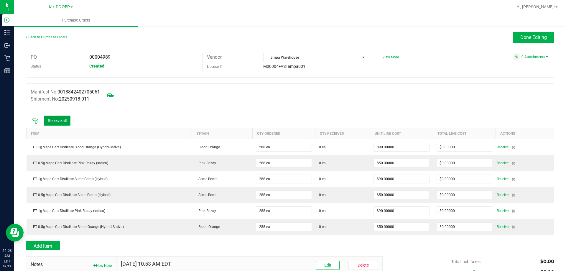
click at [69, 122] on button "Receive all" at bounding box center [57, 120] width 27 height 10
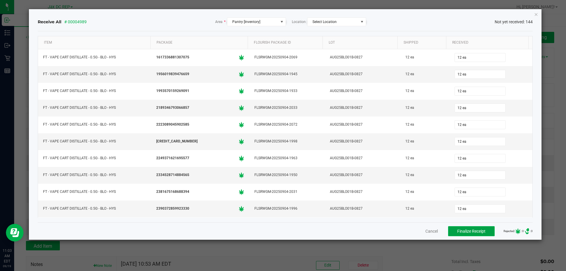
click at [473, 230] on span "Finalize Receipt" at bounding box center [471, 231] width 28 height 5
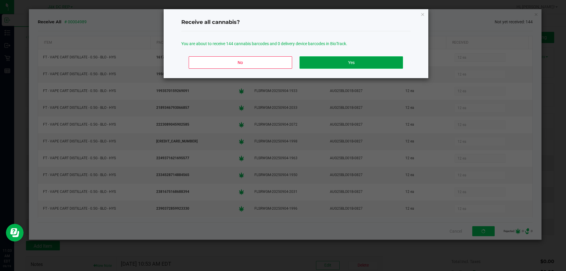
click at [388, 58] on button "Yes" at bounding box center [350, 62] width 103 height 12
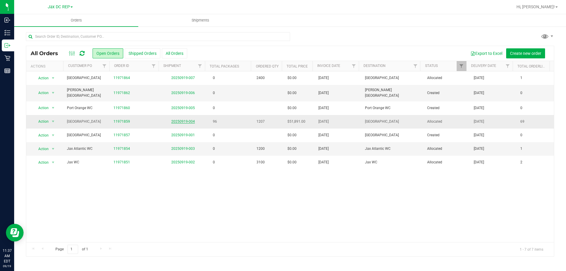
click at [176, 119] on link "20250919-004" at bounding box center [183, 121] width 24 height 4
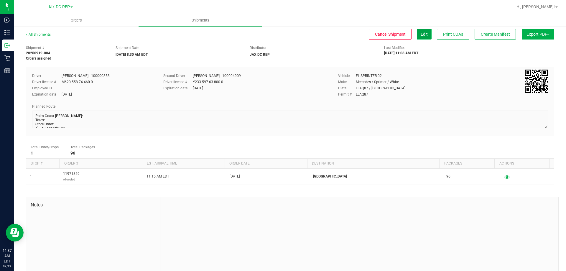
click at [417, 32] on button "Edit" at bounding box center [424, 34] width 15 height 11
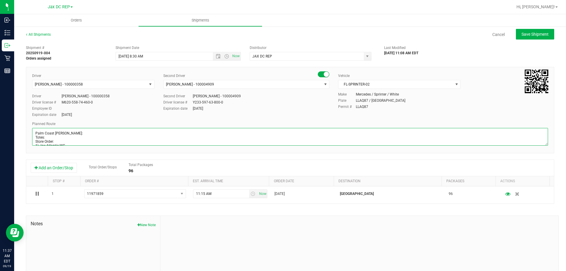
click at [59, 140] on textarea at bounding box center [289, 137] width 515 height 18
click at [58, 138] on textarea at bounding box center [289, 137] width 515 height 18
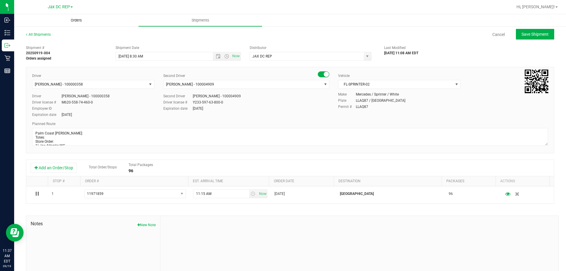
click at [70, 25] on uib-tab-heading "Orders" at bounding box center [76, 20] width 124 height 12
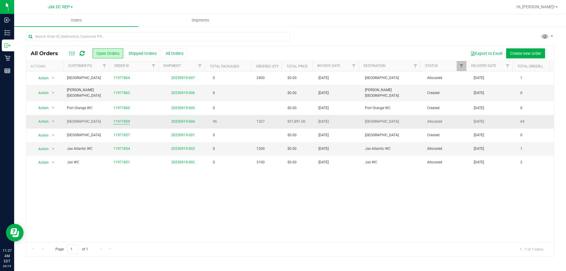
click at [113, 119] on link "11971859" at bounding box center [121, 122] width 16 height 6
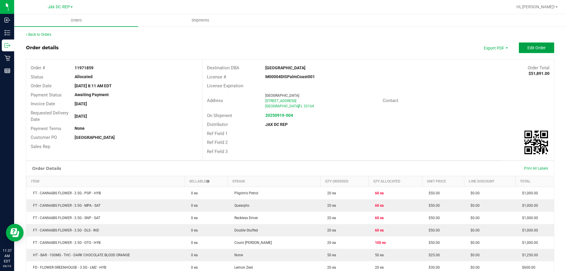
click at [529, 47] on span "Edit Order" at bounding box center [536, 47] width 18 height 5
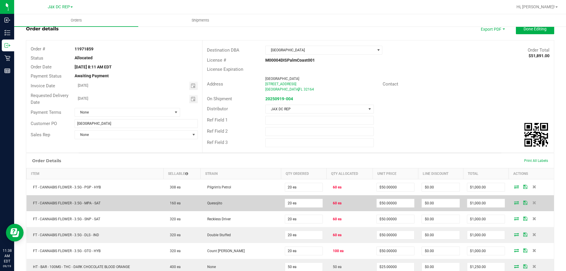
scroll to position [29, 0]
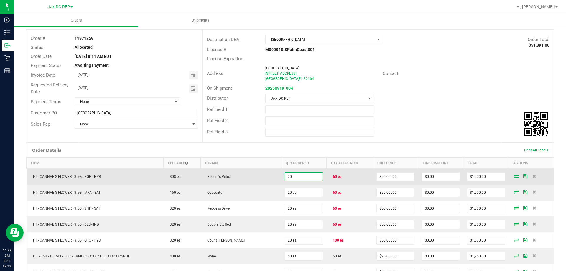
click at [291, 177] on input "20" at bounding box center [304, 176] width 38 height 8
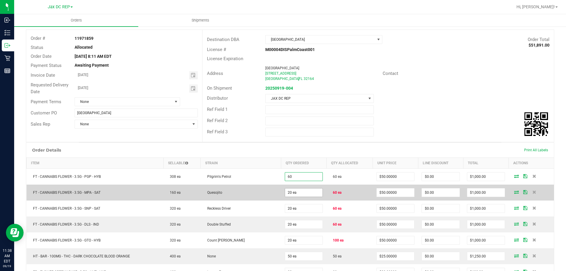
type input "60 ea"
type input "$3,000.00"
click at [287, 190] on input "20" at bounding box center [304, 192] width 38 height 8
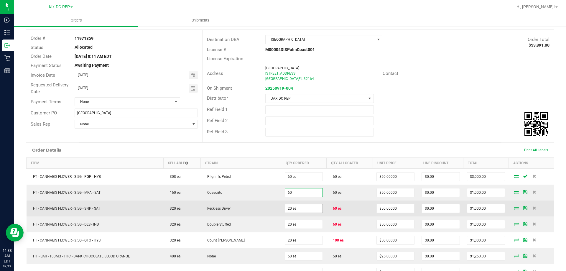
type input "60 ea"
type input "$3,000.00"
click at [286, 204] on span "20 ea" at bounding box center [304, 208] width 38 height 9
click at [286, 206] on input "20" at bounding box center [304, 208] width 38 height 8
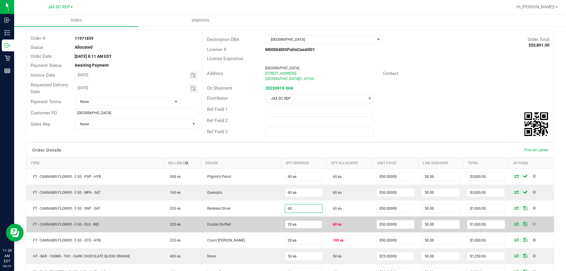
type input "60 ea"
type input "$3,000.00"
click at [285, 220] on input "20" at bounding box center [304, 224] width 38 height 8
type input "20 ea"
click at [269, 223] on td "Double Stuffed" at bounding box center [241, 224] width 80 height 16
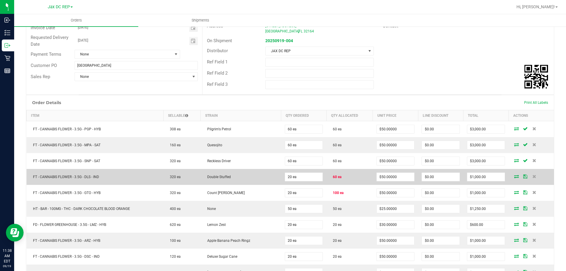
scroll to position [88, 0]
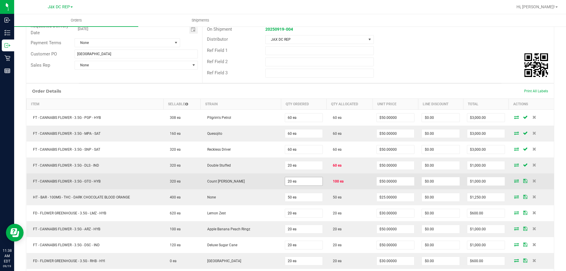
click at [286, 177] on span "20 ea" at bounding box center [304, 181] width 38 height 9
click at [286, 179] on input "20" at bounding box center [304, 181] width 38 height 8
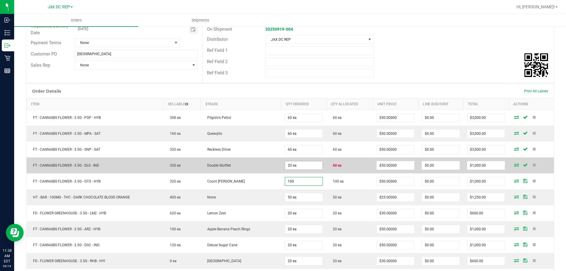
type input "100 ea"
type input "$5,000.00"
click at [289, 164] on input "20" at bounding box center [304, 165] width 38 height 8
click at [289, 166] on input "70" at bounding box center [304, 165] width 38 height 8
type input "7"
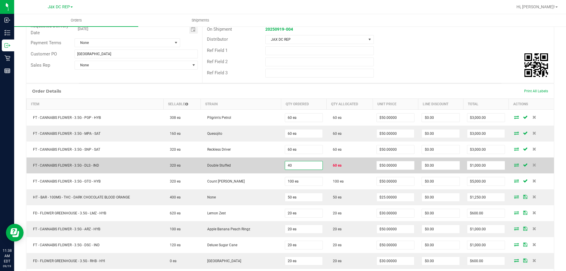
click at [303, 165] on input "40" at bounding box center [304, 165] width 38 height 8
type input "4"
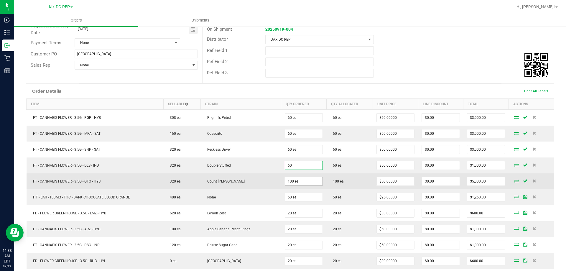
type input "60 ea"
type input "$3,000.00"
click at [306, 185] on input "100" at bounding box center [304, 181] width 38 height 8
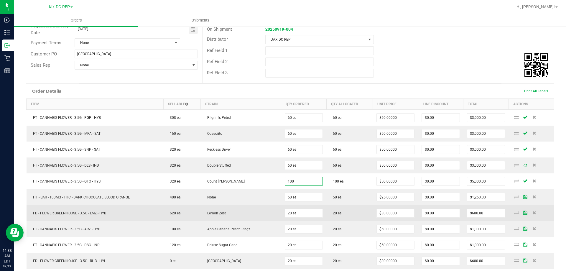
type input "100 ea"
click at [338, 211] on td "20 ea" at bounding box center [349, 213] width 46 height 16
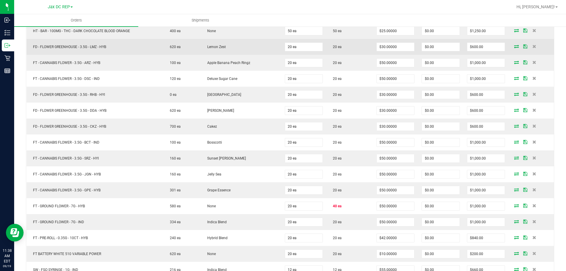
scroll to position [265, 0]
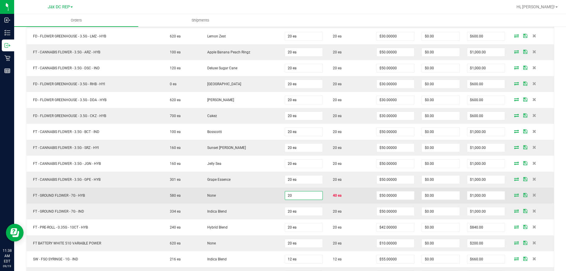
click at [303, 196] on input "20" at bounding box center [304, 195] width 38 height 8
type input "40 ea"
type input "$2,000.00"
click at [351, 196] on td "40 ea" at bounding box center [349, 195] width 46 height 16
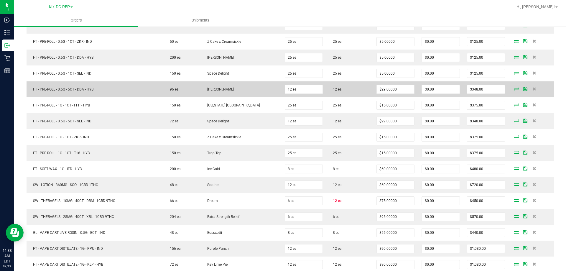
scroll to position [648, 0]
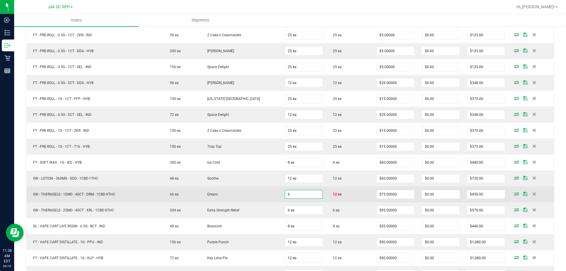
click at [304, 191] on input "6" at bounding box center [304, 194] width 38 height 8
type input "12 ea"
type input "$900.00"
click at [335, 191] on td "12 ea" at bounding box center [349, 194] width 46 height 16
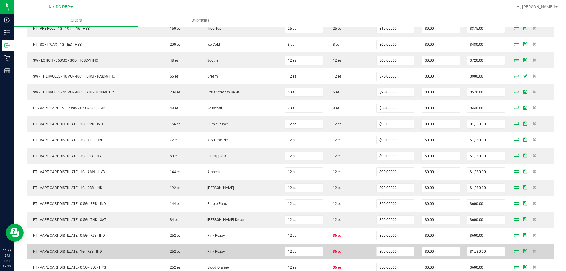
scroll to position [795, 0]
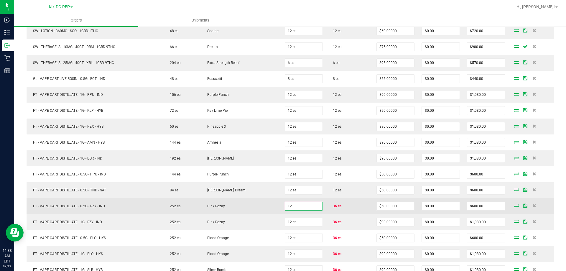
click at [296, 205] on input "12" at bounding box center [304, 206] width 38 height 8
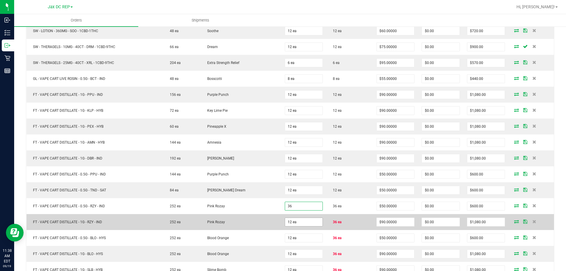
type input "36 ea"
type input "$1,800.00"
click at [300, 220] on input "12" at bounding box center [304, 222] width 38 height 8
type input "6"
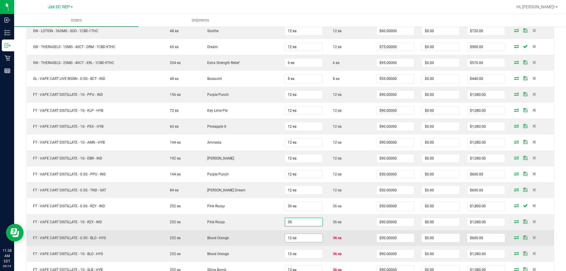
type input "36 ea"
type input "$3,240.00"
click at [301, 235] on input "12" at bounding box center [304, 238] width 38 height 8
type input "36 ea"
type input "$1,800.00"
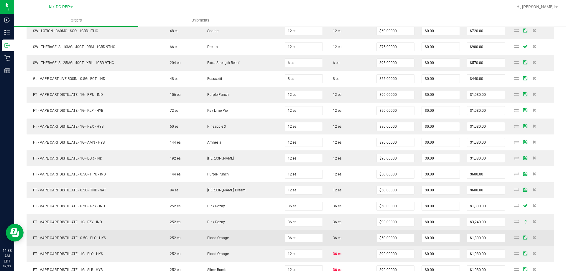
click at [328, 233] on td "36 ea" at bounding box center [349, 238] width 46 height 16
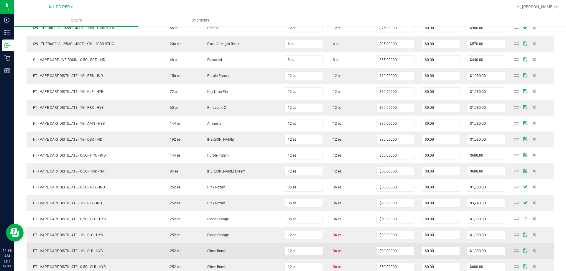
scroll to position [825, 0]
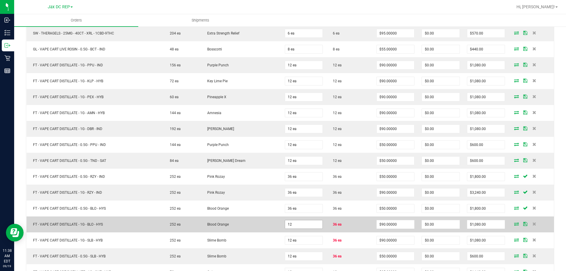
click at [312, 223] on input "12" at bounding box center [304, 224] width 38 height 8
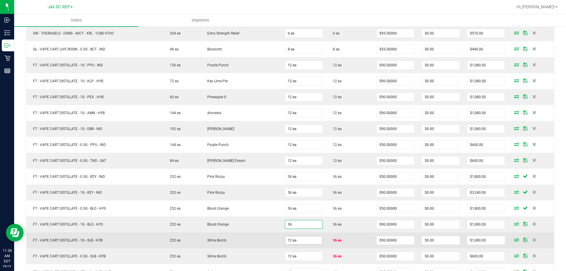
type input "36 ea"
type input "$3,240.00"
click at [311, 239] on input "12" at bounding box center [304, 240] width 38 height 8
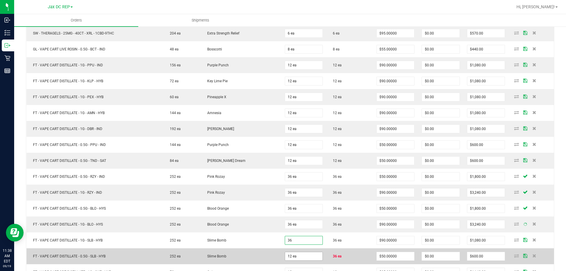
type input "36 ea"
type input "$3,240.00"
click at [310, 257] on input "12" at bounding box center [304, 256] width 38 height 8
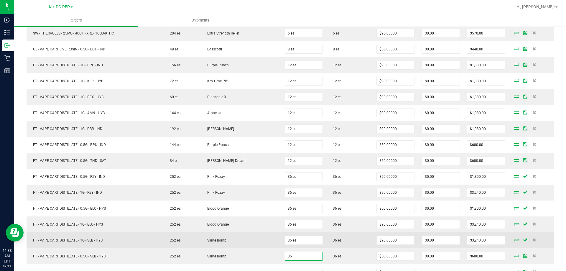
type input "36 ea"
type input "$1,800.00"
click at [264, 234] on td "Slime Bomb" at bounding box center [241, 240] width 80 height 16
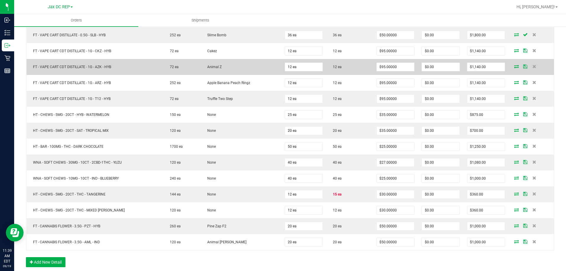
scroll to position [1060, 0]
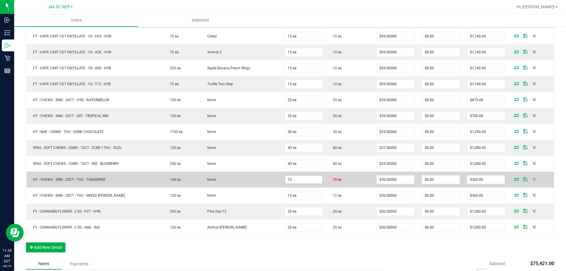
click at [303, 183] on input "12" at bounding box center [304, 179] width 38 height 8
type input "15 ea"
type input "$450.00"
click at [262, 183] on td "None" at bounding box center [241, 179] width 80 height 16
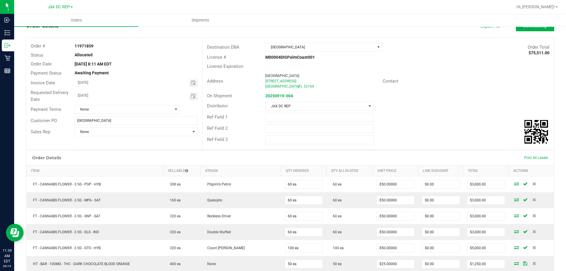
scroll to position [0, 0]
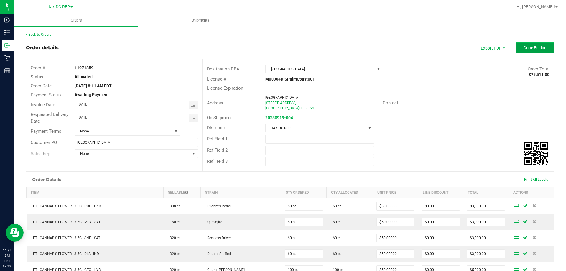
click at [523, 45] on span "Done Editing" at bounding box center [534, 47] width 23 height 5
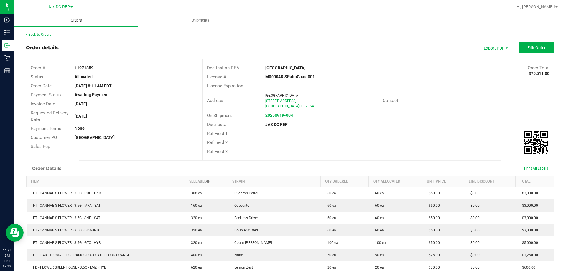
click at [71, 19] on span "Orders" at bounding box center [76, 20] width 27 height 5
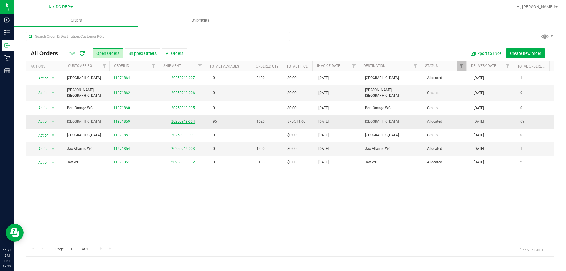
click at [187, 119] on link "20250919-004" at bounding box center [183, 121] width 24 height 4
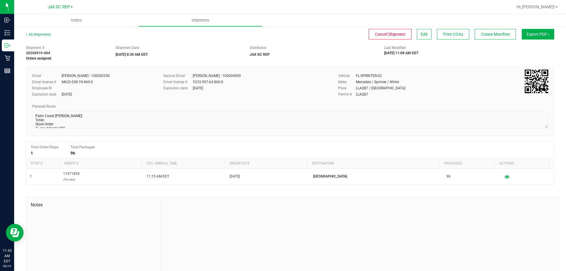
drag, startPoint x: 200, startPoint y: -15, endPoint x: 353, endPoint y: 45, distance: 164.6
click at [353, 45] on div "Shipment # 20250919-004 Orders assigned Shipment Date 09/22/2025 8:30 AM EDT Di…" at bounding box center [290, 51] width 537 height 19
click at [420, 34] on span "Edit" at bounding box center [423, 34] width 7 height 5
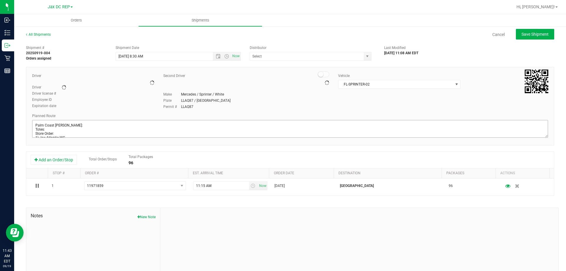
type input "JAX DC REP"
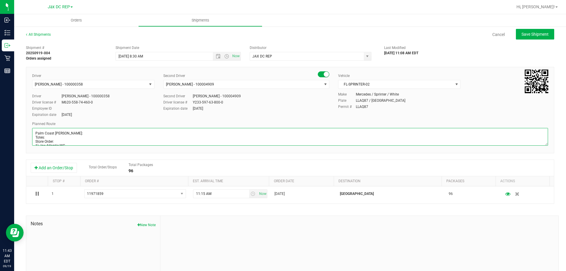
click at [48, 134] on textarea at bounding box center [289, 137] width 515 height 18
click at [48, 142] on textarea at bounding box center [289, 137] width 515 height 18
click at [48, 139] on textarea at bounding box center [289, 137] width 515 height 18
type textarea "Palm Coast [PERSON_NAME]: 021536-021541 Totes: 3 & 1 pallet of flower Store Ord…"
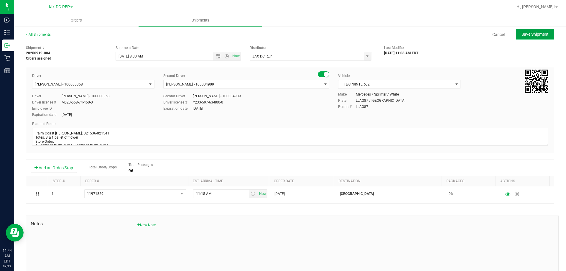
click at [533, 34] on span "Save Shipment" at bounding box center [534, 34] width 27 height 5
type input "[DATE] 12:30 PM"
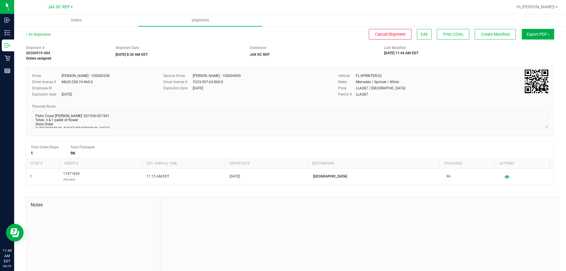
click at [528, 37] on button "Export PDF" at bounding box center [537, 34] width 32 height 11
click at [519, 51] on li "Manifest by Package ID" at bounding box center [536, 47] width 60 height 9
click at [382, 242] on div at bounding box center [359, 236] width 398 height 79
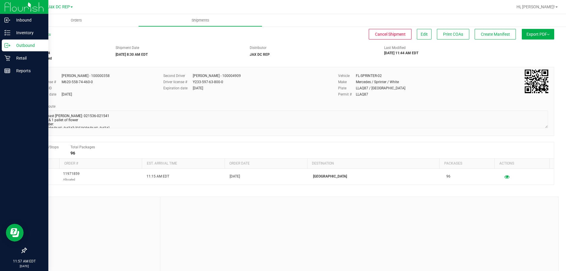
click at [18, 42] on p "Outbound" at bounding box center [27, 45] width 35 height 7
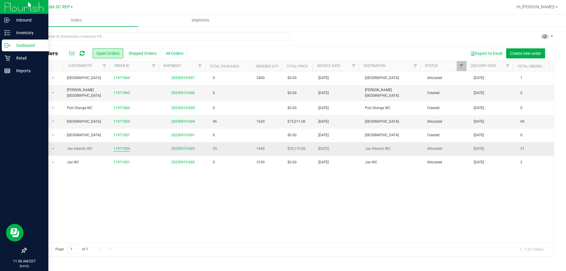
click at [118, 146] on link "11971854" at bounding box center [121, 149] width 16 height 6
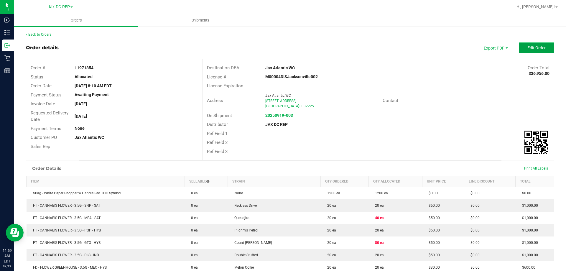
click at [518, 47] on button "Edit Order" at bounding box center [535, 47] width 35 height 11
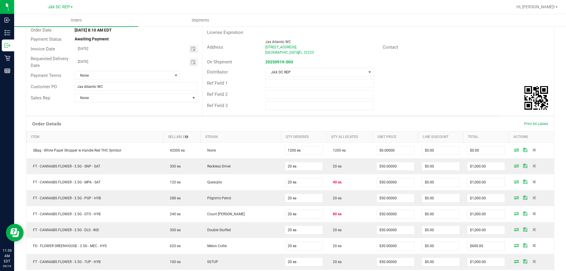
scroll to position [60, 0]
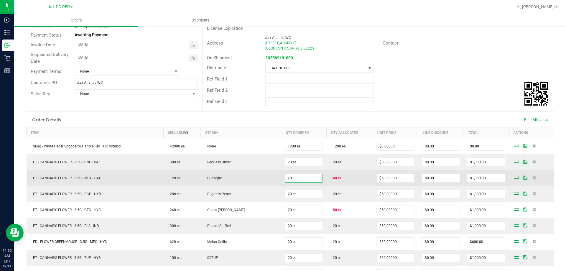
click at [285, 179] on input "20" at bounding box center [304, 178] width 38 height 8
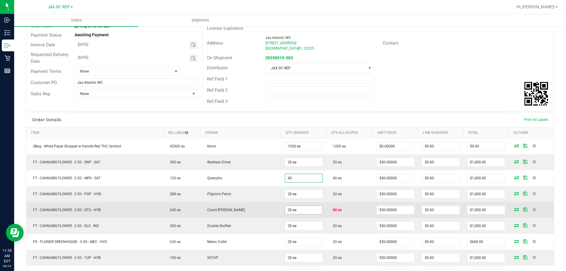
type input "40 ea"
type input "$2,000.00"
click at [285, 208] on input "20" at bounding box center [304, 210] width 38 height 8
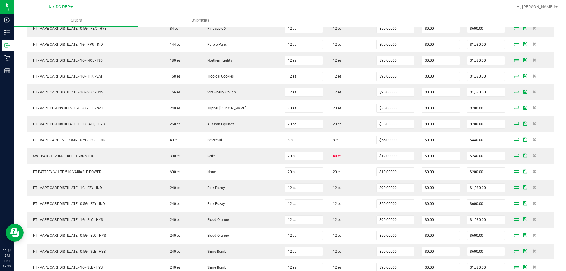
scroll to position [430, 0]
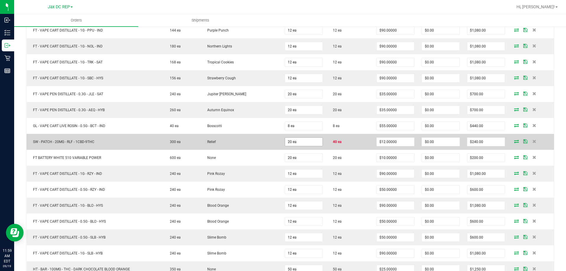
type input "80 ea"
type input "$4,000.00"
click at [288, 138] on input "20" at bounding box center [304, 142] width 38 height 8
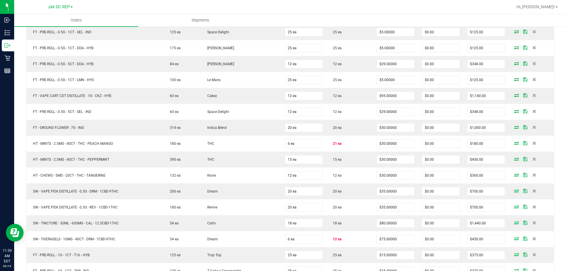
scroll to position [740, 0]
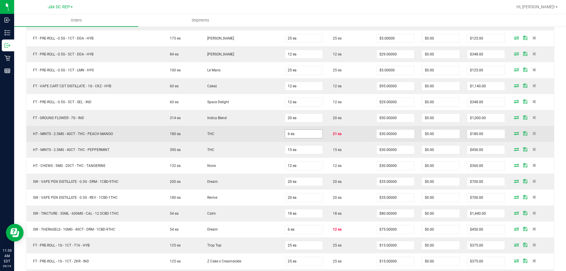
type input "40 ea"
type input "$480.00"
click at [292, 134] on input "6" at bounding box center [304, 134] width 38 height 8
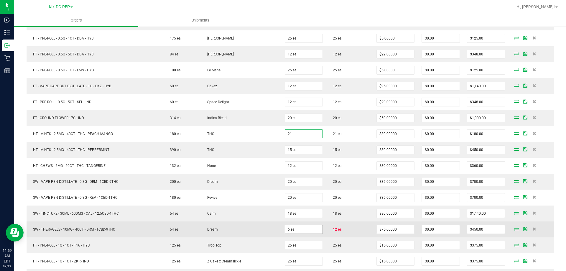
type input "21 ea"
type input "$630.00"
click at [288, 226] on input "6" at bounding box center [304, 229] width 38 height 8
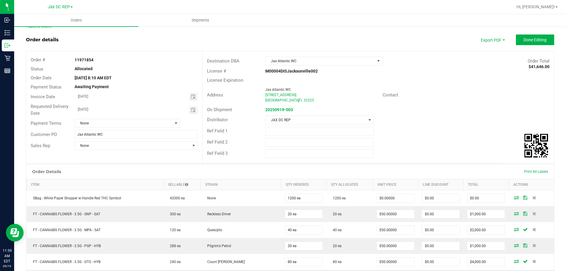
scroll to position [0, 0]
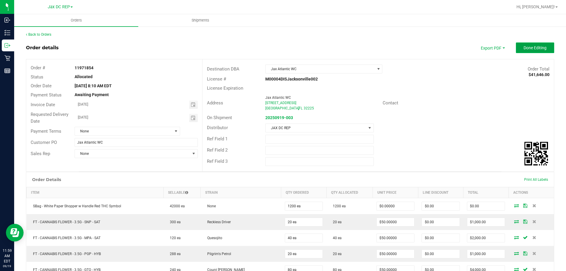
type input "12 ea"
type input "$900.00"
click at [518, 51] on button "Done Editing" at bounding box center [534, 47] width 38 height 11
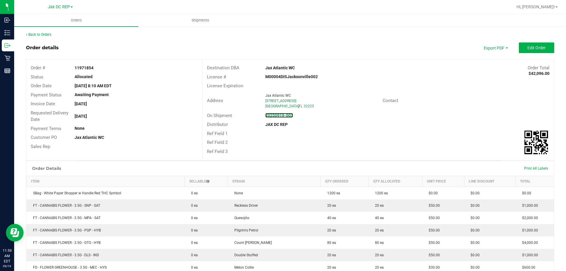
click at [280, 117] on strong "20250919-003" at bounding box center [279, 115] width 28 height 5
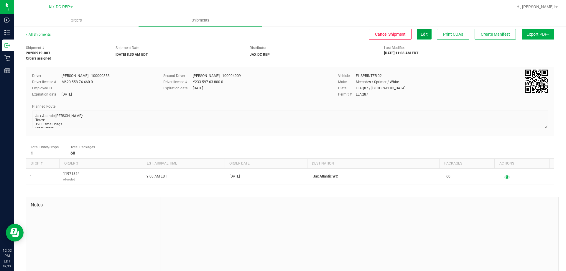
click at [420, 32] on span "Edit" at bounding box center [423, 34] width 7 height 5
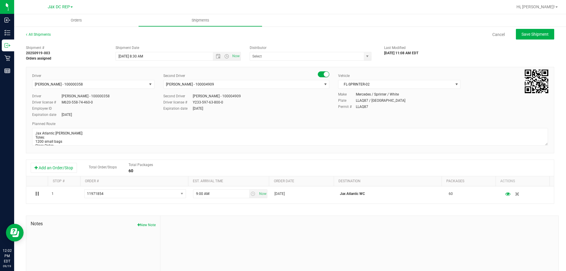
type input "JAX DC REP"
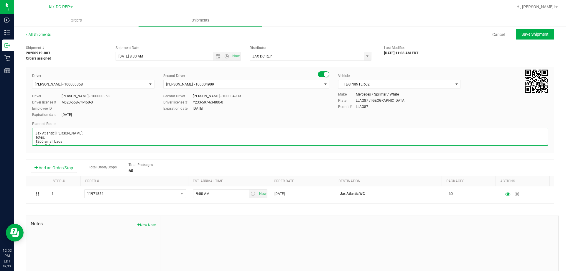
click at [55, 135] on textarea at bounding box center [289, 137] width 515 height 18
click at [54, 143] on textarea at bounding box center [289, 137] width 515 height 18
click at [61, 138] on textarea at bounding box center [289, 137] width 515 height 18
type textarea "Jax Atlantic WC Seals: 021542 - 021547 Totes: 3 1200 small bags Store Order: 1)…"
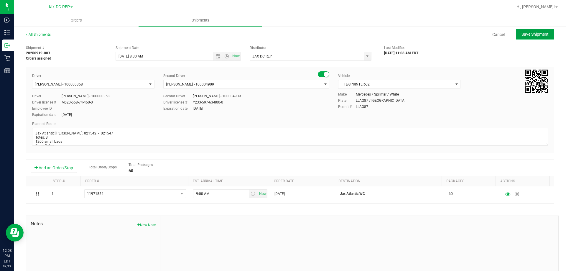
click at [529, 31] on button "Save Shipment" at bounding box center [534, 34] width 38 height 11
type input "[DATE] 12:30 PM"
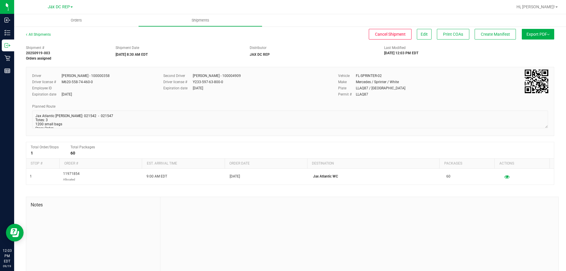
click at [529, 31] on button "Export PDF" at bounding box center [537, 34] width 32 height 11
click at [524, 48] on span "Manifest by Package ID" at bounding box center [528, 47] width 37 height 4
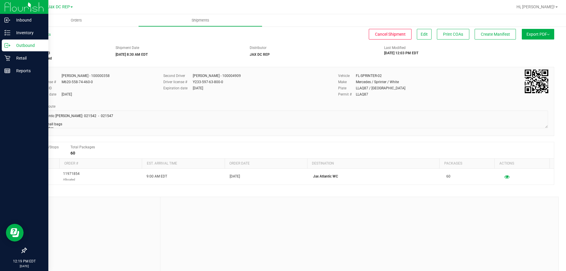
click at [10, 44] on icon at bounding box center [7, 45] width 6 height 6
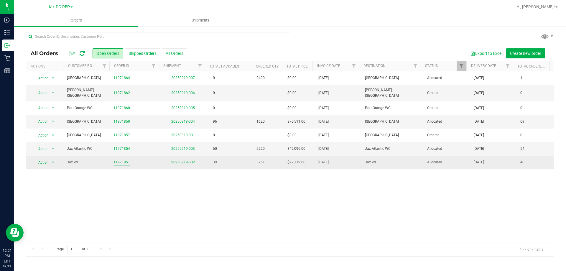
click at [120, 159] on link "11971851" at bounding box center [121, 162] width 16 height 6
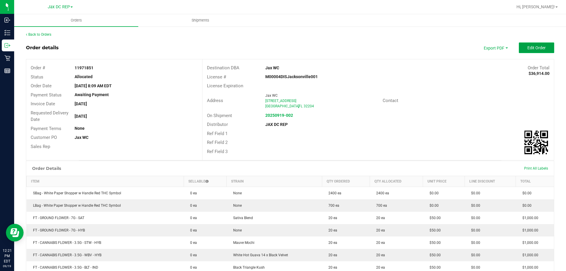
click at [527, 46] on span "Edit Order" at bounding box center [536, 47] width 18 height 5
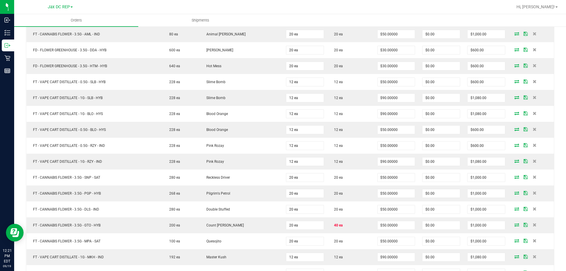
scroll to position [333, 0]
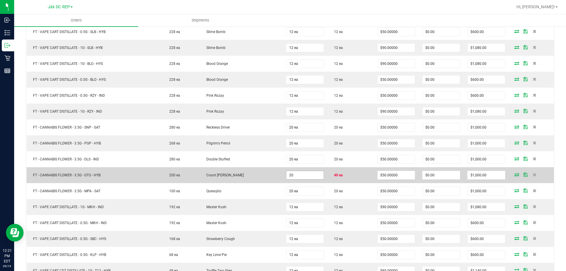
click at [289, 174] on input "20" at bounding box center [304, 175] width 37 height 8
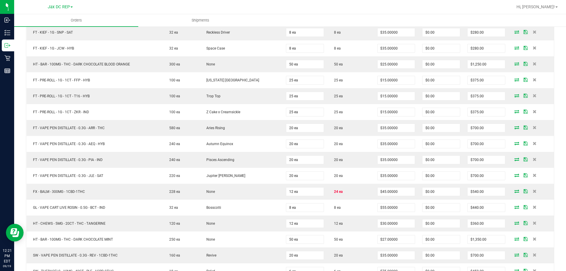
scroll to position [743, 0]
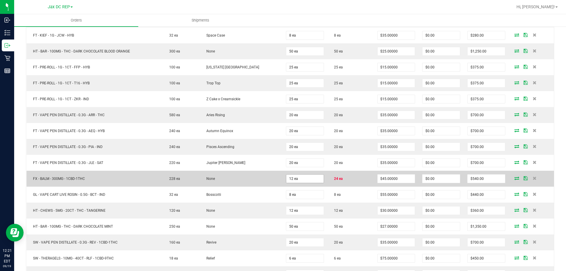
type input "40 ea"
type input "$2,000.00"
click at [287, 177] on input "12" at bounding box center [304, 178] width 37 height 8
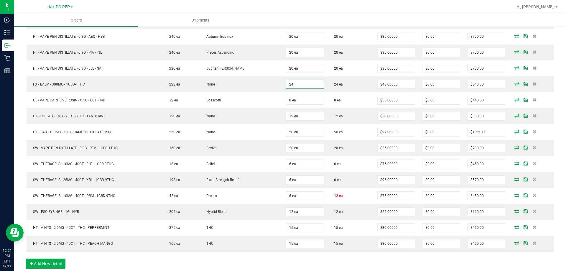
scroll to position [855, 0]
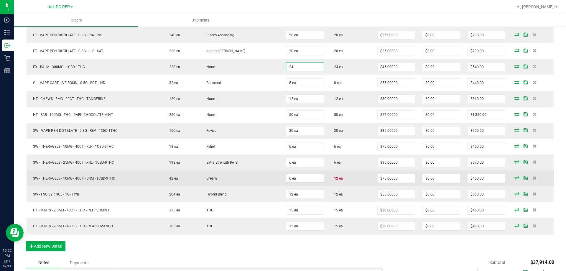
type input "24 ea"
type input "$1,080.00"
click at [290, 177] on input "6" at bounding box center [304, 178] width 37 height 8
type input "4"
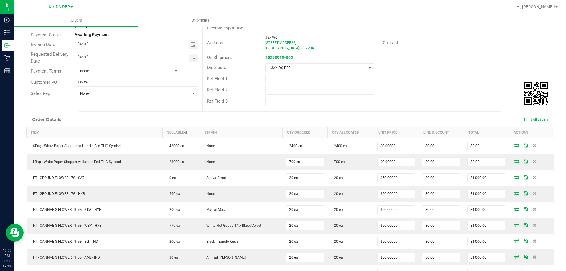
scroll to position [0, 0]
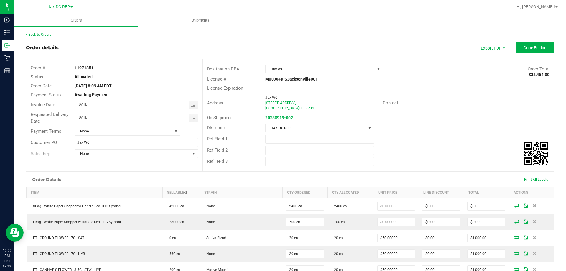
type input "12 ea"
type input "$900.00"
click at [533, 53] on outbound-order-header "Order details Export PDF Done Editing Order # 11971851 Status Allocated Order D…" at bounding box center [290, 106] width 528 height 129
click at [529, 47] on span "Done Editing" at bounding box center [534, 47] width 23 height 5
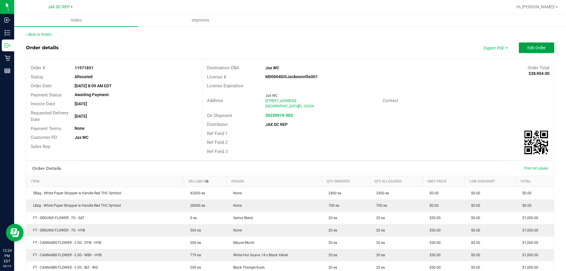
click at [529, 47] on span "Edit Order" at bounding box center [536, 47] width 18 height 5
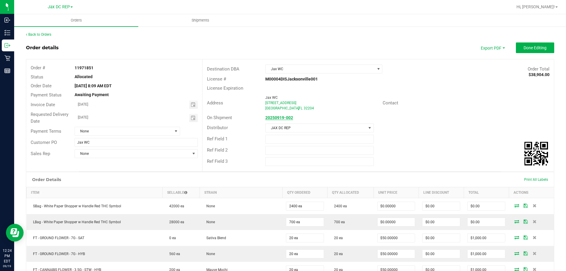
click at [282, 116] on strong "20250919-002" at bounding box center [279, 117] width 28 height 5
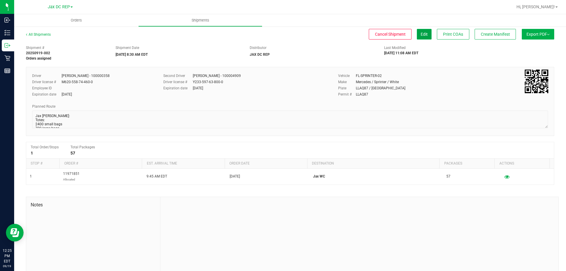
click at [421, 34] on span "Edit" at bounding box center [423, 34] width 7 height 5
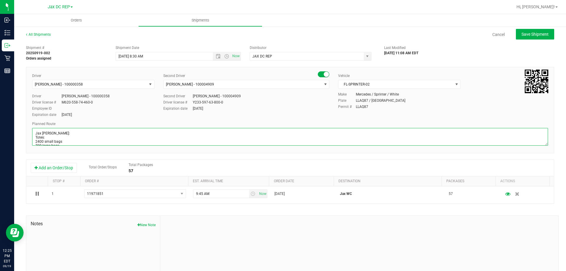
click at [59, 138] on textarea at bounding box center [289, 137] width 515 height 18
type textarea "Jax [PERSON_NAME]: 021486 - 021490 // 021548 - 021550 Totes: 2400 small bags 70…"
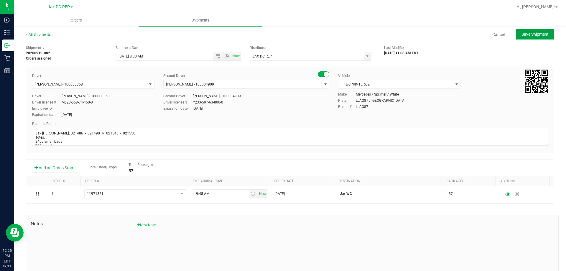
click at [522, 38] on button "Save Shipment" at bounding box center [534, 34] width 38 height 11
type input "[DATE] 12:30 PM"
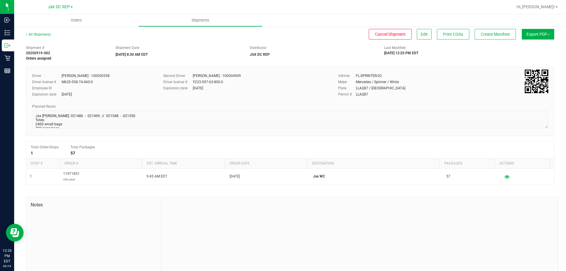
click at [526, 35] on span "Export PDF" at bounding box center [537, 34] width 23 height 5
click at [519, 47] on span "Manifest by Package ID" at bounding box center [528, 47] width 37 height 4
click at [72, 23] on span "Orders" at bounding box center [76, 20] width 27 height 5
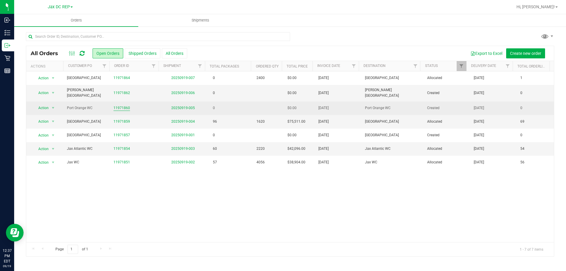
click at [124, 105] on link "11971860" at bounding box center [121, 108] width 16 height 6
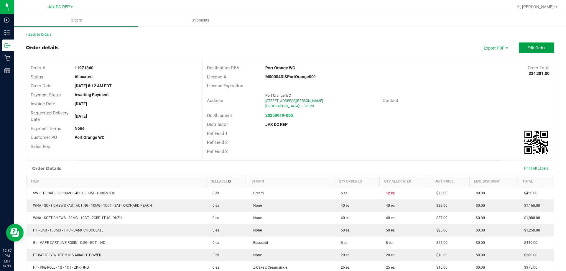
click at [539, 49] on span "Edit Order" at bounding box center [536, 47] width 18 height 5
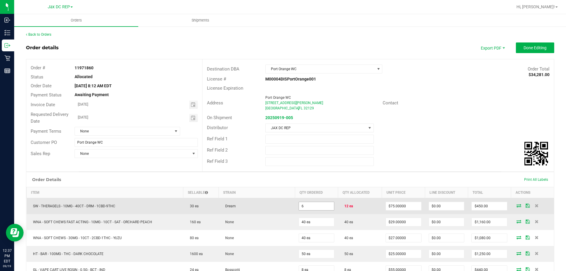
click at [308, 202] on input "6" at bounding box center [316, 206] width 35 height 8
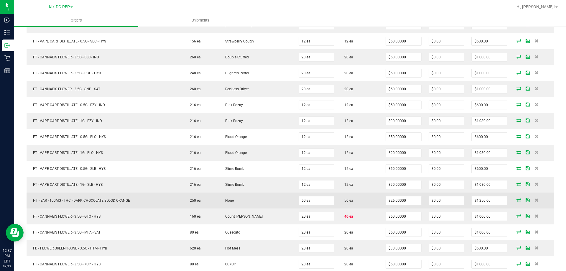
scroll to position [580, 0]
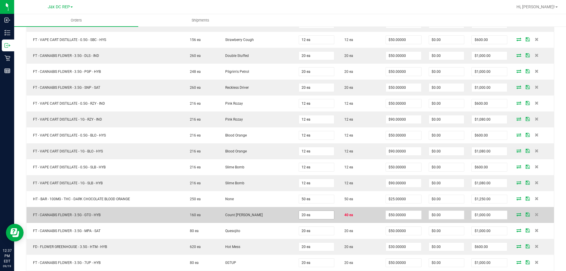
type input "12 ea"
type input "$900.00"
click at [308, 210] on span "20 ea" at bounding box center [316, 214] width 36 height 9
click at [310, 213] on input "20" at bounding box center [316, 215] width 35 height 8
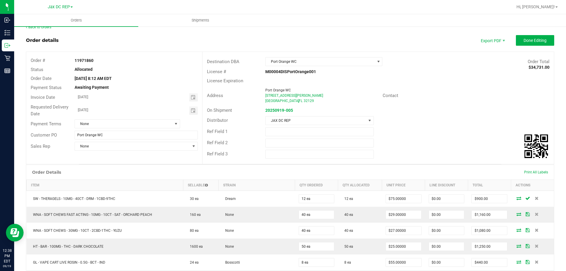
scroll to position [0, 0]
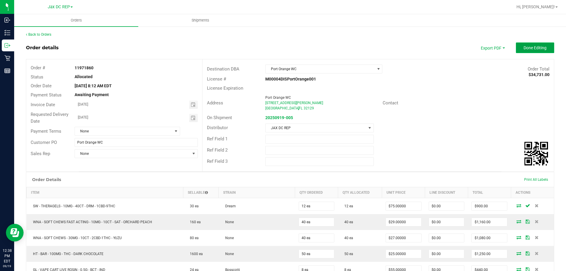
type input "40 ea"
type input "$2,000.00"
click at [527, 45] on button "Done Editing" at bounding box center [534, 47] width 38 height 11
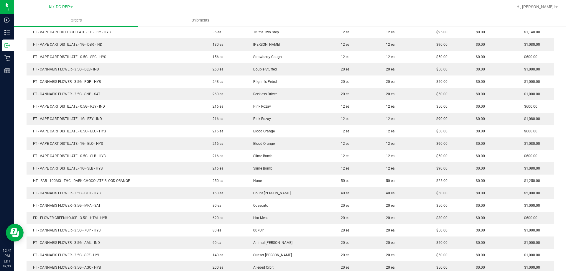
scroll to position [369, 0]
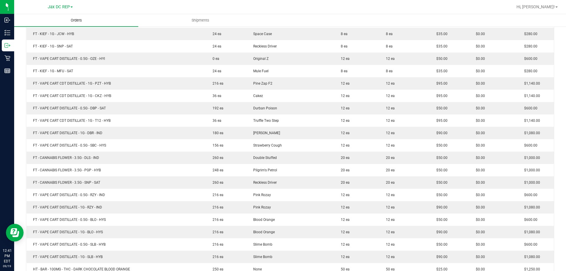
click at [79, 19] on span "Orders" at bounding box center [76, 20] width 27 height 5
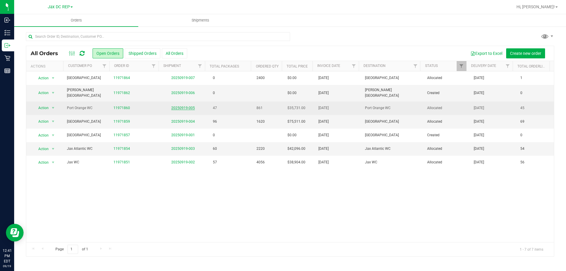
click at [183, 106] on link "20250919-005" at bounding box center [183, 108] width 24 height 4
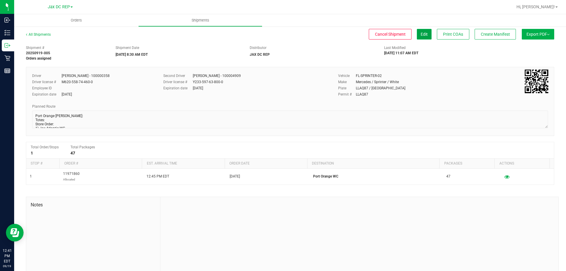
click at [425, 30] on button "Edit" at bounding box center [424, 34] width 15 height 11
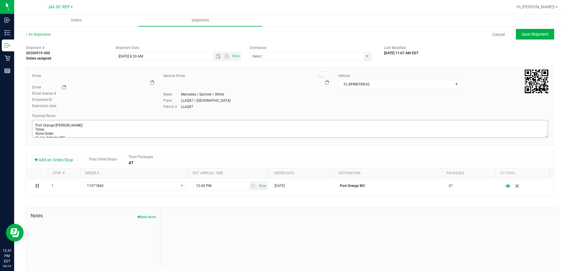
type input "JAX DC REP"
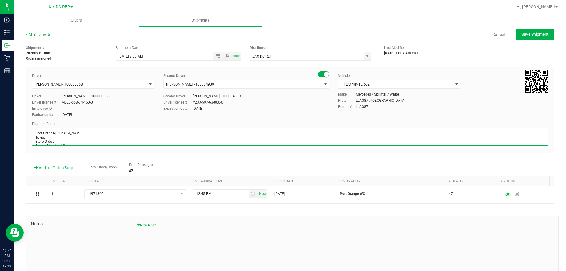
click at [53, 141] on textarea at bounding box center [289, 137] width 515 height 18
click at [51, 137] on textarea at bounding box center [289, 137] width 515 height 18
type textarea "Port Orange [PERSON_NAME]: 021551-021556 Totes: 3 Store Order: 1) Jax Atlantic …"
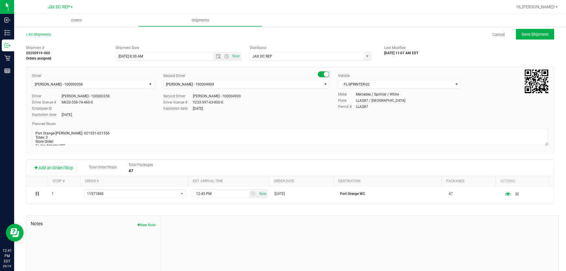
click at [130, 110] on div "Employee ID" at bounding box center [93, 108] width 122 height 5
click at [523, 34] on span "Save Shipment" at bounding box center [534, 34] width 27 height 5
type input "[DATE] 12:30 PM"
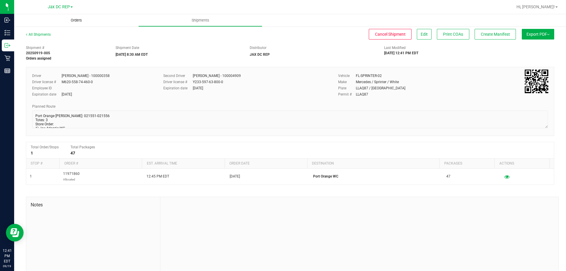
click at [86, 18] on span "Orders" at bounding box center [76, 20] width 27 height 5
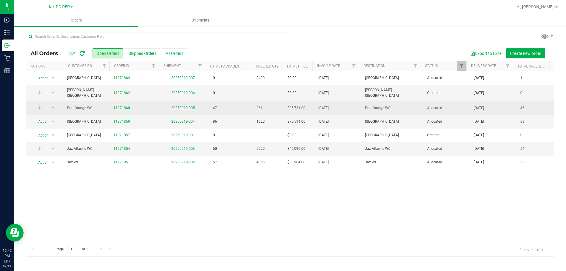
click at [175, 106] on link "20250919-005" at bounding box center [183, 108] width 24 height 4
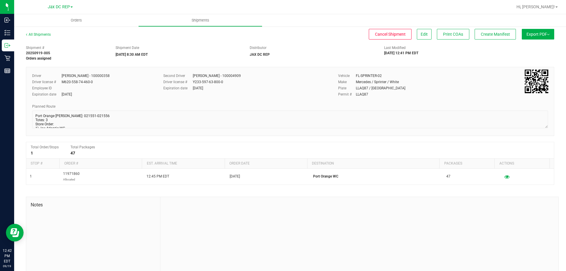
click at [541, 36] on span "Export PDF" at bounding box center [537, 34] width 23 height 5
click at [520, 47] on span "Manifest by Package ID" at bounding box center [528, 47] width 37 height 4
click at [77, 20] on span "Orders" at bounding box center [76, 20] width 27 height 5
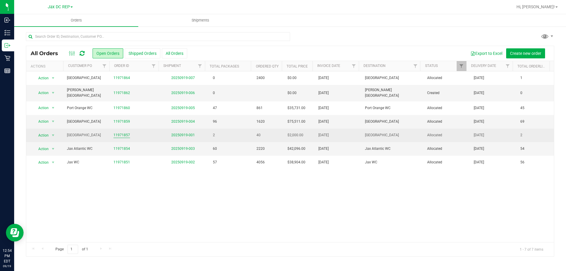
click at [115, 132] on link "11971857" at bounding box center [121, 135] width 16 height 6
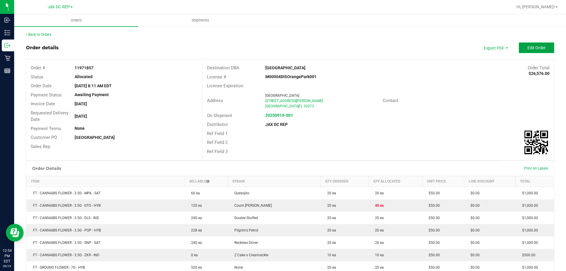
click at [528, 46] on span "Edit Order" at bounding box center [536, 47] width 18 height 5
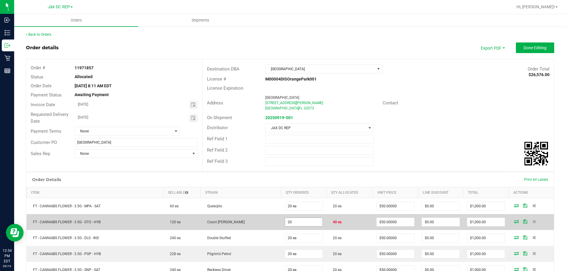
click at [285, 224] on input "20" at bounding box center [304, 222] width 38 height 8
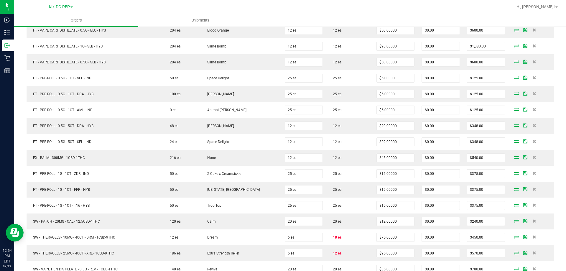
scroll to position [558, 0]
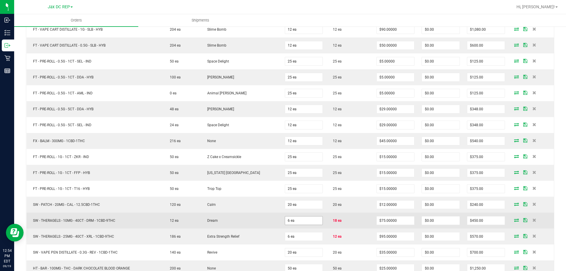
type input "40 ea"
type input "$2,000.00"
click at [298, 224] on input "6" at bounding box center [304, 220] width 38 height 8
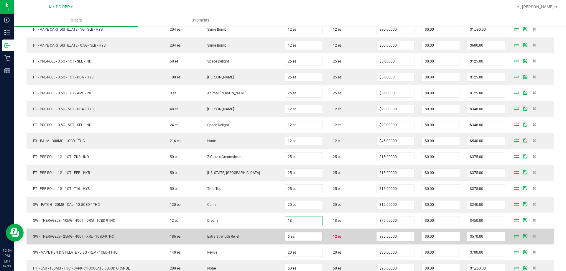
type input "18 ea"
type input "$1,350.00"
click at [295, 238] on input "6" at bounding box center [304, 236] width 38 height 8
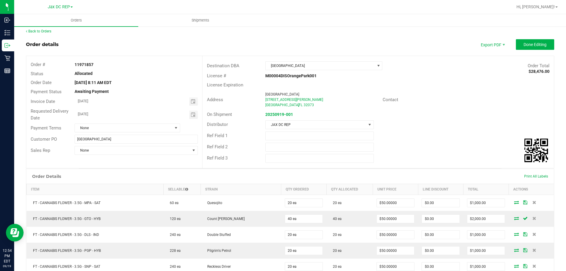
scroll to position [0, 0]
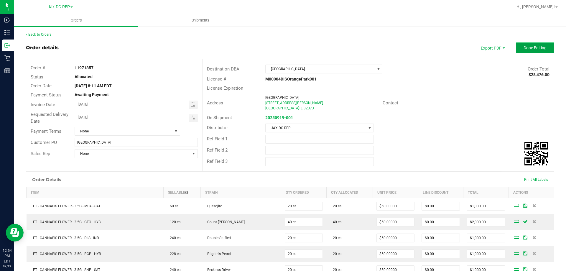
type input "12 ea"
type input "$1,140.00"
click at [522, 44] on button "Done Editing" at bounding box center [534, 47] width 38 height 11
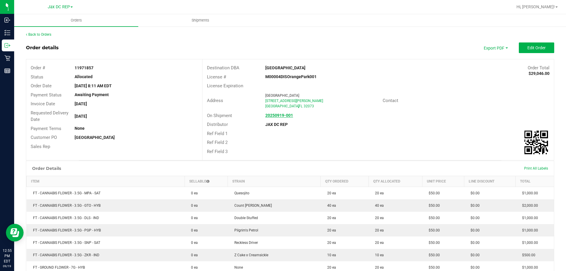
click at [270, 117] on strong "20250919-001" at bounding box center [279, 115] width 28 height 5
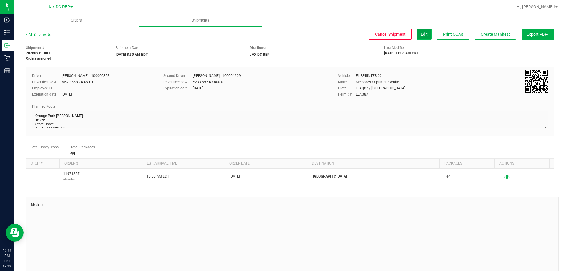
click at [421, 31] on button "Edit" at bounding box center [424, 34] width 15 height 11
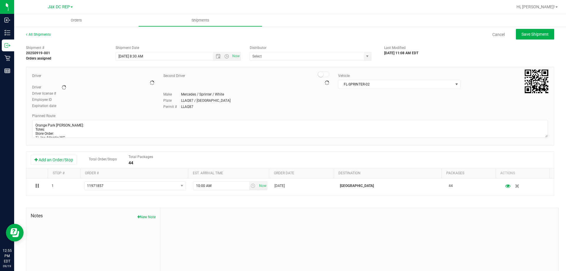
type input "JAX DC REP"
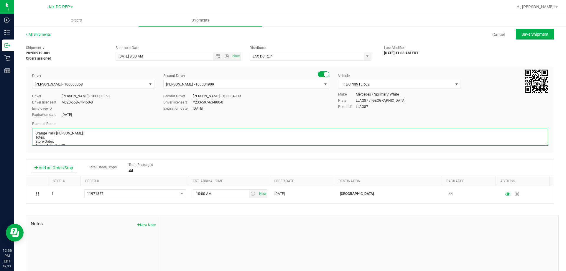
click at [59, 137] on textarea at bounding box center [289, 137] width 515 height 18
click at [57, 142] on textarea at bounding box center [289, 137] width 515 height 18
click at [56, 138] on textarea at bounding box center [289, 137] width 515 height 18
type textarea "[GEOGRAPHIC_DATA] [PERSON_NAME]: 021557 - 021560 Totes: 2 Store Order: 1) [GEOG…"
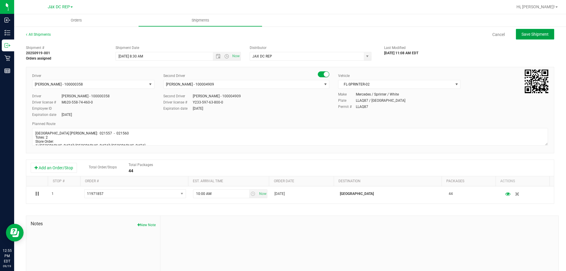
click at [515, 35] on button "Save Shipment" at bounding box center [534, 34] width 38 height 11
type input "[DATE] 12:30 PM"
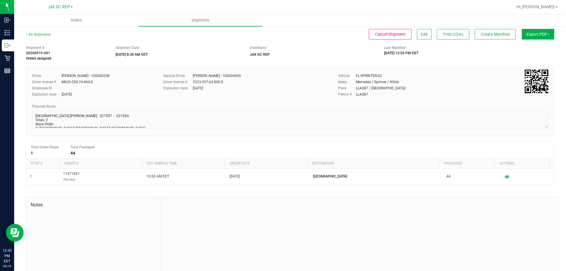
click at [534, 34] on span "Export PDF" at bounding box center [537, 34] width 23 height 5
click at [533, 45] on span "Manifest by Package ID" at bounding box center [528, 47] width 37 height 4
click at [74, 19] on span "Orders" at bounding box center [76, 20] width 27 height 5
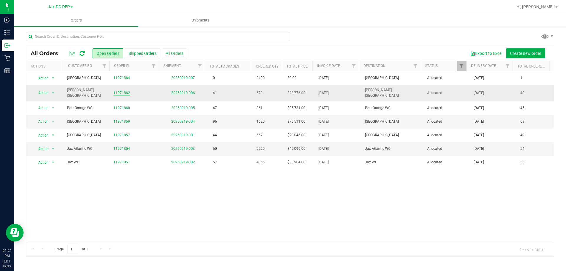
click at [125, 93] on link "11971862" at bounding box center [121, 93] width 16 height 6
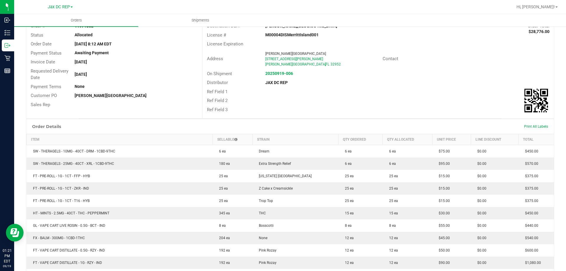
scroll to position [13, 0]
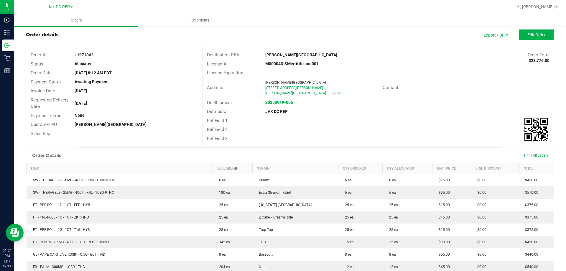
click at [529, 40] on outbound-order-header "Order details Export PDF Edit Order Order # 11971862 Status Allocated Order Dat…" at bounding box center [290, 88] width 528 height 118
click at [529, 37] on span "Edit Order" at bounding box center [536, 34] width 18 height 5
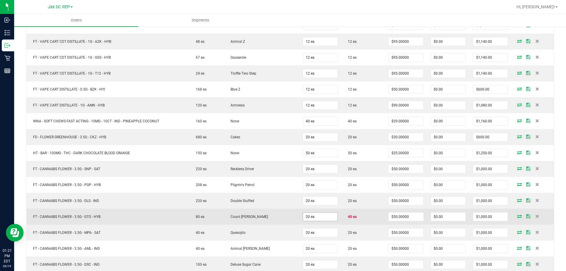
scroll to position [543, 0]
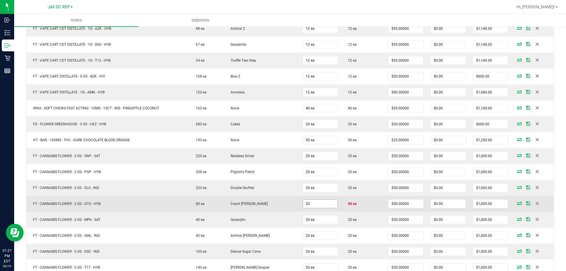
click at [310, 203] on input "20" at bounding box center [320, 203] width 34 height 8
type input "40 ea"
type input "$2,000.00"
click at [262, 204] on td "Count [PERSON_NAME]" at bounding box center [261, 204] width 75 height 16
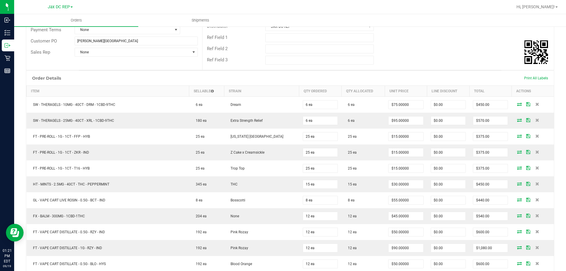
scroll to position [0, 0]
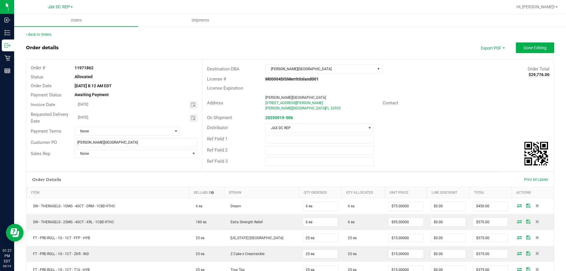
click at [539, 54] on outbound-order-header "Order details Export PDF Done Editing Order # 11971862 Status Allocated Order D…" at bounding box center [290, 106] width 528 height 129
click at [534, 50] on span "Done Editing" at bounding box center [534, 47] width 23 height 5
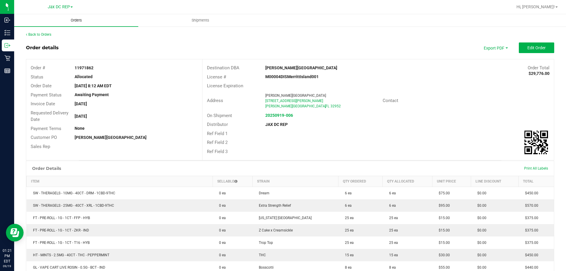
click at [77, 15] on uib-tab-heading "Orders" at bounding box center [76, 20] width 124 height 12
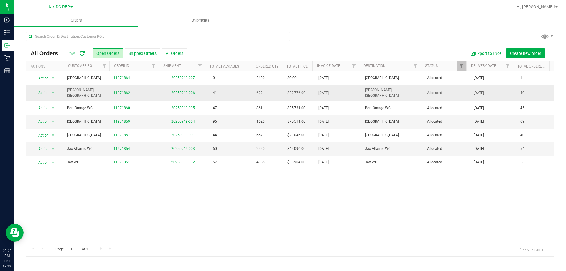
click at [178, 92] on link "20250919-006" at bounding box center [183, 93] width 24 height 4
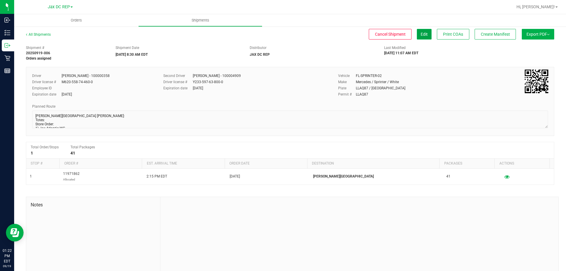
click at [423, 34] on button "Edit" at bounding box center [424, 34] width 15 height 11
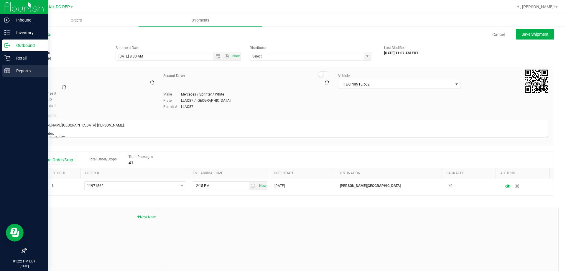
type input "JAX DC REP"
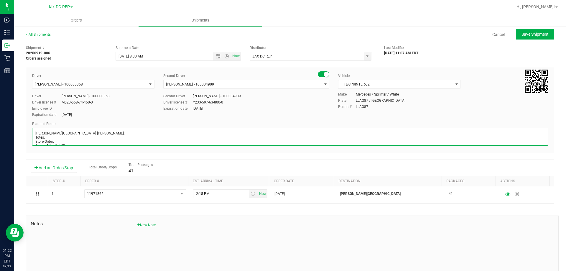
click at [64, 137] on textarea at bounding box center [289, 137] width 515 height 18
click at [56, 139] on textarea at bounding box center [289, 137] width 515 height 18
click at [49, 143] on textarea at bounding box center [289, 137] width 515 height 18
click at [48, 138] on textarea at bounding box center [289, 137] width 515 height 18
type textarea "[PERSON_NAME][GEOGRAPHIC_DATA] [PERSON_NAME]: 021561-021566 Totes: 3 Store Orde…"
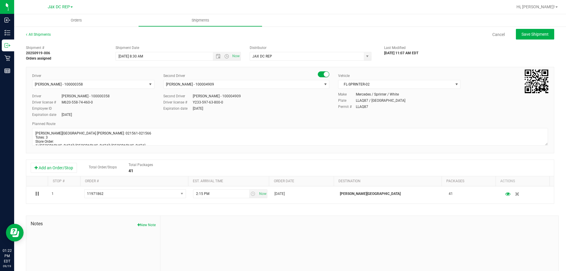
click at [504, 106] on div "Permit # LLAQ87" at bounding box center [443, 106] width 210 height 5
click at [538, 34] on span "Save Shipment" at bounding box center [534, 34] width 27 height 5
type input "[DATE] 12:30 PM"
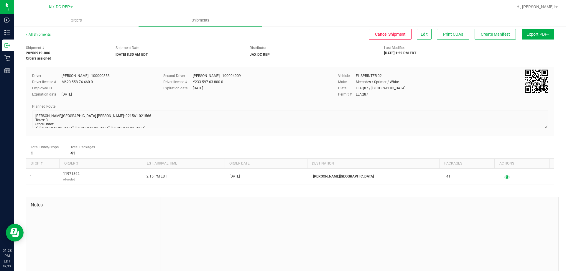
click at [545, 35] on button "Export PDF" at bounding box center [537, 34] width 32 height 11
click at [538, 46] on span "Manifest by Package ID" at bounding box center [528, 47] width 37 height 4
click at [72, 20] on span "Orders" at bounding box center [76, 20] width 27 height 5
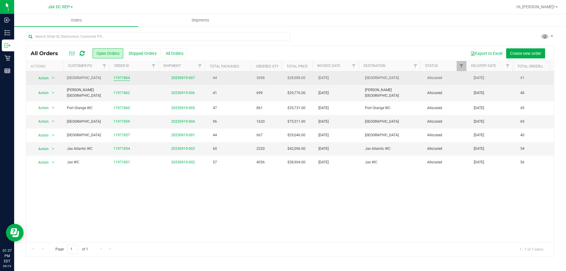
click at [118, 76] on link "11971864" at bounding box center [121, 78] width 16 height 6
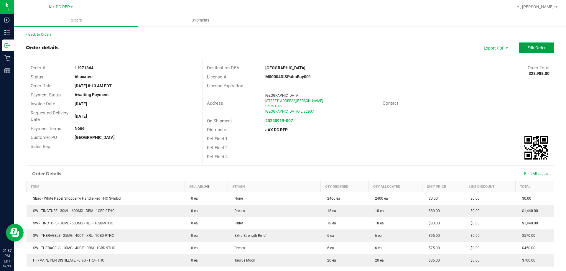
click at [543, 49] on button "Edit Order" at bounding box center [535, 47] width 35 height 11
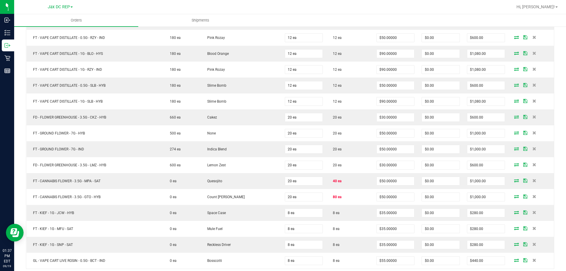
scroll to position [560, 0]
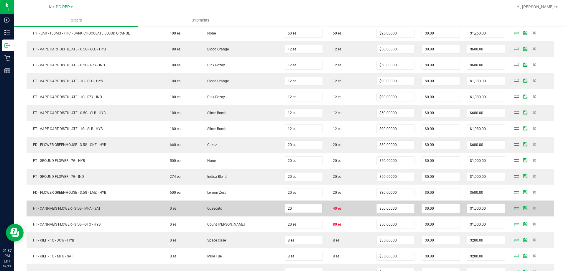
click at [298, 209] on input "20" at bounding box center [304, 208] width 38 height 8
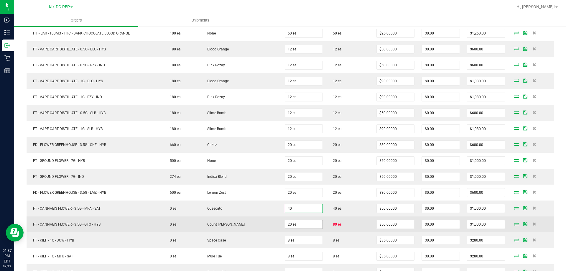
type input "40 ea"
type input "$2,000.00"
click at [291, 222] on input "20" at bounding box center [304, 224] width 38 height 8
type input "80 ea"
type input "$4,000.00"
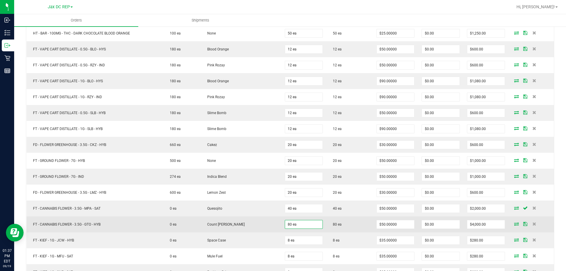
click at [265, 220] on td "Count [PERSON_NAME]" at bounding box center [241, 224] width 80 height 16
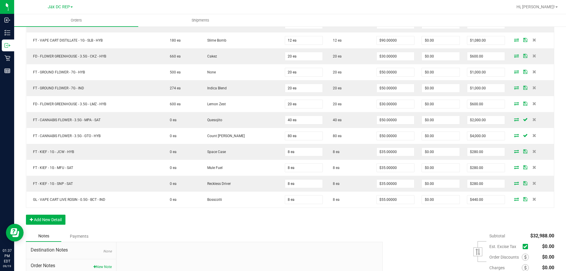
click at [432, 241] on div "Subtotal $32,988.00 Est. Excise Tax" at bounding box center [466, 267] width 176 height 75
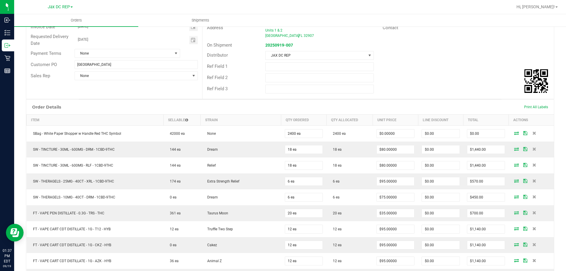
scroll to position [0, 0]
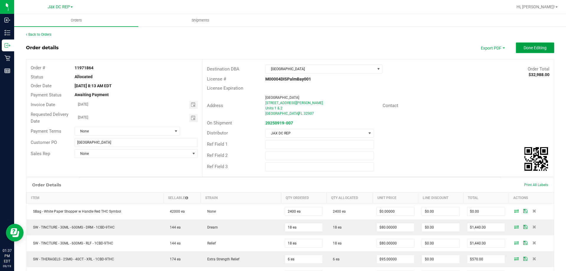
click at [532, 49] on span "Done Editing" at bounding box center [534, 47] width 23 height 5
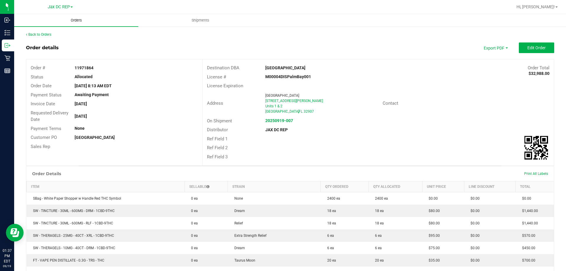
click at [83, 22] on span "Orders" at bounding box center [76, 20] width 27 height 5
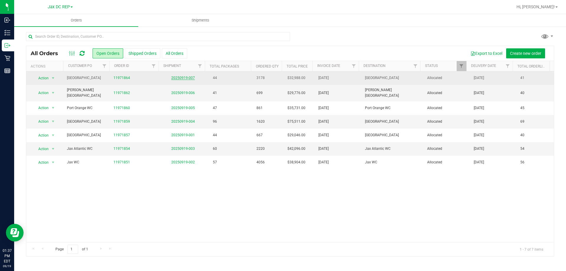
click at [177, 77] on link "20250919-007" at bounding box center [183, 78] width 24 height 4
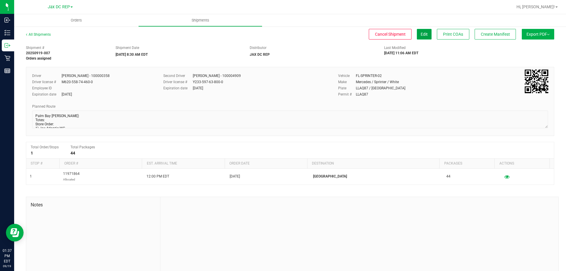
click at [422, 34] on span "Edit" at bounding box center [423, 34] width 7 height 5
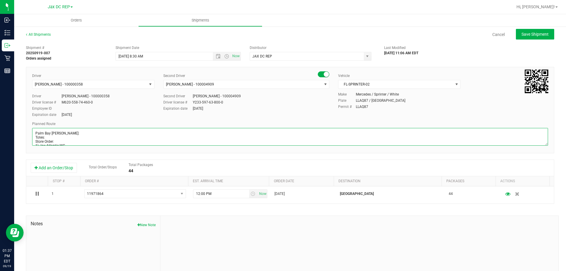
click at [47, 141] on textarea at bounding box center [289, 137] width 515 height 18
click at [54, 137] on textarea at bounding box center [289, 137] width 515 height 18
type textarea "Palm Bay [PERSON_NAME]: 021567-021572 Totes: 3 Store Order: 1) Jax Atlantic WC …"
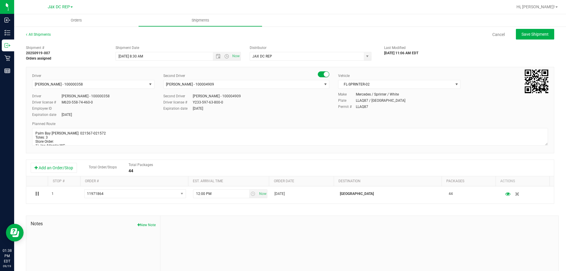
click at [177, 122] on div "Planned Route" at bounding box center [289, 123] width 515 height 5
click at [527, 35] on span "Save Shipment" at bounding box center [534, 34] width 27 height 5
type input "[DATE] 12:30 PM"
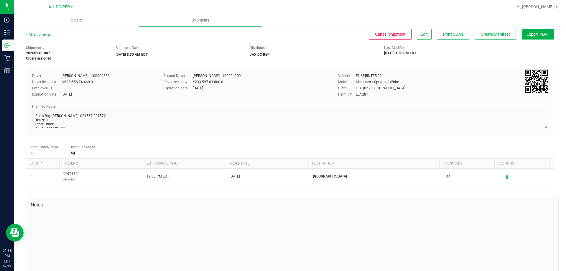
click at [539, 36] on span "Export PDF" at bounding box center [537, 34] width 23 height 5
click at [531, 48] on span "Manifest by Package ID" at bounding box center [528, 47] width 37 height 4
click at [80, 19] on span "Orders" at bounding box center [76, 20] width 27 height 5
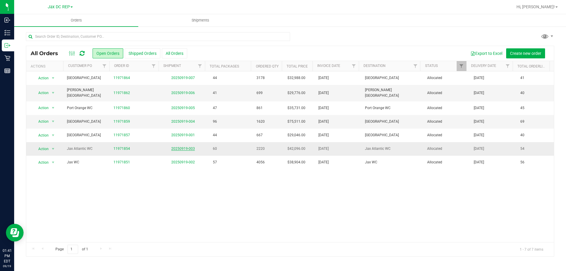
click at [175, 146] on link "20250919-003" at bounding box center [183, 148] width 24 height 4
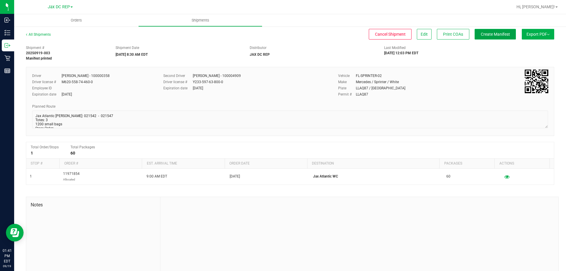
click at [480, 33] on span "Create Manifest" at bounding box center [494, 34] width 29 height 5
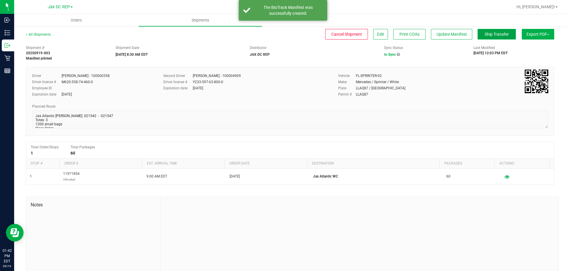
click at [484, 34] on span "Ship Transfer" at bounding box center [496, 34] width 24 height 5
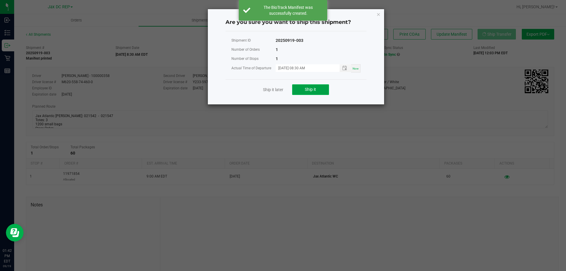
click at [312, 89] on span "Ship it" at bounding box center [310, 89] width 11 height 5
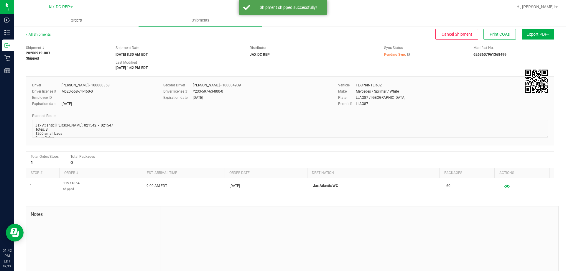
click at [73, 21] on span "Orders" at bounding box center [76, 20] width 27 height 5
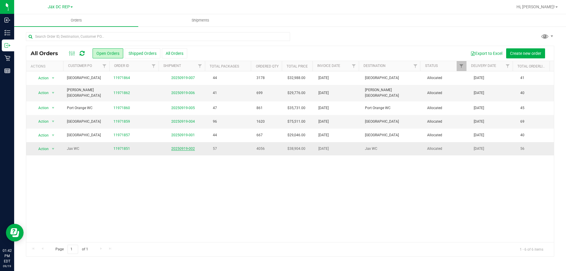
click at [180, 147] on link "20250919-002" at bounding box center [183, 148] width 24 height 4
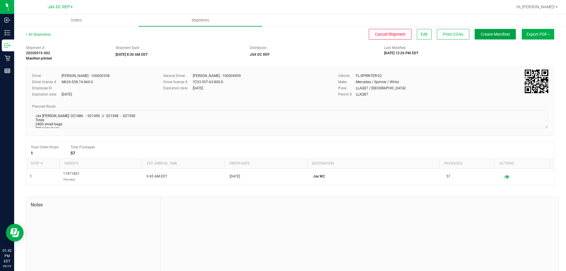
click at [480, 34] on span "Create Manifest" at bounding box center [494, 34] width 29 height 5
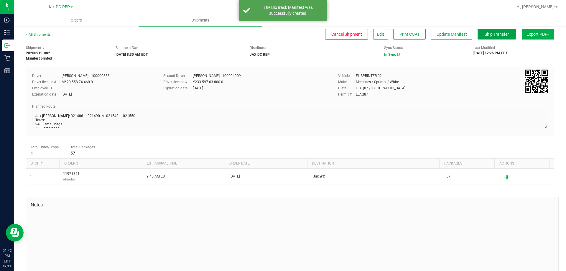
click at [499, 29] on button "Ship Transfer" at bounding box center [496, 34] width 38 height 11
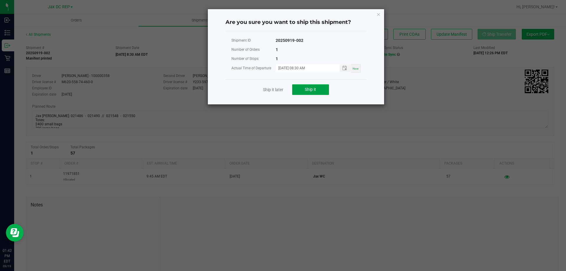
click at [316, 91] on span "Ship it" at bounding box center [310, 89] width 11 height 5
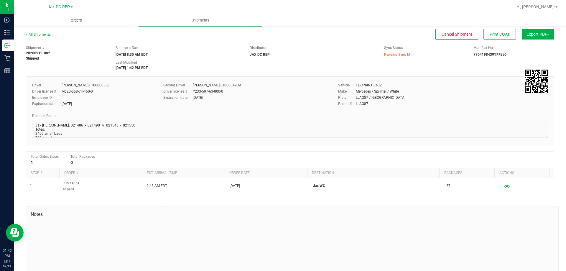
click at [72, 16] on uib-tab-heading "Orders" at bounding box center [76, 20] width 124 height 12
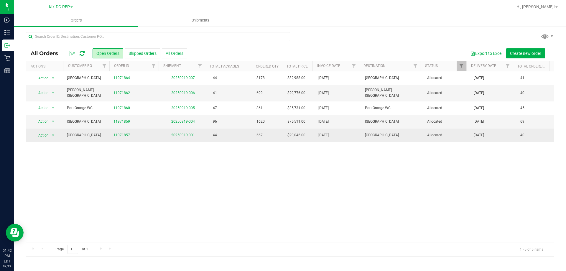
click at [180, 136] on td "20250919-001" at bounding box center [183, 134] width 47 height 13
click at [173, 134] on link "20250919-001" at bounding box center [183, 135] width 24 height 4
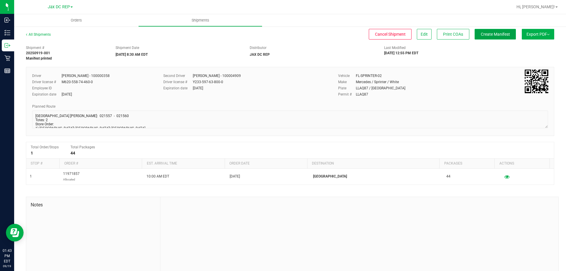
click at [494, 33] on span "Create Manifest" at bounding box center [494, 34] width 29 height 5
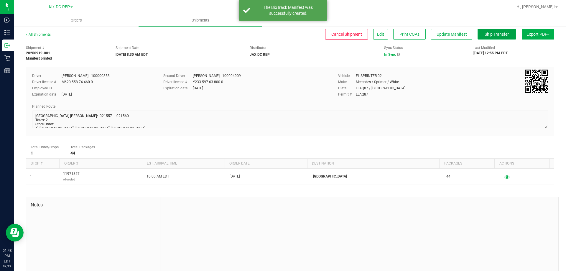
click at [494, 33] on span "Ship Transfer" at bounding box center [496, 34] width 24 height 5
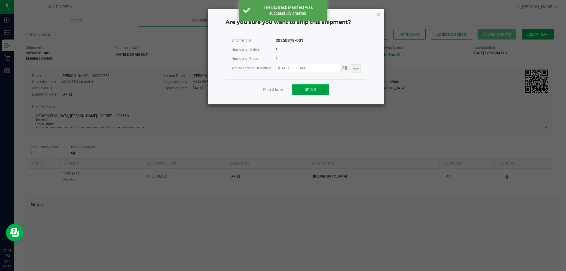
click at [313, 87] on span "Ship it" at bounding box center [310, 89] width 11 height 5
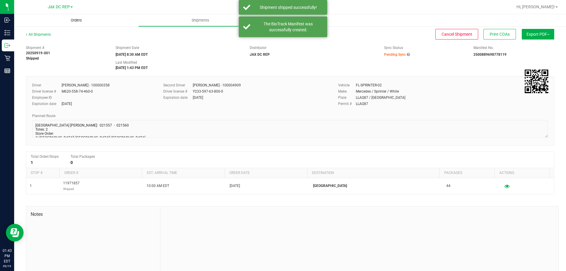
click at [80, 19] on span "Orders" at bounding box center [76, 20] width 27 height 5
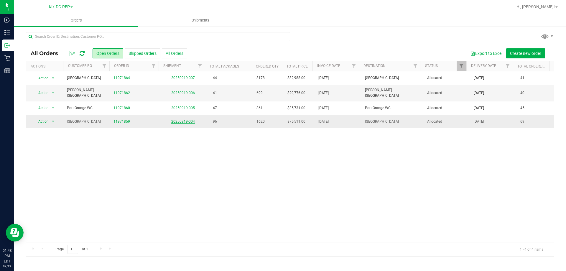
click at [177, 119] on link "20250919-004" at bounding box center [183, 121] width 24 height 4
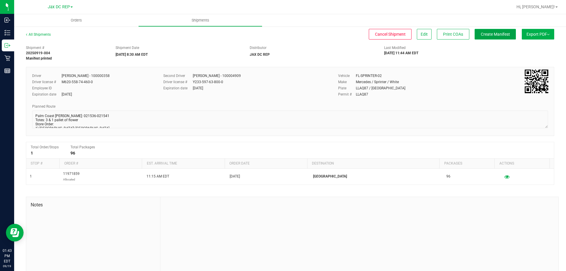
click at [474, 32] on button "Create Manifest" at bounding box center [494, 34] width 41 height 11
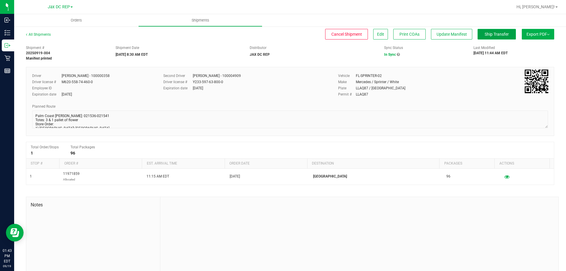
click at [489, 31] on button "Ship Transfer" at bounding box center [496, 34] width 38 height 11
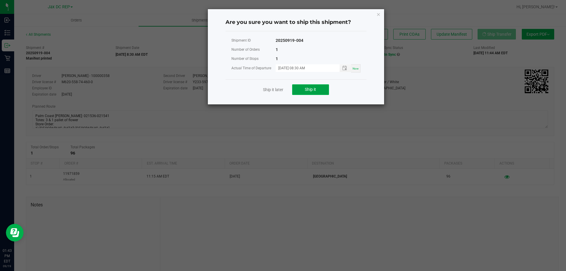
click at [327, 92] on button "Ship it" at bounding box center [310, 89] width 37 height 11
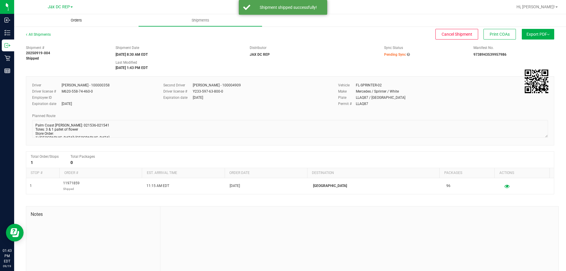
click at [70, 17] on uib-tab-heading "Orders" at bounding box center [76, 20] width 124 height 12
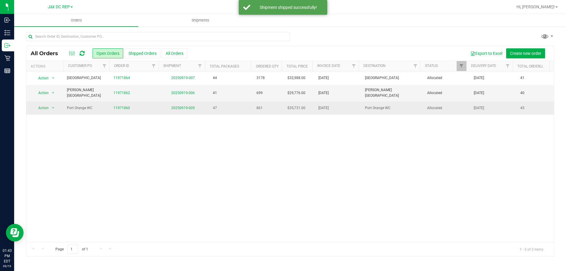
click at [182, 107] on td "20250919-005" at bounding box center [183, 107] width 47 height 13
click at [176, 106] on link "20250919-005" at bounding box center [183, 108] width 24 height 4
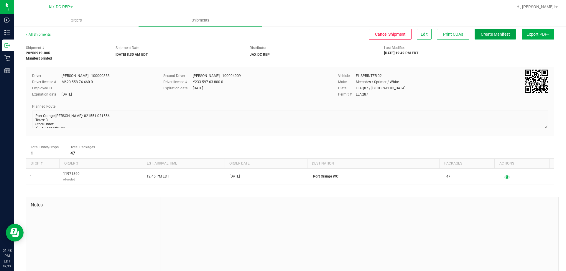
click at [484, 33] on span "Create Manifest" at bounding box center [494, 34] width 29 height 5
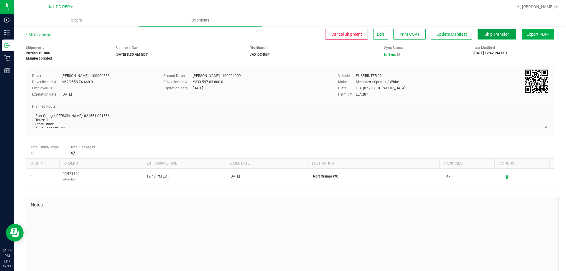
click at [488, 33] on span "Ship Transfer" at bounding box center [496, 34] width 24 height 5
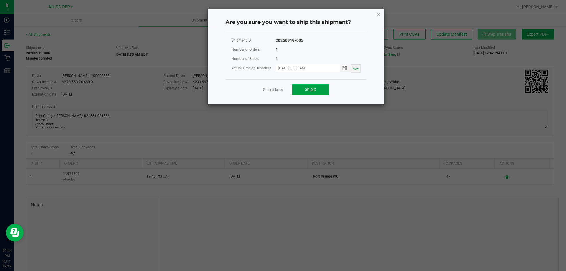
click at [303, 89] on button "Ship it" at bounding box center [310, 89] width 37 height 11
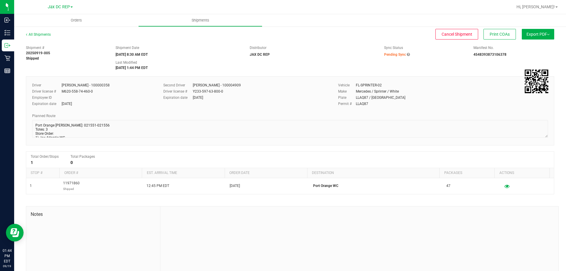
click at [65, 41] on div "All Shipments Cancel Shipment Print COAs Export PDF Manifest by Package ID Mani…" at bounding box center [290, 37] width 528 height 11
click at [71, 20] on span "Orders" at bounding box center [76, 20] width 27 height 5
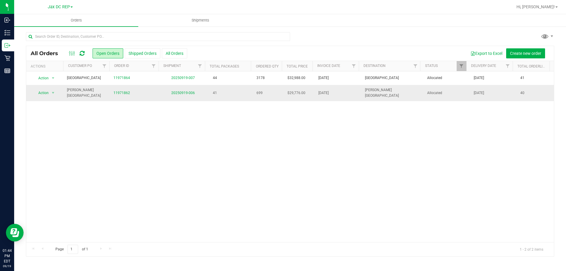
click at [194, 90] on td "20250919-006" at bounding box center [183, 93] width 47 height 16
click at [192, 91] on link "20250919-006" at bounding box center [183, 93] width 24 height 4
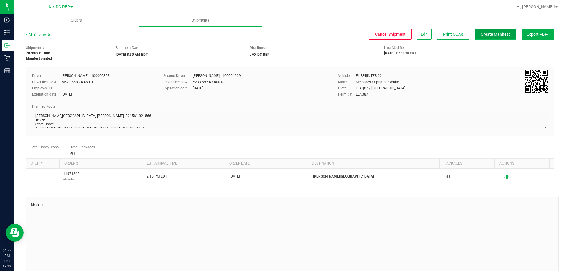
click at [479, 31] on button "Create Manifest" at bounding box center [494, 34] width 41 height 11
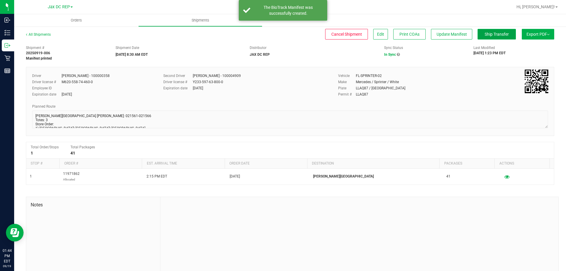
click at [501, 29] on button "Ship Transfer" at bounding box center [496, 34] width 38 height 11
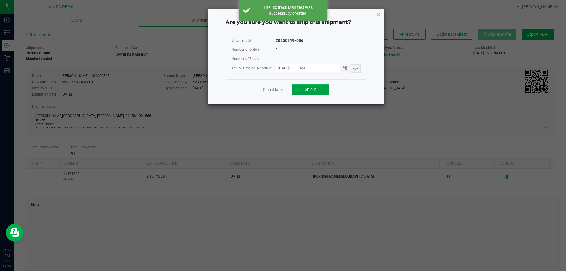
click at [293, 85] on button "Ship it" at bounding box center [310, 89] width 37 height 11
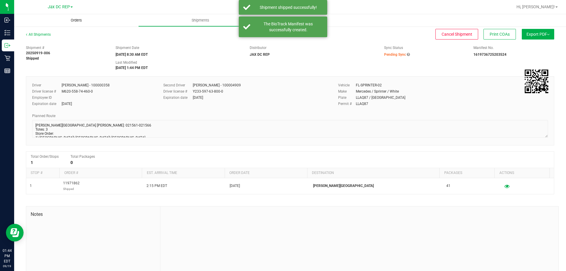
click at [65, 15] on uib-tab-heading "Orders" at bounding box center [76, 20] width 124 height 12
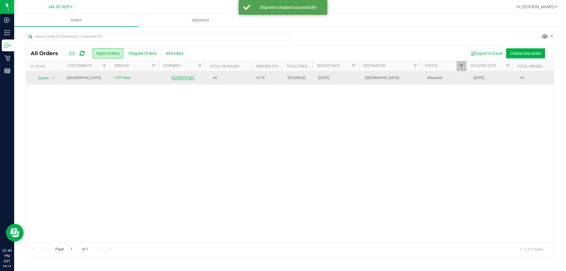
click at [188, 78] on link "20250919-007" at bounding box center [183, 78] width 24 height 4
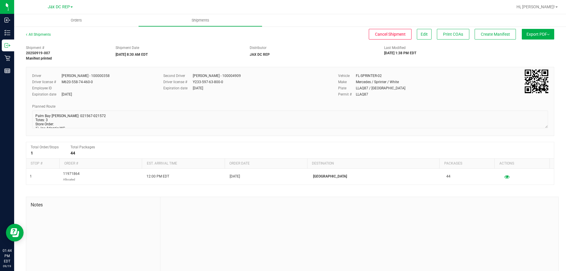
click at [483, 28] on div "All Shipments Cancel Shipment Edit Print COAs Create Manifest Export PDF Manife…" at bounding box center [289, 154] width 551 height 256
click at [484, 32] on span "Create Manifest" at bounding box center [494, 34] width 29 height 5
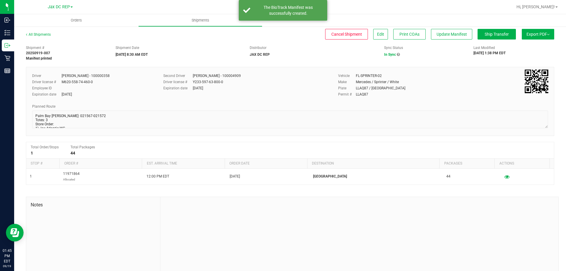
click at [480, 28] on div "All Shipments Cancel Shipment Edit Print COAs Update Manifest Ship Transfer Exp…" at bounding box center [289, 154] width 551 height 256
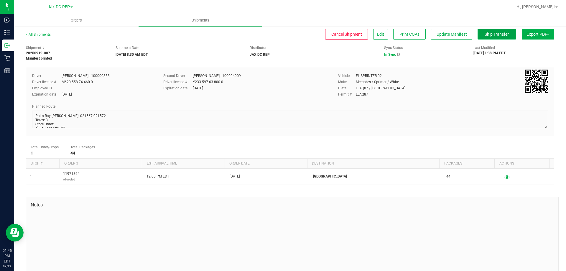
click at [484, 32] on span "Ship Transfer" at bounding box center [496, 34] width 24 height 5
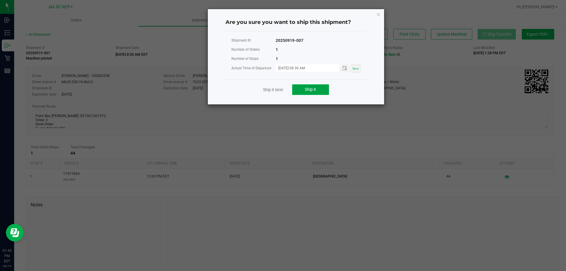
click at [312, 85] on button "Ship it" at bounding box center [310, 89] width 37 height 11
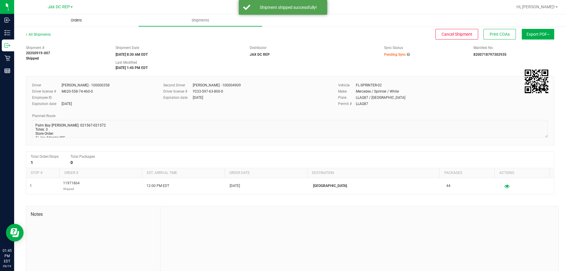
click at [68, 24] on uib-tab-heading "Orders" at bounding box center [76, 20] width 124 height 12
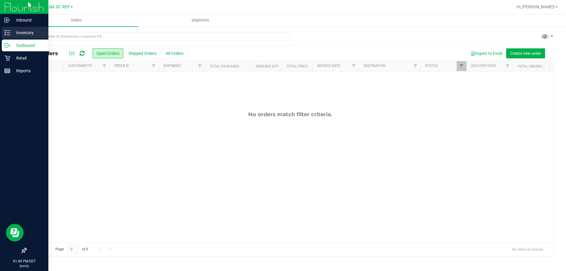
click at [18, 34] on p "Inventory" at bounding box center [27, 32] width 35 height 7
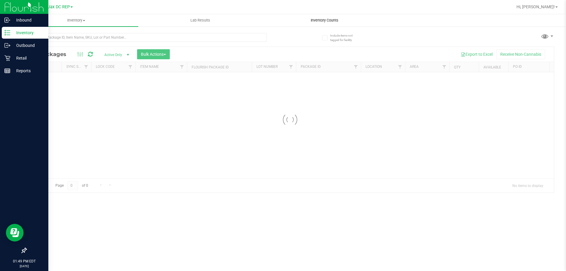
click at [320, 20] on span "Inventory Counts" at bounding box center [325, 20] width 44 height 5
